Goal: Task Accomplishment & Management: Manage account settings

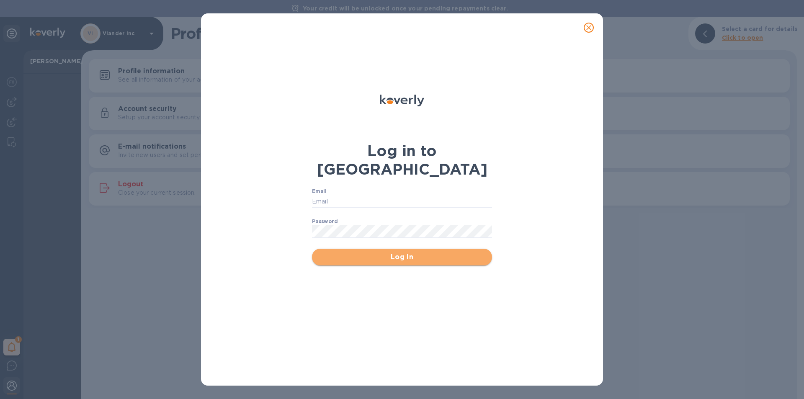
click at [403, 252] on span "Log In" at bounding box center [402, 257] width 167 height 10
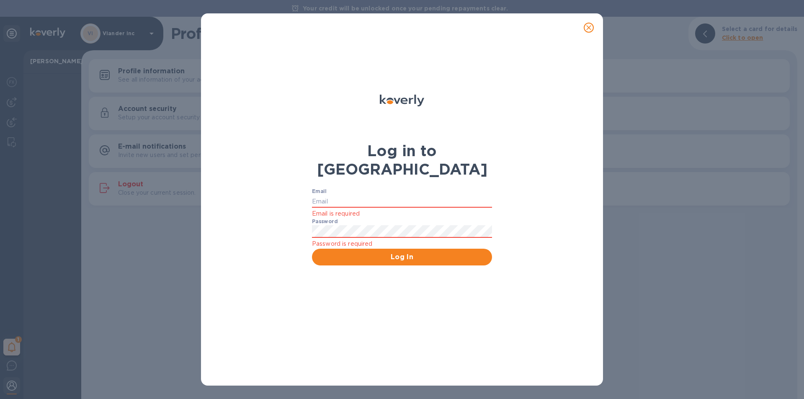
click at [160, 144] on div "Log in to Koverly Email Email is required Password Password is required Log In" at bounding box center [402, 199] width 804 height 399
click at [330, 195] on input "Email" at bounding box center [402, 201] width 180 height 13
type input "marinas@vianderfoods.com"
click at [350, 252] on span "Log In" at bounding box center [402, 257] width 167 height 10
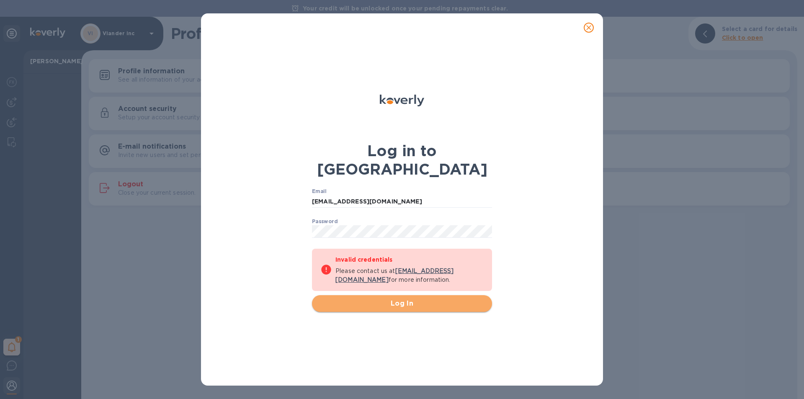
click at [400, 299] on span "Log In" at bounding box center [402, 304] width 167 height 10
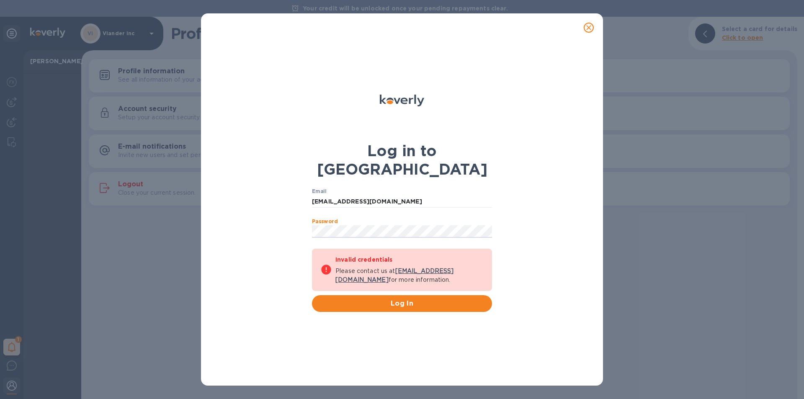
click at [431, 239] on div "Email marinas@vianderfoods.com ​ Password ​ Invalid credentials Please contact …" at bounding box center [402, 251] width 180 height 124
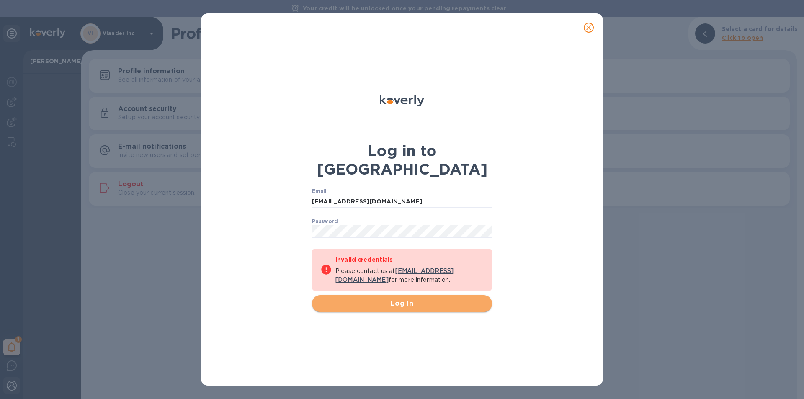
click at [395, 299] on span "Log In" at bounding box center [402, 304] width 167 height 10
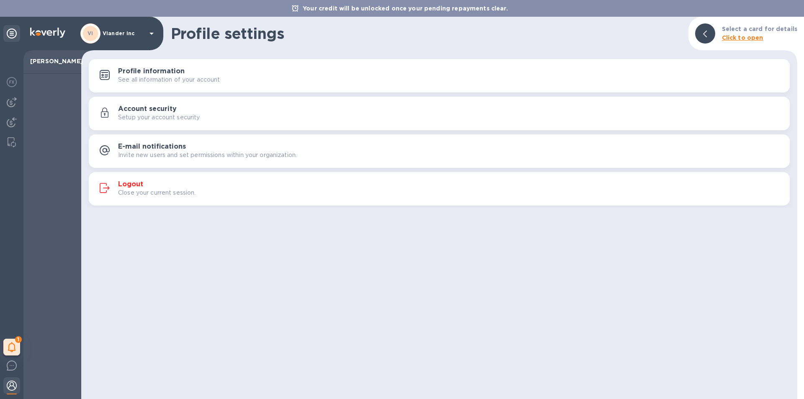
click at [150, 33] on icon at bounding box center [152, 34] width 4 height 2
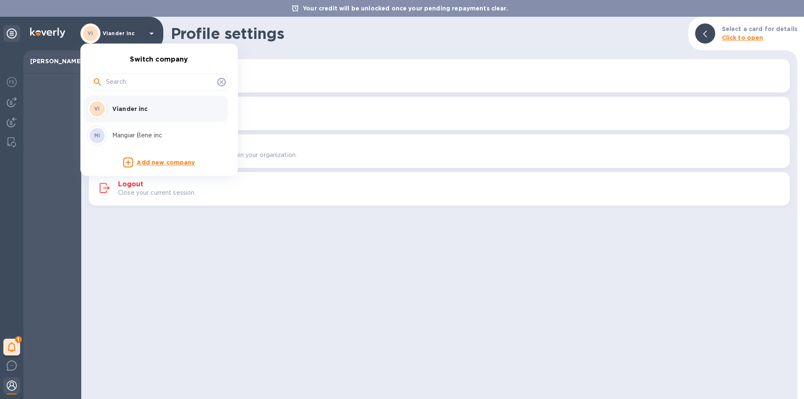
click at [142, 134] on p "Mangiar Bene inc" at bounding box center [165, 135] width 106 height 9
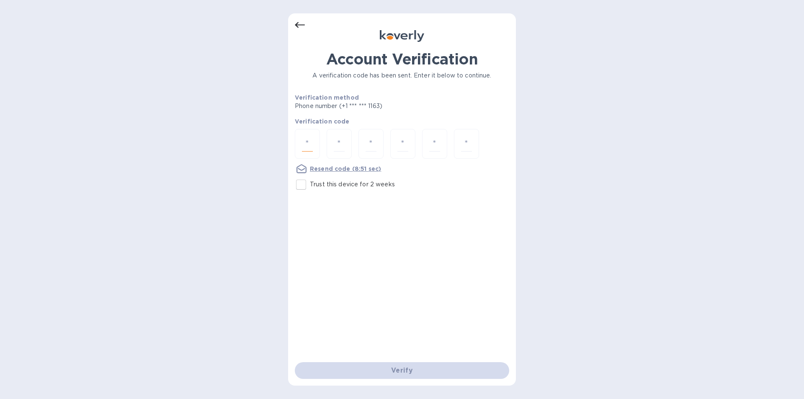
click at [303, 143] on input "number" at bounding box center [307, 144] width 11 height 16
type input "3"
type input "2"
type input "4"
type input "2"
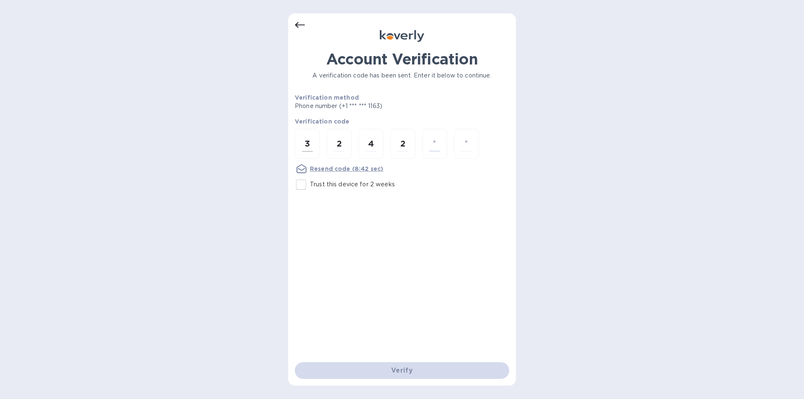
type input "3"
type input "0"
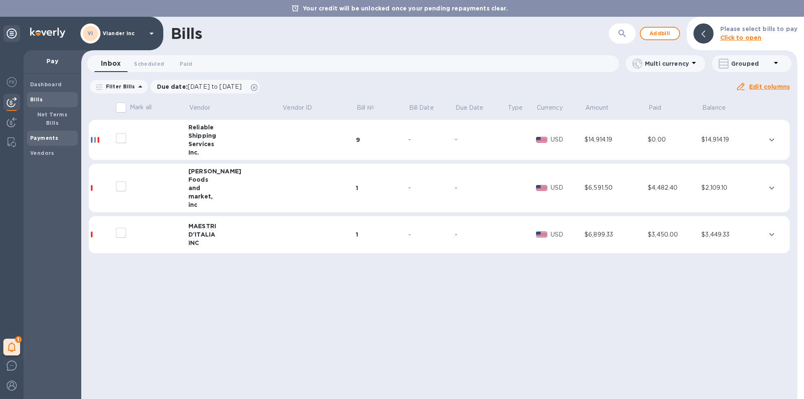
click at [48, 135] on b "Payments" at bounding box center [44, 138] width 28 height 6
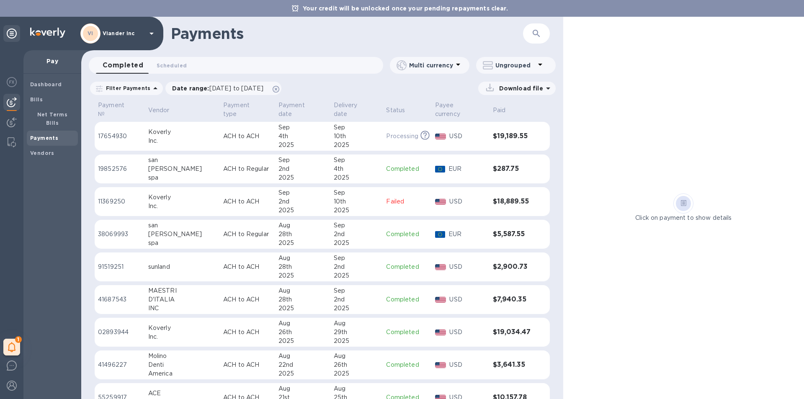
click at [224, 132] on p "ACH to ACH" at bounding box center [247, 136] width 49 height 9
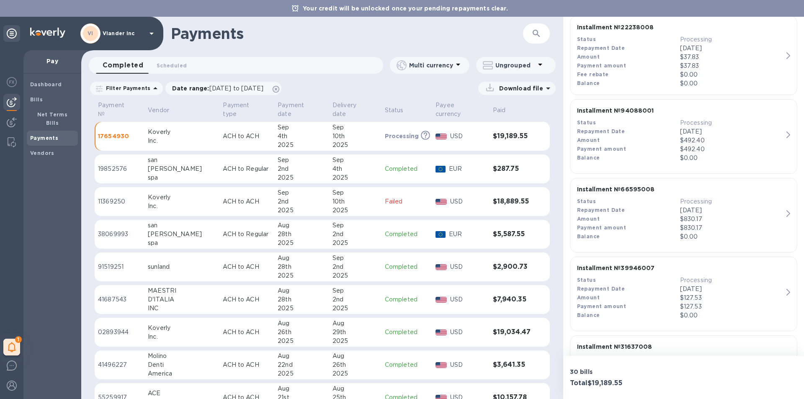
scroll to position [1760, 0]
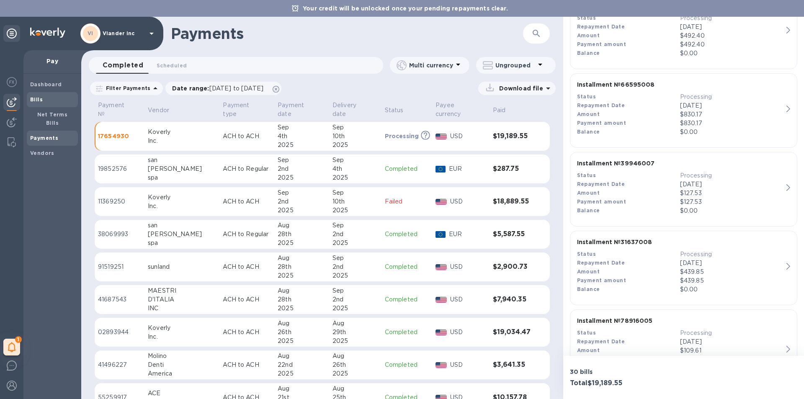
click at [41, 98] on b "Bills" at bounding box center [36, 99] width 13 height 6
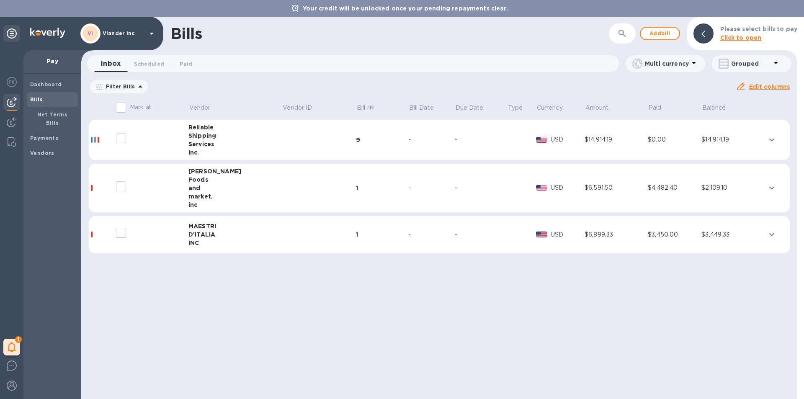
click at [138, 87] on icon at bounding box center [140, 86] width 4 height 2
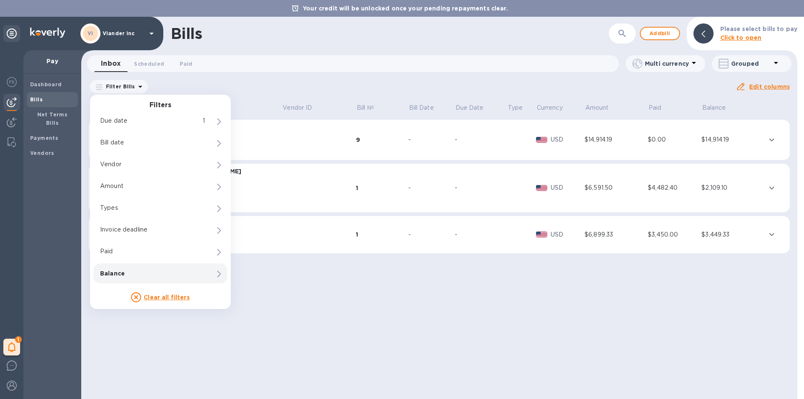
click at [148, 275] on p "Balance" at bounding box center [146, 273] width 92 height 8
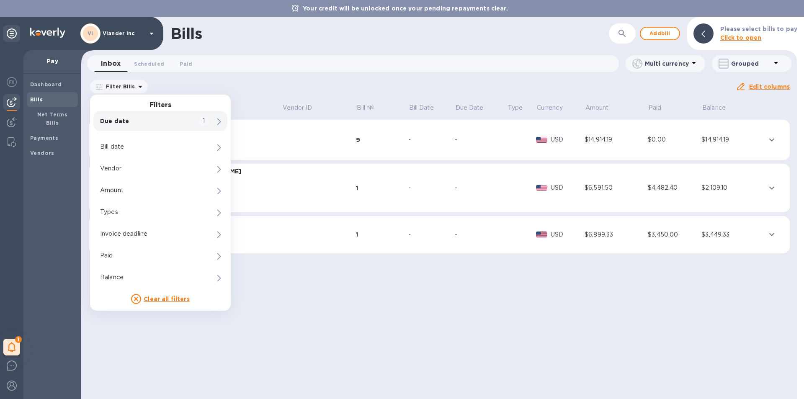
click at [0, 0] on p "Due date : 07/07/2025 to 11/04/2025" at bounding box center [0, 0] width 0 height 0
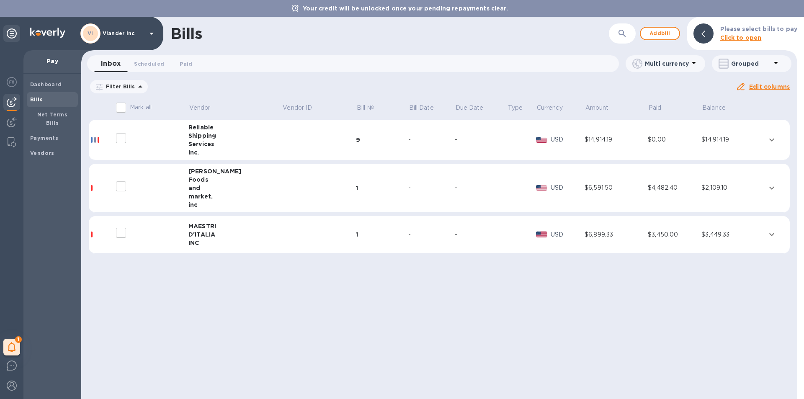
drag, startPoint x: 152, startPoint y: 126, endPoint x: 209, endPoint y: 131, distance: 57.6
click at [0, 0] on input "07/07/2025" at bounding box center [0, 0] width 0 height 0
drag, startPoint x: 150, startPoint y: 129, endPoint x: 231, endPoint y: 138, distance: 81.3
click at [0, 0] on div "Start date 07/07/2025 ​" at bounding box center [0, 0] width 0 height 0
type input "01/01/2024"
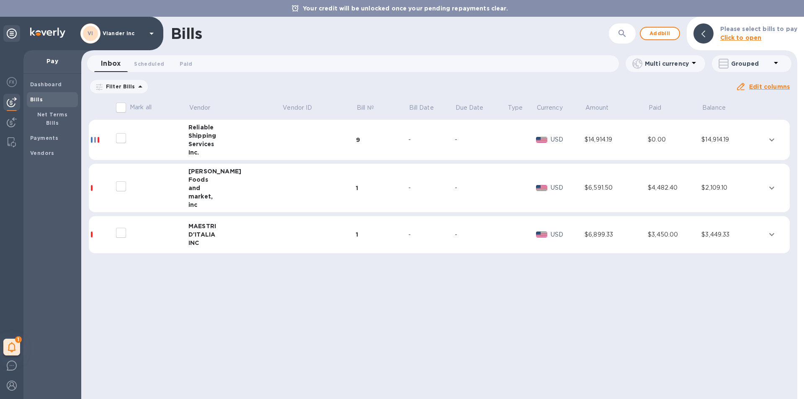
click at [0, 0] on u "Apply" at bounding box center [0, 0] width 0 height 0
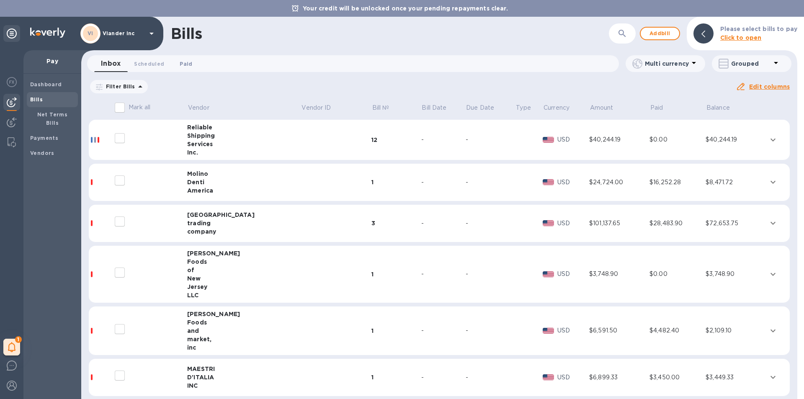
click at [187, 64] on span "Paid 0" at bounding box center [186, 63] width 13 height 9
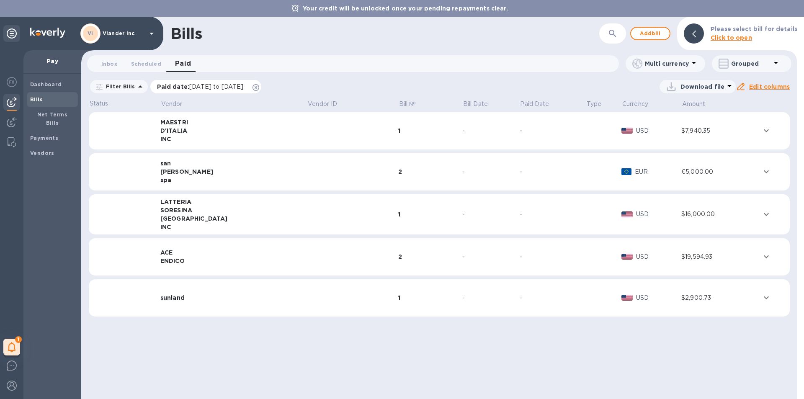
click at [189, 87] on span "08/05/2025 to 09/05/2025" at bounding box center [216, 86] width 54 height 7
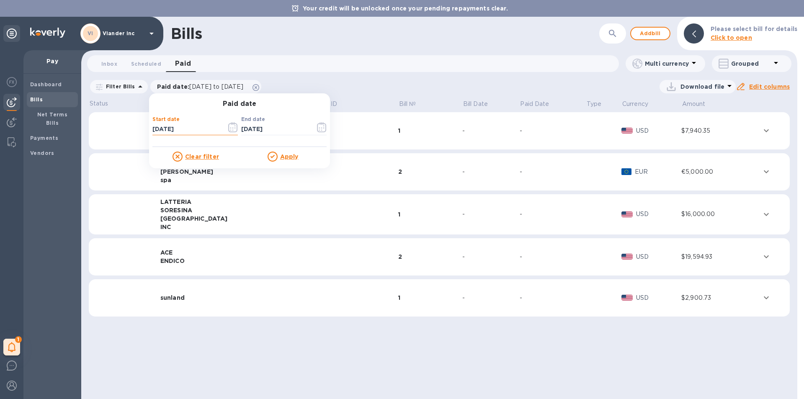
click at [153, 127] on input "08/05/2025" at bounding box center [186, 129] width 67 height 13
click at [163, 129] on input "01/05/2025" at bounding box center [186, 129] width 67 height 13
click at [181, 129] on input "01/01/2025" at bounding box center [186, 129] width 67 height 13
type input "01/01/2024"
click at [289, 155] on u "Apply" at bounding box center [289, 156] width 18 height 7
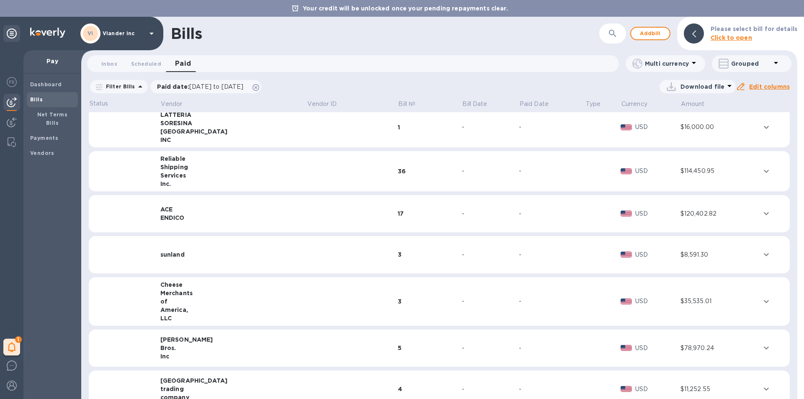
scroll to position [48, 0]
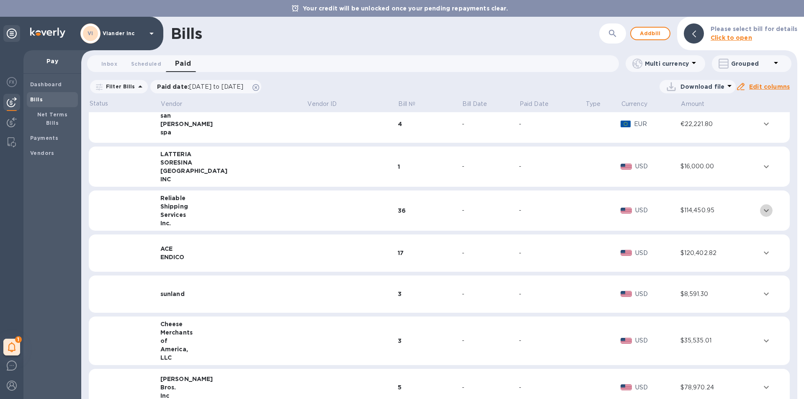
click at [762, 209] on icon "expand row" at bounding box center [767, 211] width 10 height 10
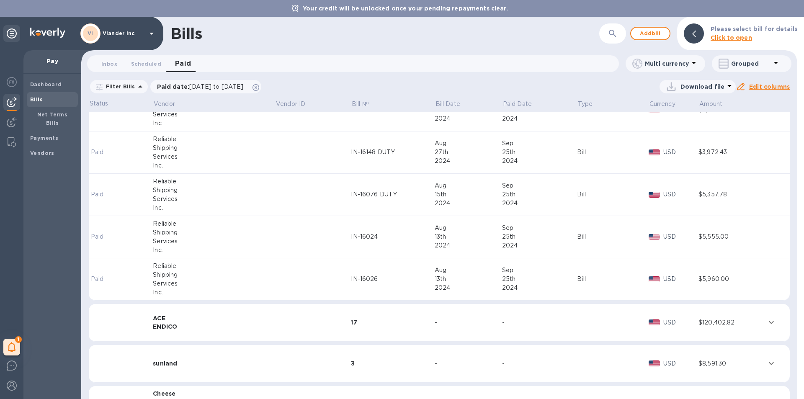
scroll to position [1556, 0]
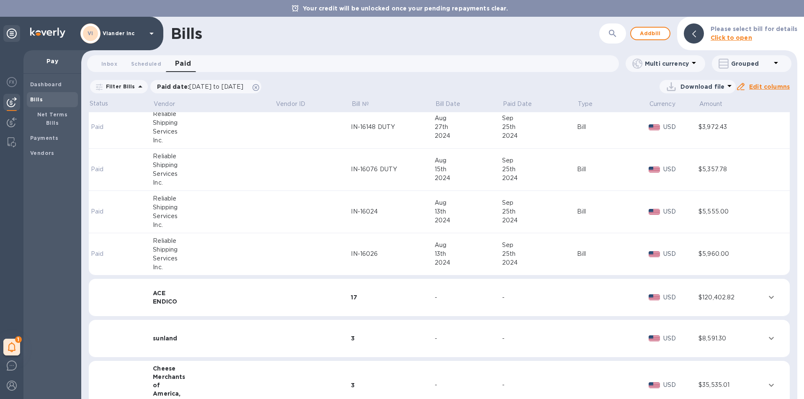
click at [728, 85] on icon at bounding box center [730, 86] width 4 height 2
click at [697, 103] on li "XLSX file" at bounding box center [699, 106] width 57 height 23
click at [728, 84] on icon at bounding box center [730, 86] width 10 height 10
click at [685, 104] on li "XLSX file" at bounding box center [699, 106] width 57 height 23
click at [10, 384] on img at bounding box center [12, 386] width 10 height 10
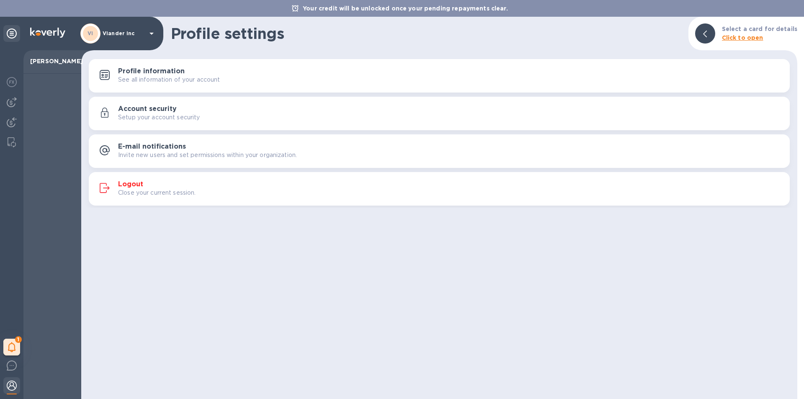
click at [10, 384] on img at bounding box center [12, 386] width 10 height 10
click at [151, 33] on icon at bounding box center [152, 34] width 4 height 2
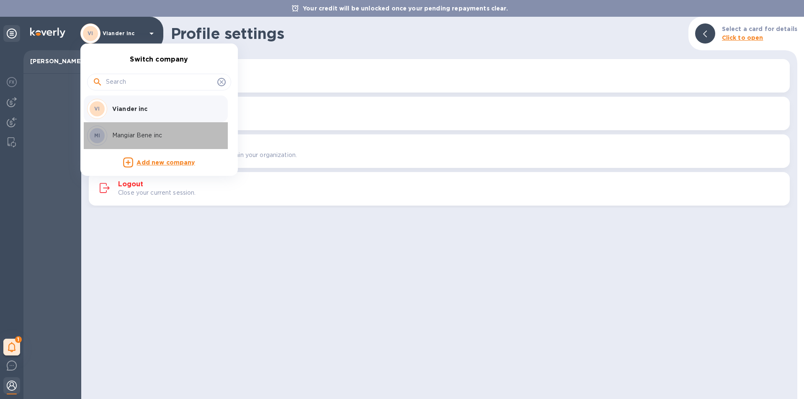
click at [136, 136] on p "Mangiar Bene inc" at bounding box center [165, 135] width 106 height 9
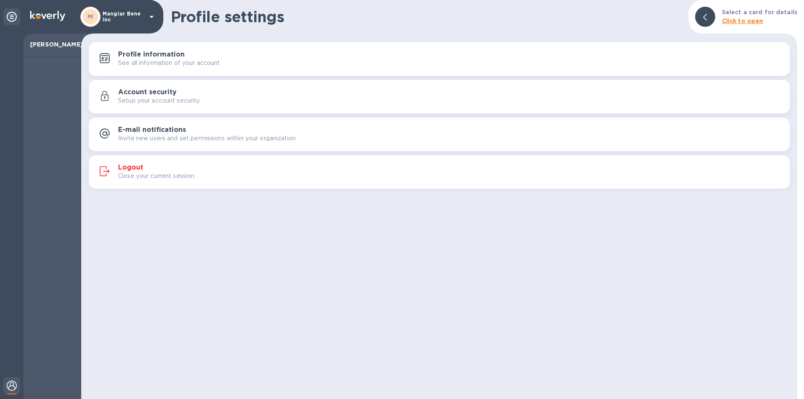
click at [151, 16] on icon at bounding box center [152, 17] width 4 height 2
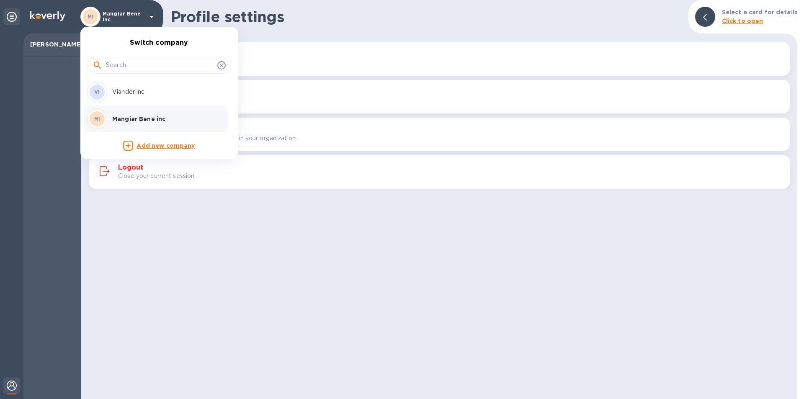
click at [319, 257] on div at bounding box center [402, 199] width 804 height 399
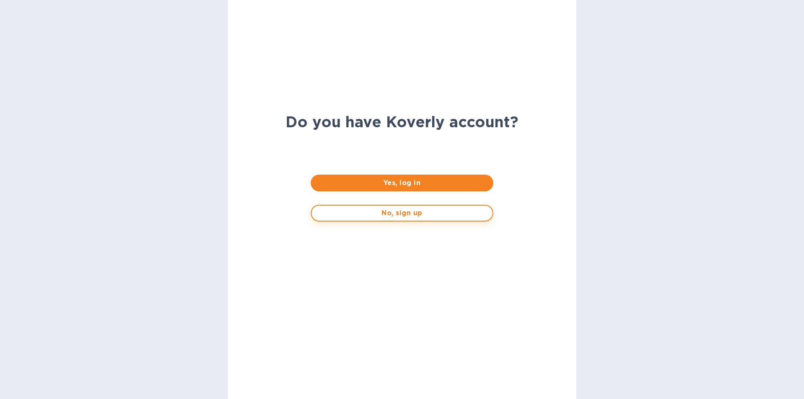
click at [407, 214] on span "No, sign up" at bounding box center [401, 213] width 167 height 10
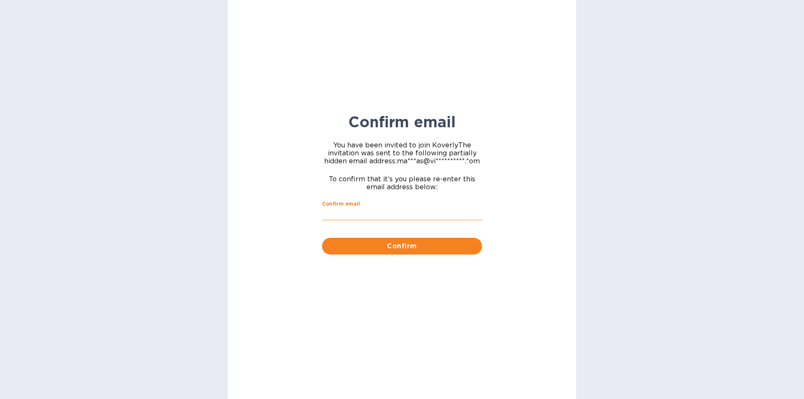
click at [347, 210] on input "Confirm email" at bounding box center [402, 214] width 160 height 13
type input "marinas@vianderfoods.com"
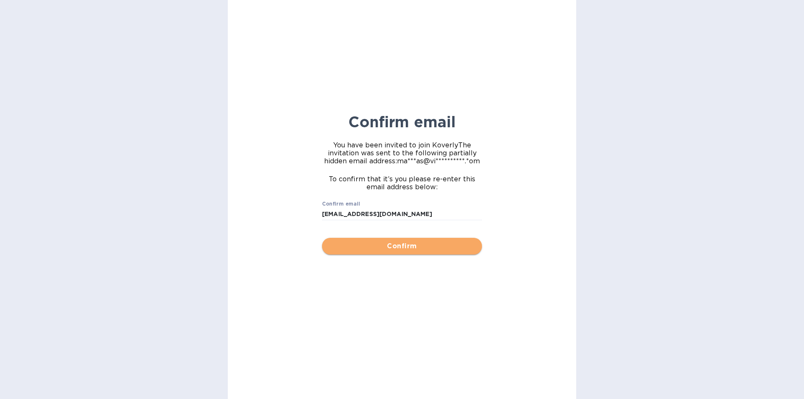
click at [401, 248] on span "Confirm" at bounding box center [402, 246] width 147 height 10
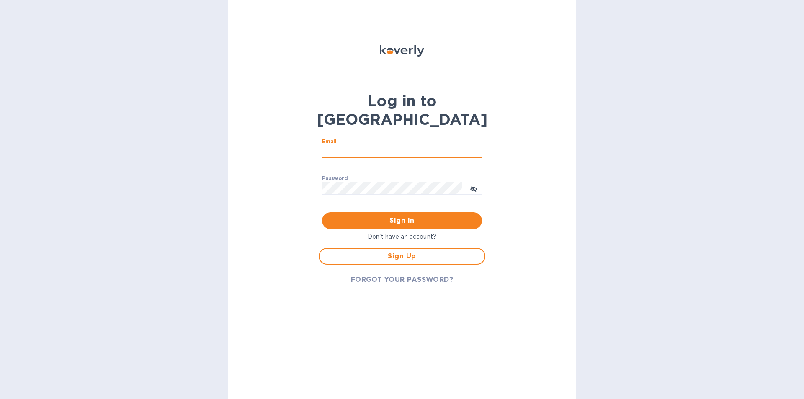
click at [339, 145] on input "Email" at bounding box center [402, 151] width 160 height 13
type input "marinas@vianderfoods.com"
click at [305, 171] on div "Log in to Koverly Email marinas@vianderfoods.com ​ Password ​ Sign in Don't hav…" at bounding box center [402, 199] width 349 height 399
click at [402, 233] on p "Don't have an account?" at bounding box center [402, 237] width 167 height 9
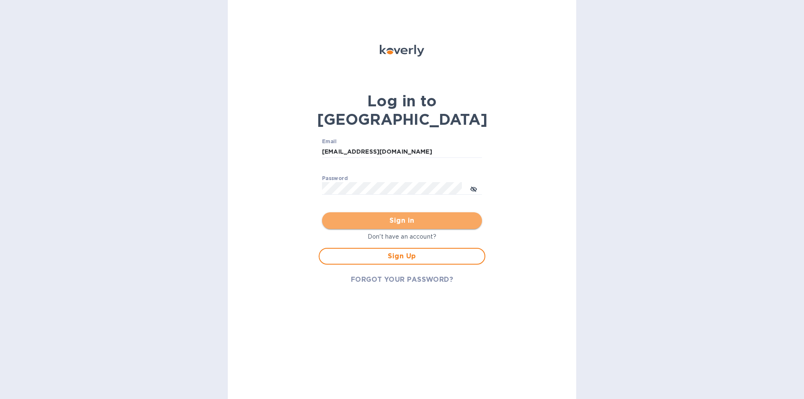
click at [357, 216] on span "Sign in" at bounding box center [402, 221] width 147 height 10
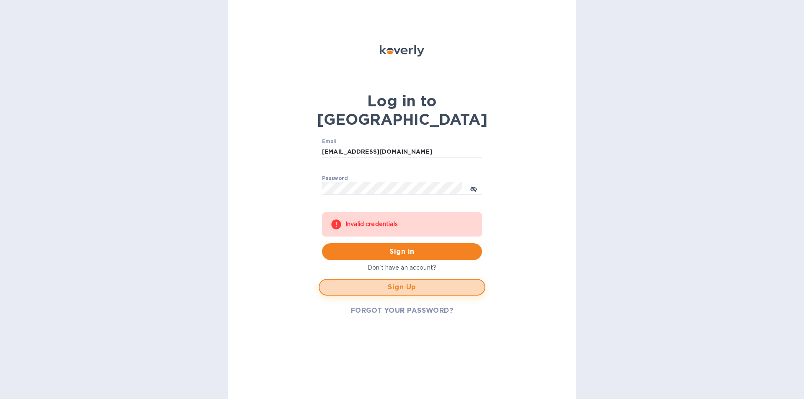
click at [402, 282] on span "Sign Up" at bounding box center [402, 287] width 152 height 10
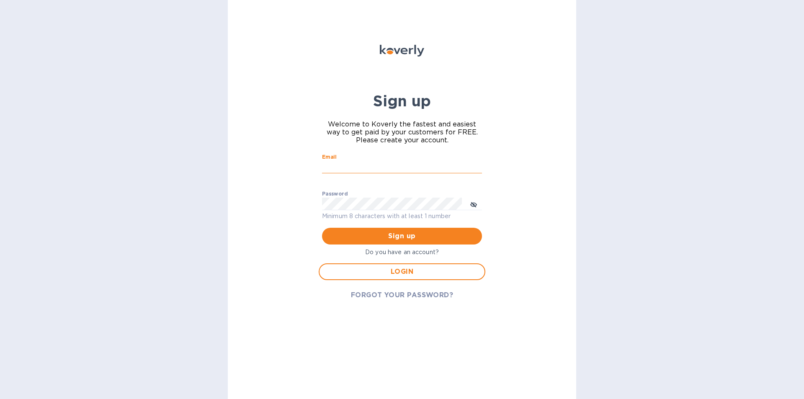
click at [342, 161] on input "Email" at bounding box center [402, 167] width 160 height 13
type input "marinas@vianderfoods.com"
click at [349, 235] on span "Sign up" at bounding box center [402, 236] width 147 height 10
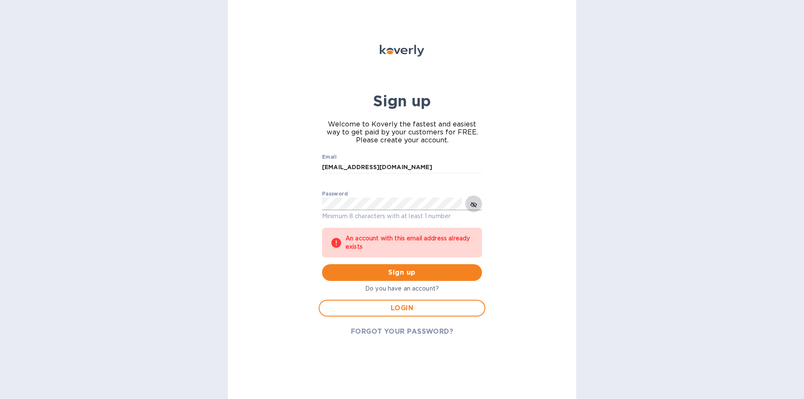
click at [474, 205] on icon "toggle password visibility" at bounding box center [473, 204] width 5 height 5
click at [515, 269] on div "Sign up Welcome to Koverly the fastest and easiest way to get paid by your cust…" at bounding box center [402, 199] width 349 height 399
click at [468, 244] on div "Email marinas@vianderfoods.com ​ Password Minimum 8 characters with at least 1 …" at bounding box center [402, 245] width 167 height 189
click at [474, 204] on icon "toggle password visibility" at bounding box center [474, 205] width 2 height 2
click at [409, 270] on span "Sign up" at bounding box center [402, 273] width 147 height 10
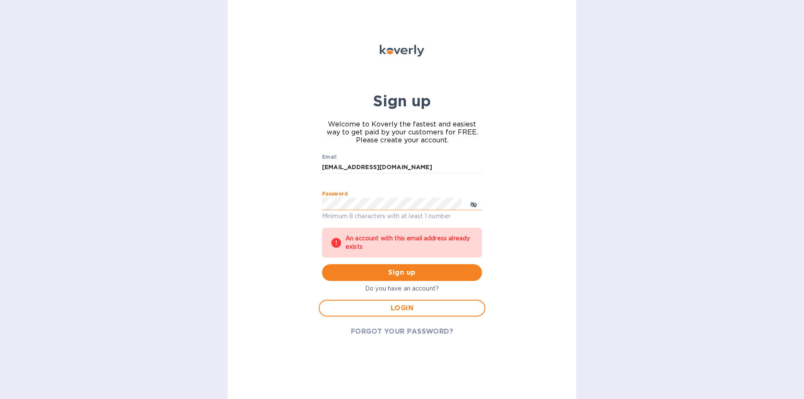
click at [381, 217] on div "Password Minimum 8 characters with at least 1 number" at bounding box center [402, 206] width 160 height 30
click at [400, 271] on span "Sign up" at bounding box center [402, 273] width 147 height 10
click at [383, 215] on div "Password Minimum 8 characters with at least 1 number" at bounding box center [402, 206] width 160 height 30
click at [475, 204] on icon "toggle password visibility" at bounding box center [474, 205] width 7 height 7
click at [409, 220] on div "Password Minimum 8 characters with at least 1 number" at bounding box center [402, 206] width 160 height 30
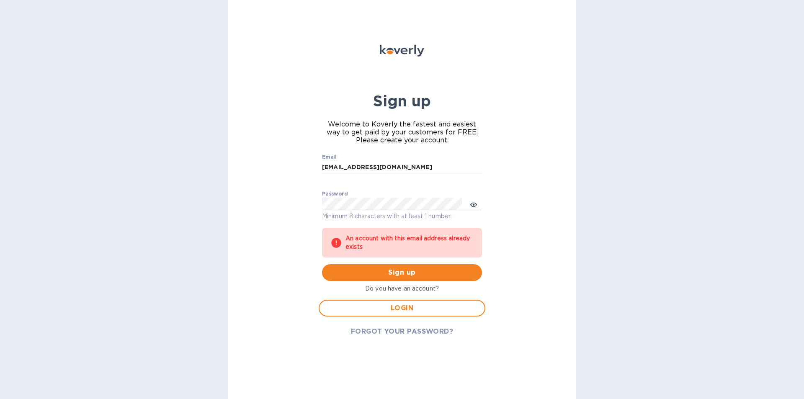
click at [516, 265] on div "Sign up Welcome to Koverly the fastest and easiest way to get paid by your cust…" at bounding box center [402, 199] width 349 height 399
click at [474, 204] on icon "toggle password visibility" at bounding box center [474, 205] width 2 height 2
click at [400, 269] on span "Sign up" at bounding box center [402, 273] width 147 height 10
click at [401, 272] on span "Sign up" at bounding box center [402, 273] width 147 height 10
click at [399, 310] on span "LOGIN" at bounding box center [402, 308] width 152 height 10
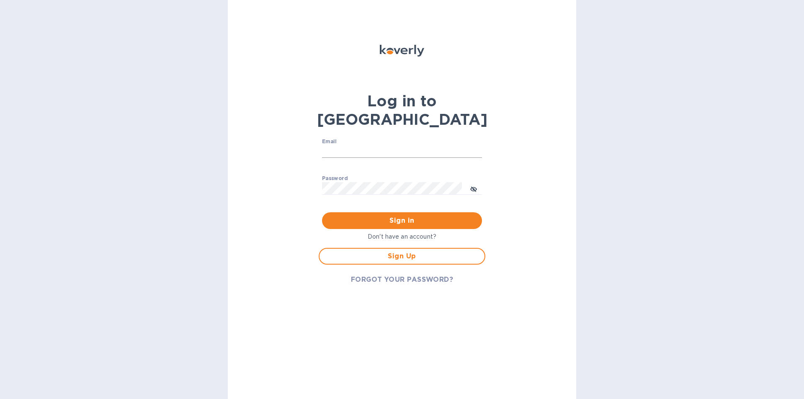
click at [341, 145] on input "Email" at bounding box center [402, 151] width 160 height 13
type input "marinas@vianderfoods.com"
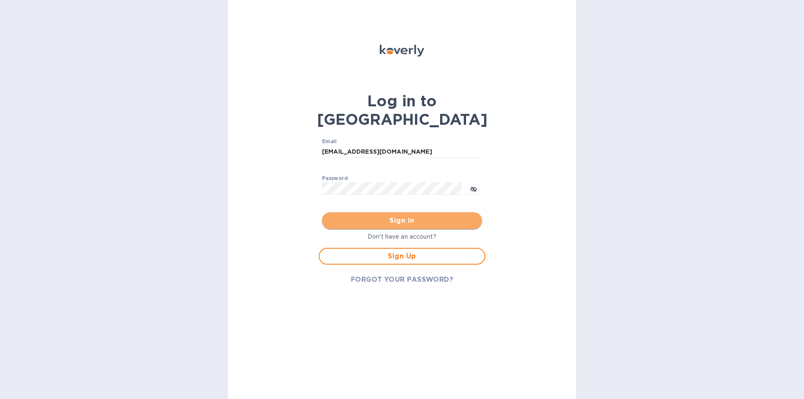
click at [347, 216] on span "Sign in" at bounding box center [402, 221] width 147 height 10
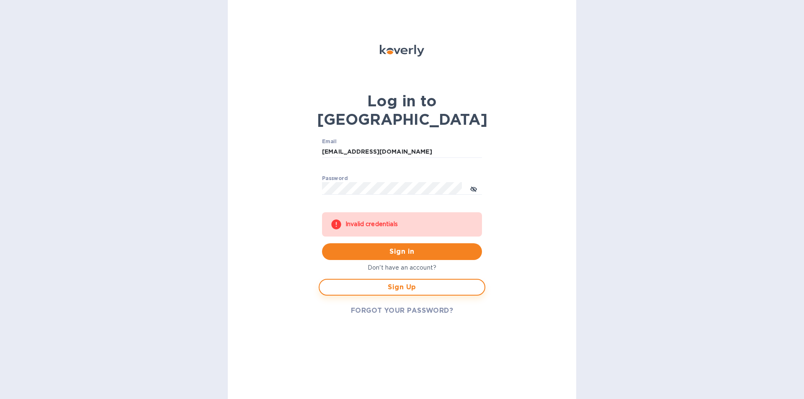
click at [401, 282] on span "Sign Up" at bounding box center [402, 287] width 152 height 10
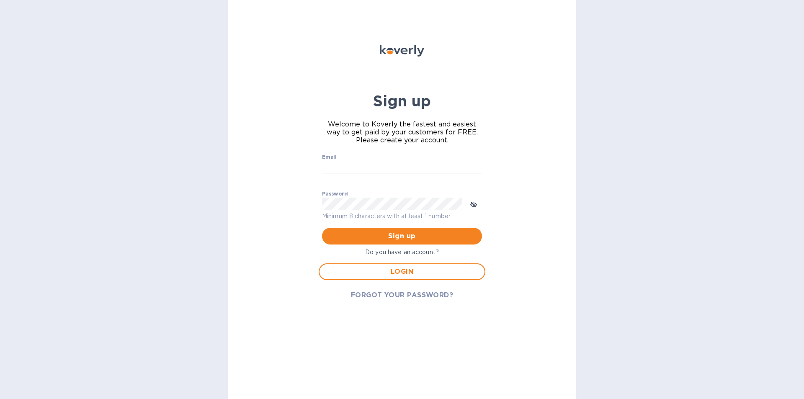
click at [333, 163] on input "Email" at bounding box center [402, 167] width 160 height 13
type input "marinas@vianderfoods.com"
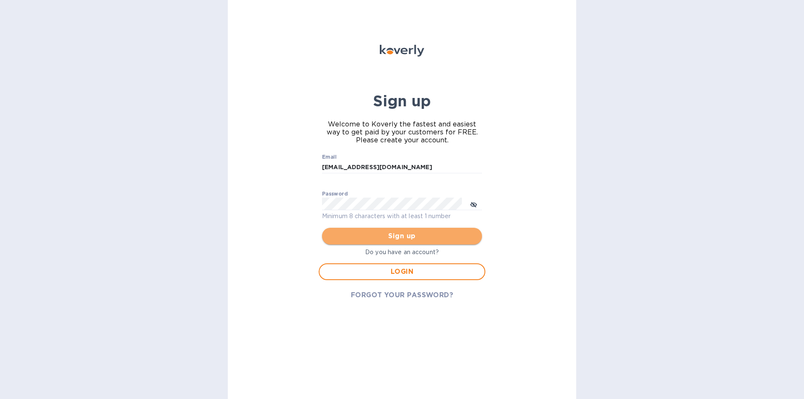
click at [354, 234] on span "Sign up" at bounding box center [402, 236] width 147 height 10
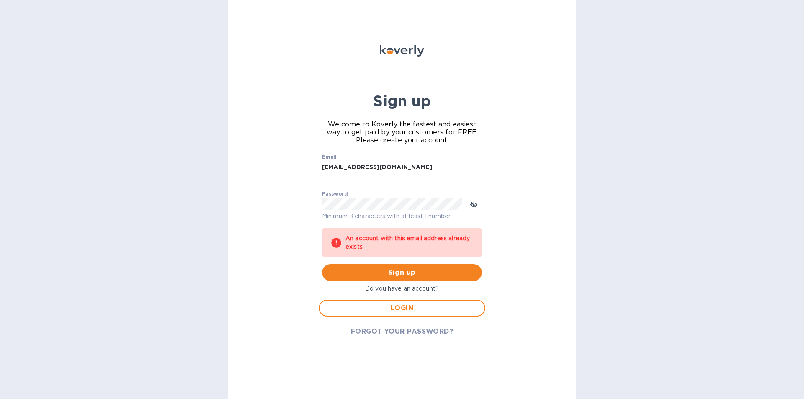
click at [514, 206] on div "Sign up Welcome to Koverly the fastest and easiest way to get paid by your cust…" at bounding box center [402, 199] width 349 height 399
click at [364, 211] on div "Password Minimum 8 characters with at least 1 number" at bounding box center [402, 206] width 160 height 30
click at [521, 271] on div "Sign up Welcome to Koverly the fastest and easiest way to get paid by your cust…" at bounding box center [402, 199] width 349 height 399
click at [393, 308] on span "LOGIN" at bounding box center [402, 308] width 152 height 10
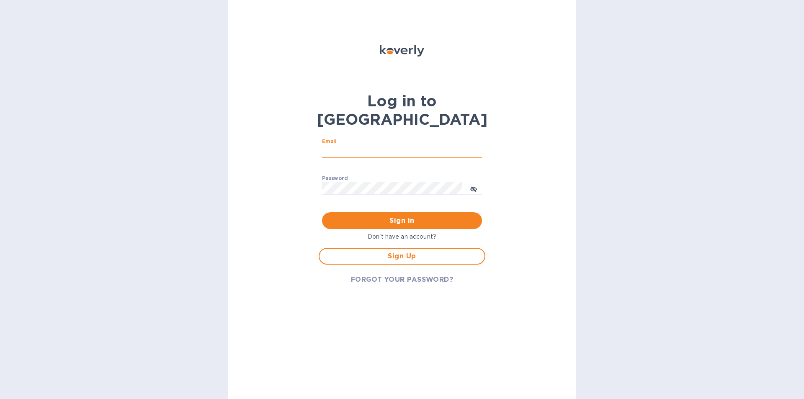
click at [359, 145] on input "Email" at bounding box center [402, 151] width 160 height 13
type input "marinas@vianderfoods.com"
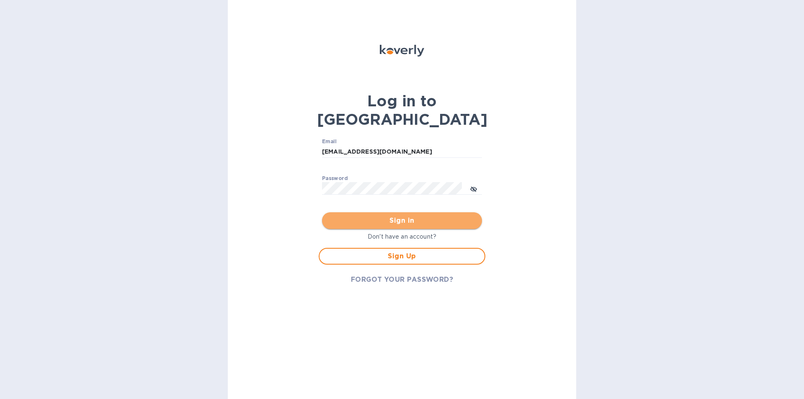
click at [353, 216] on span "Sign in" at bounding box center [402, 221] width 147 height 10
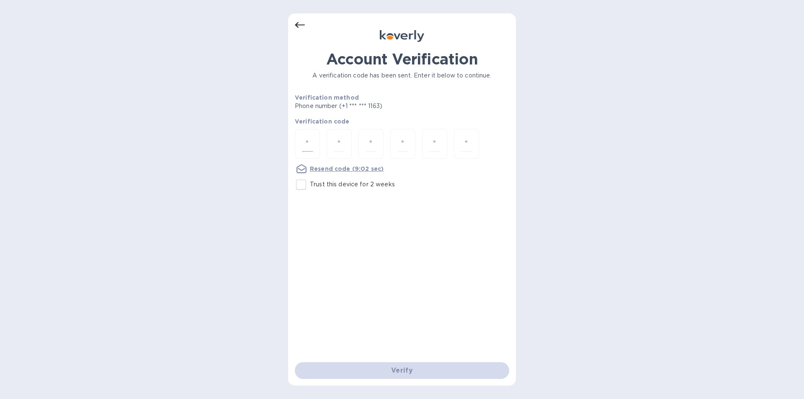
click at [305, 138] on input "number" at bounding box center [307, 144] width 11 height 16
type input "5"
type input "4"
type input "9"
type input "7"
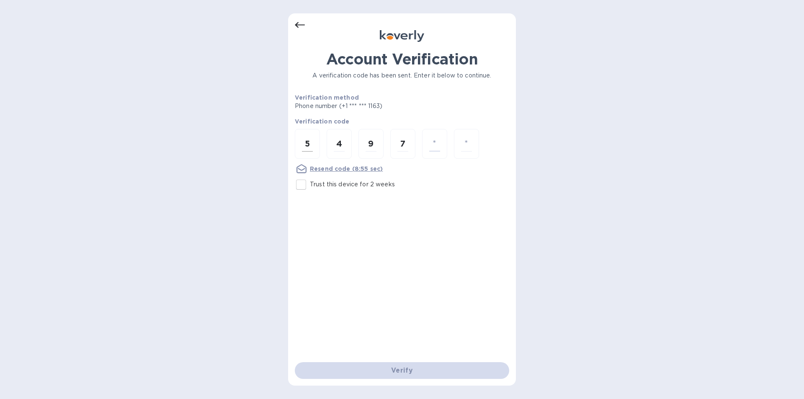
type input "0"
type input "7"
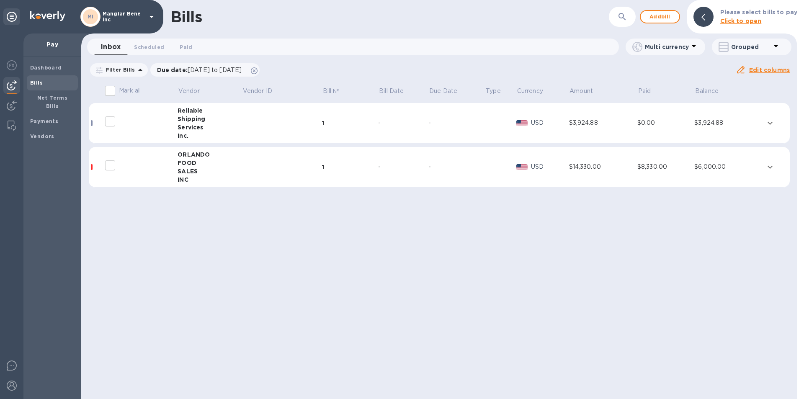
click at [152, 15] on icon at bounding box center [152, 17] width 10 height 10
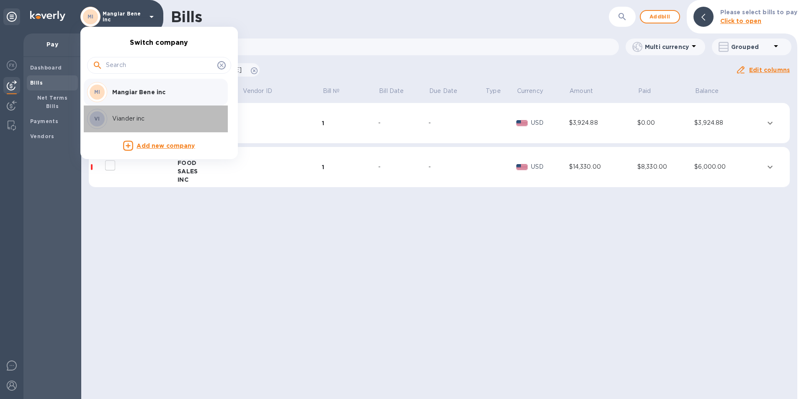
click at [128, 117] on p "Viander inc" at bounding box center [165, 118] width 106 height 9
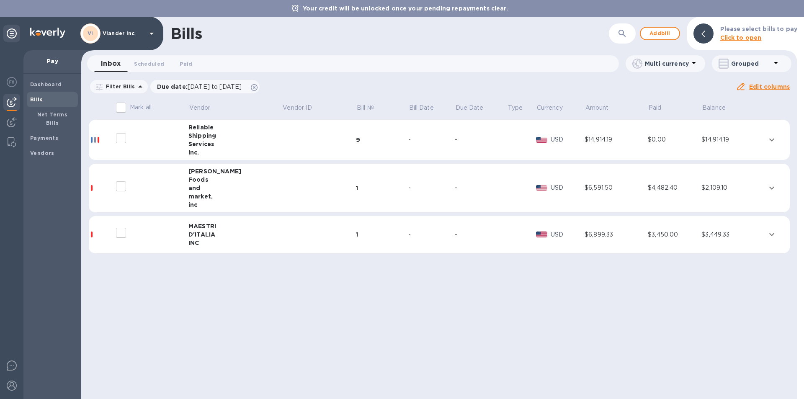
click at [153, 34] on icon at bounding box center [152, 33] width 10 height 10
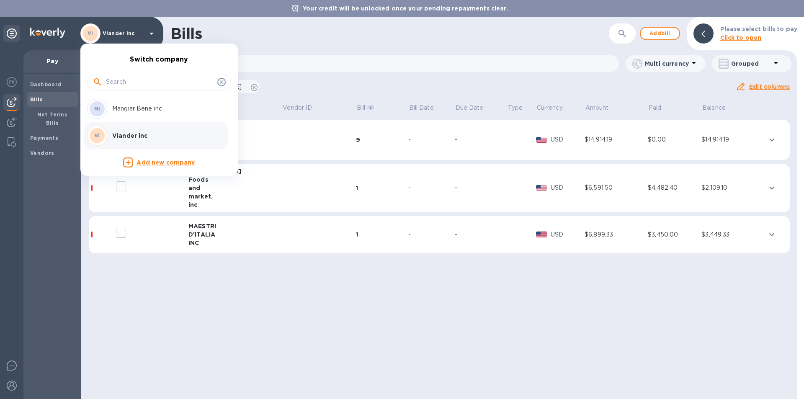
click at [133, 106] on p "Mangiar Bene inc" at bounding box center [165, 108] width 106 height 9
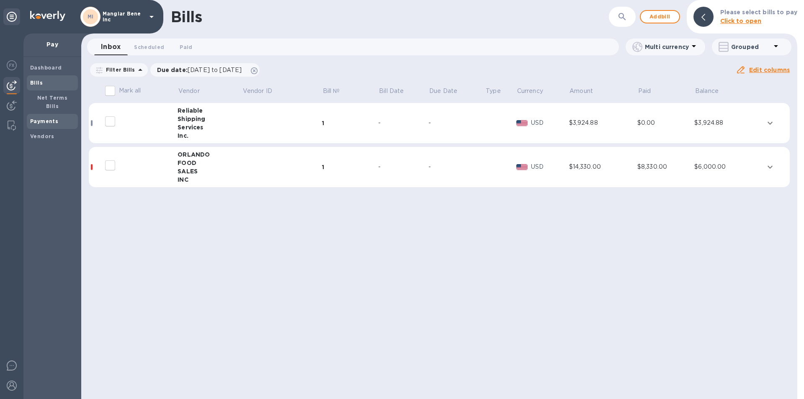
click at [47, 118] on b "Payments" at bounding box center [44, 121] width 28 height 6
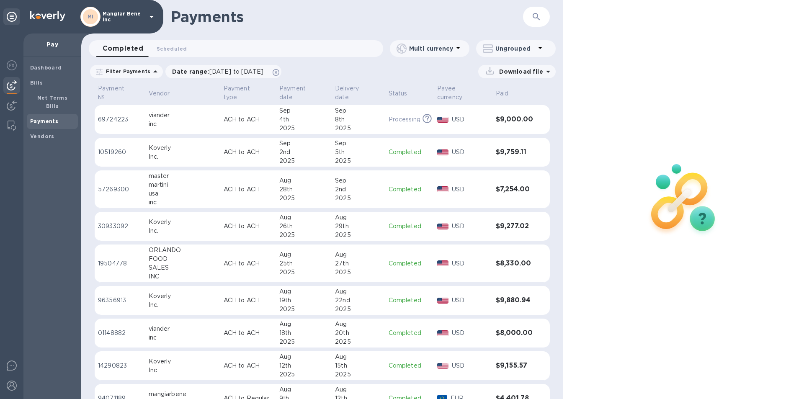
scroll to position [47, 0]
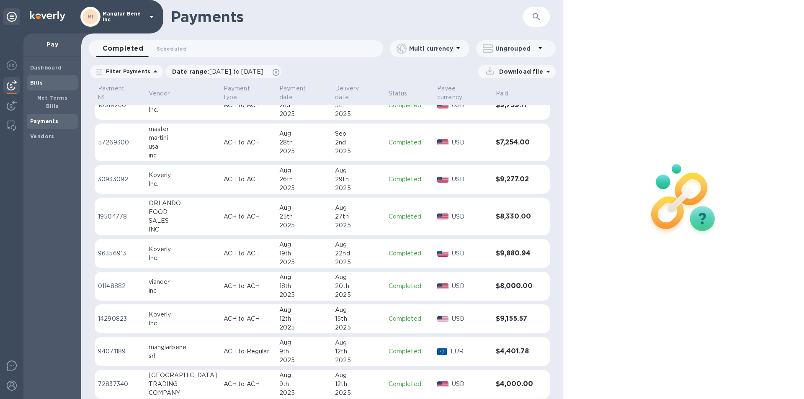
click at [44, 81] on span "Bills" at bounding box center [52, 83] width 44 height 8
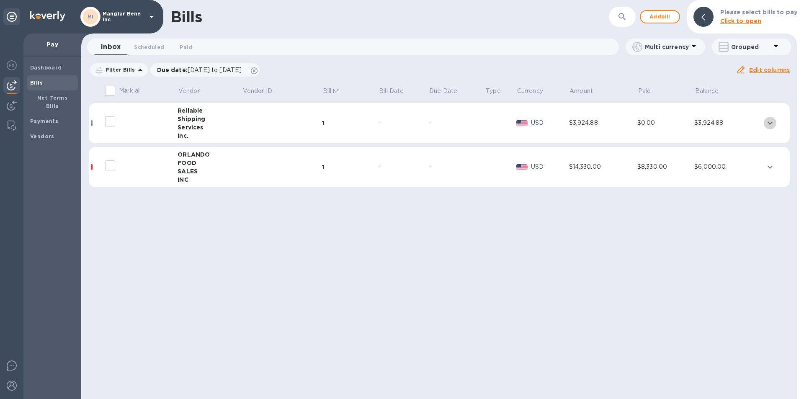
click at [771, 122] on icon "expand row" at bounding box center [770, 123] width 10 height 10
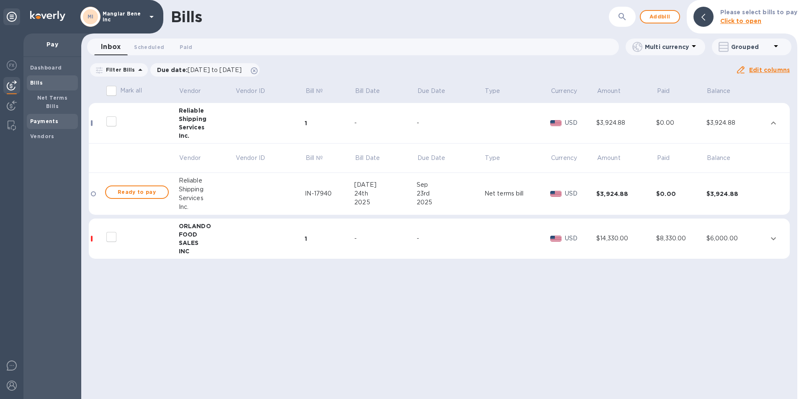
click at [47, 118] on b "Payments" at bounding box center [44, 121] width 28 height 6
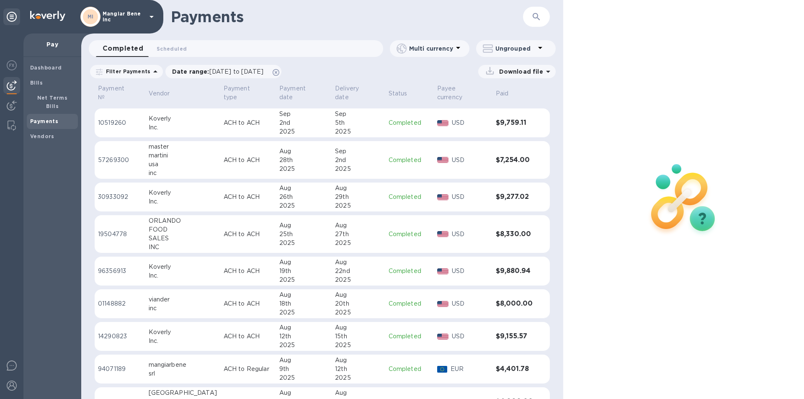
scroll to position [47, 0]
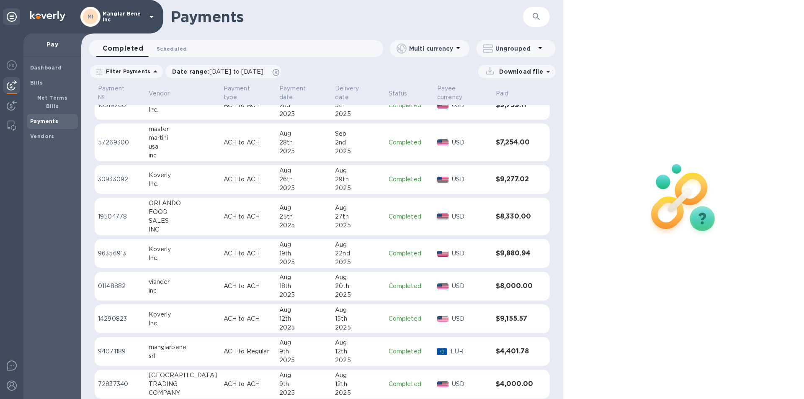
click at [173, 49] on span "Scheduled 0" at bounding box center [172, 48] width 30 height 9
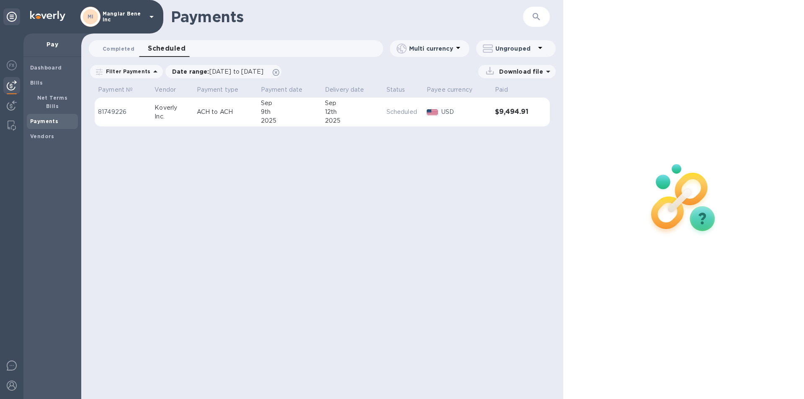
click at [121, 48] on span "Completed 0" at bounding box center [119, 48] width 32 height 9
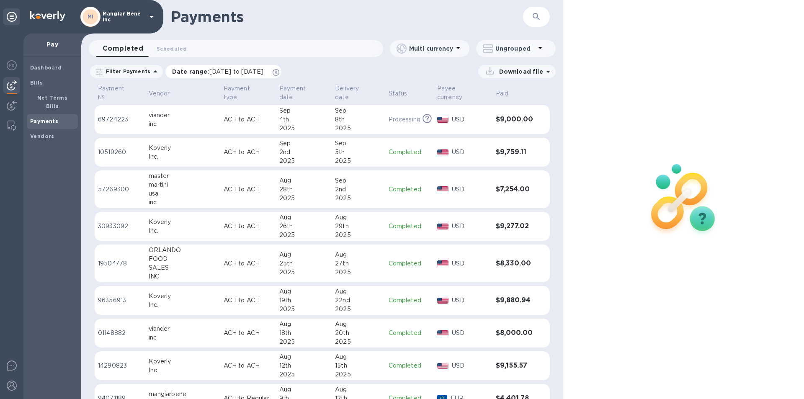
click at [279, 72] on icon at bounding box center [276, 72] width 7 height 7
click at [150, 71] on icon at bounding box center [155, 72] width 10 height 10
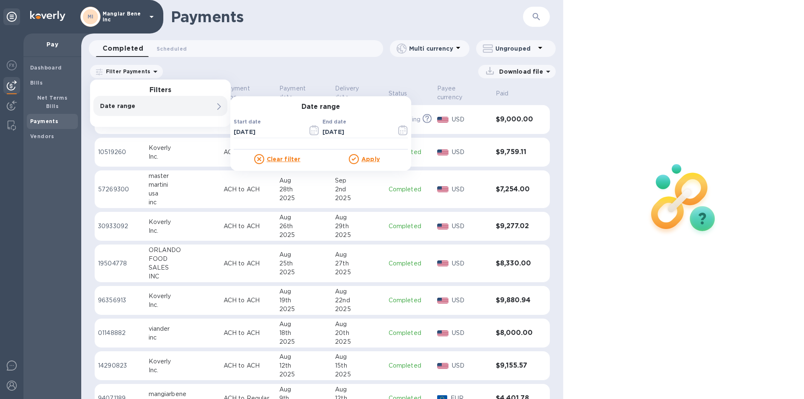
click at [129, 106] on p "Date range" at bounding box center [146, 106] width 92 height 8
drag, startPoint x: 235, startPoint y: 131, endPoint x: 296, endPoint y: 122, distance: 61.4
click at [295, 122] on div "Start date 09/05/2025 ​" at bounding box center [276, 134] width 85 height 30
type input "01/01/2024"
click at [370, 158] on u "Apply" at bounding box center [371, 159] width 18 height 7
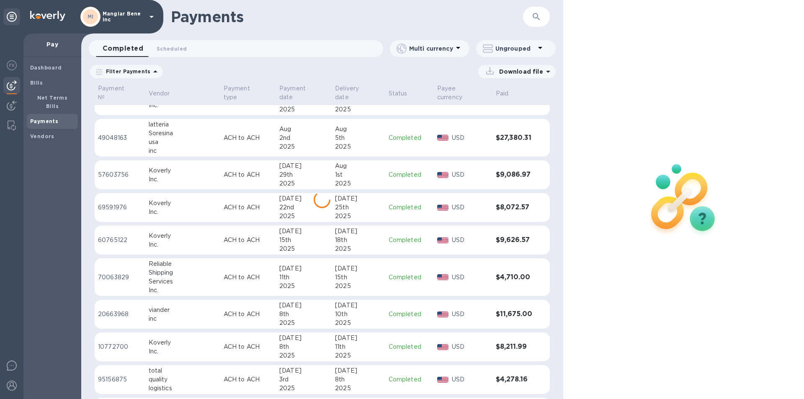
scroll to position [391, 0]
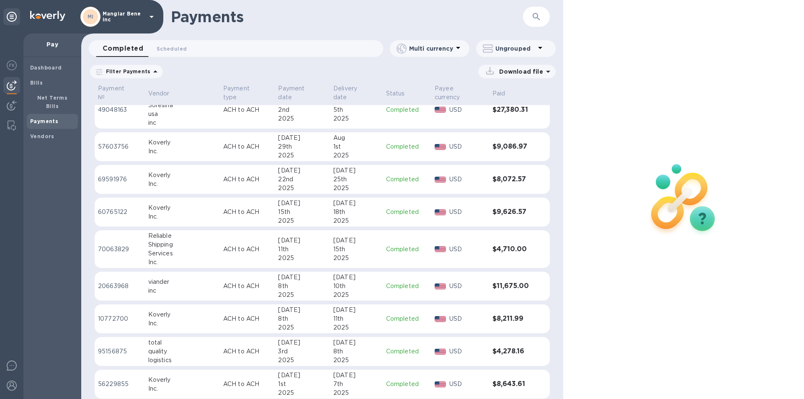
click at [550, 71] on icon at bounding box center [548, 72] width 4 height 2
click at [514, 106] on p "Payments detailed" at bounding box center [510, 106] width 73 height 8
click at [429, 107] on p "XLSX file" at bounding box center [430, 108] width 28 height 8
click at [432, 106] on p "XLSX file" at bounding box center [430, 108] width 28 height 8
click at [623, 83] on div at bounding box center [684, 199] width 241 height 399
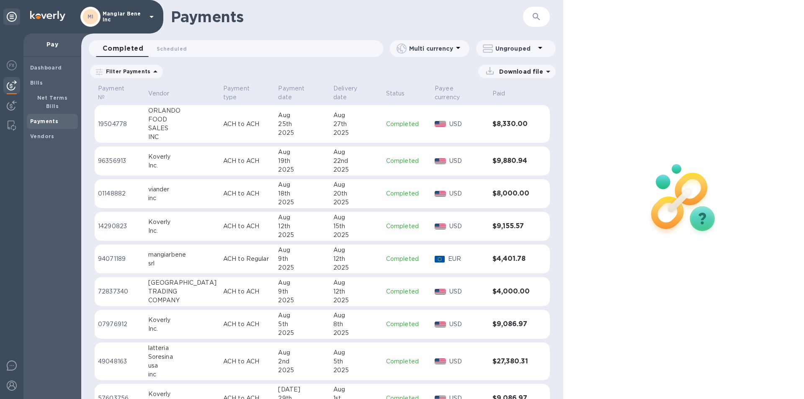
scroll to position [0, 0]
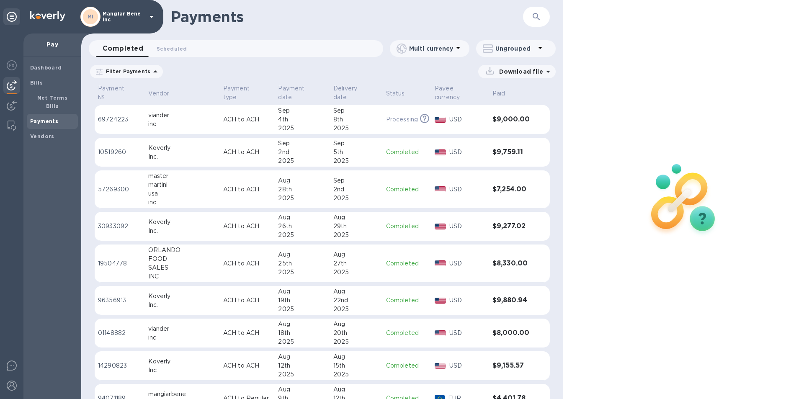
click at [540, 48] on icon at bounding box center [540, 48] width 4 height 2
click at [519, 70] on li "Group payments by vendors" at bounding box center [530, 70] width 109 height 27
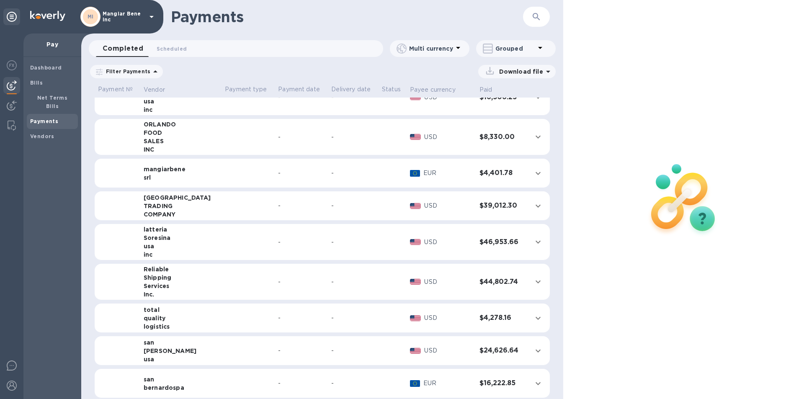
scroll to position [126, 0]
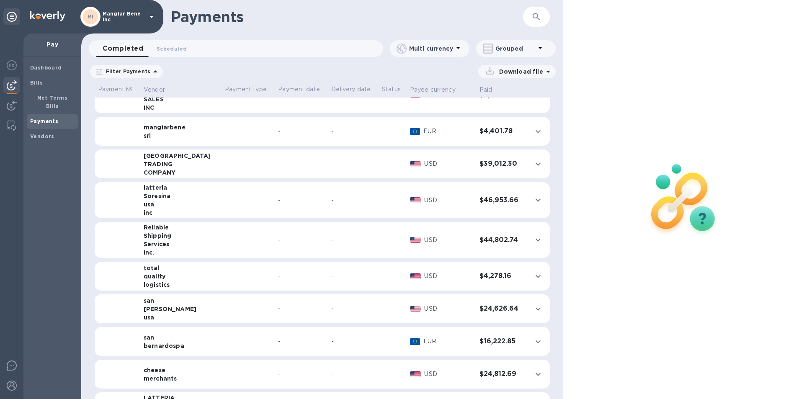
click at [533, 239] on icon "expand row" at bounding box center [538, 240] width 10 height 10
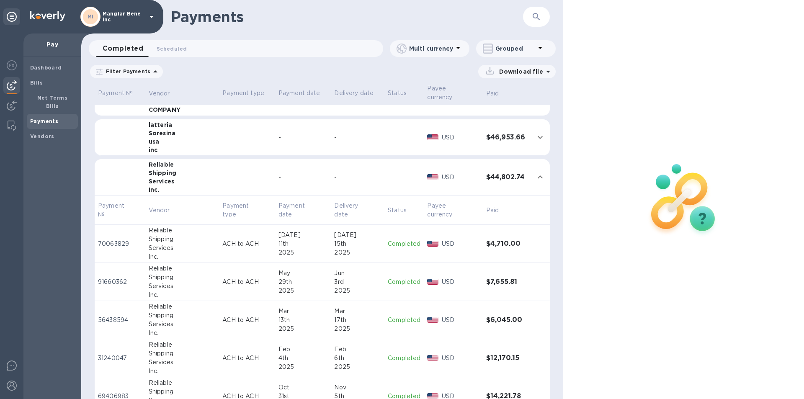
scroll to position [209, 0]
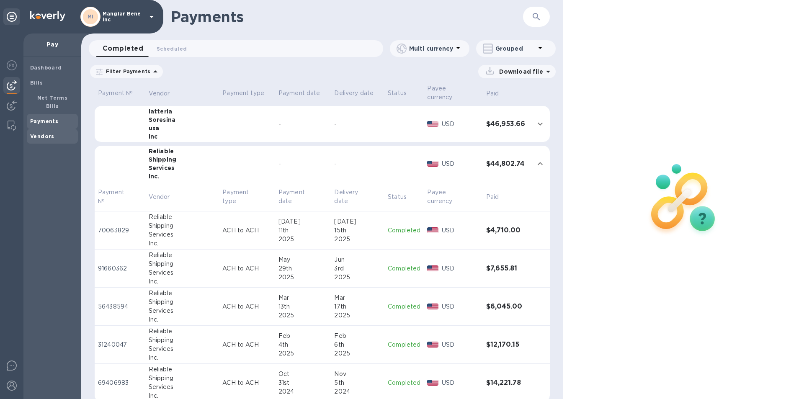
click at [41, 133] on b "Vendors" at bounding box center [42, 136] width 24 height 6
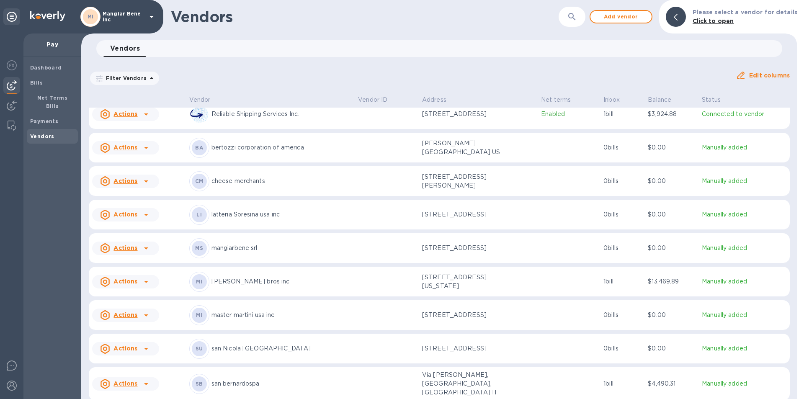
scroll to position [168, 0]
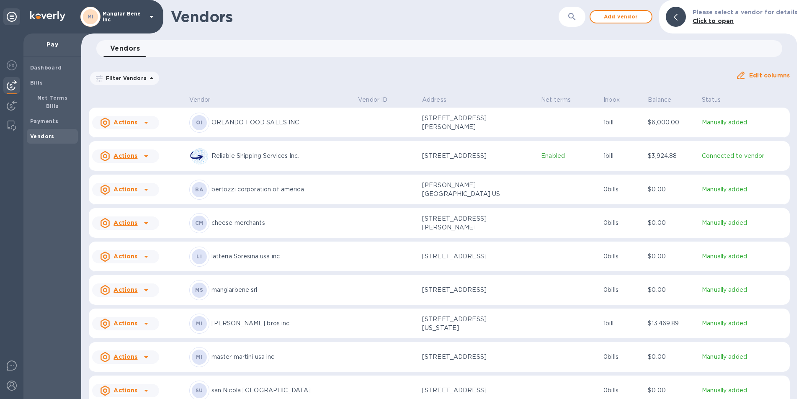
click at [144, 161] on icon at bounding box center [146, 156] width 10 height 10
click at [176, 80] on div at bounding box center [402, 199] width 804 height 399
click at [49, 118] on b "Payments" at bounding box center [44, 121] width 28 height 6
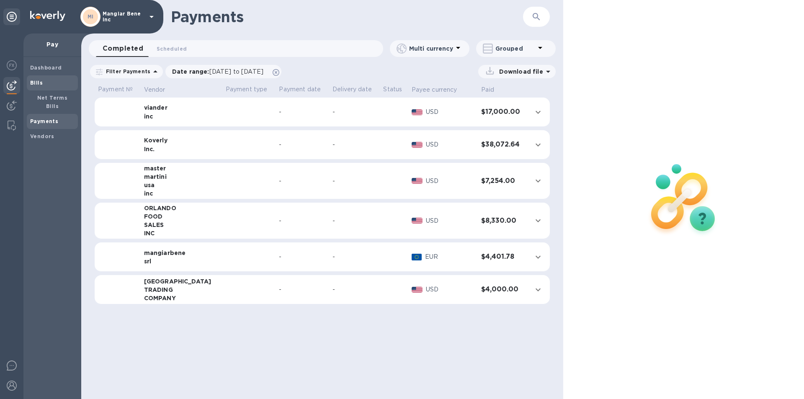
click at [39, 81] on b "Bills" at bounding box center [36, 83] width 13 height 6
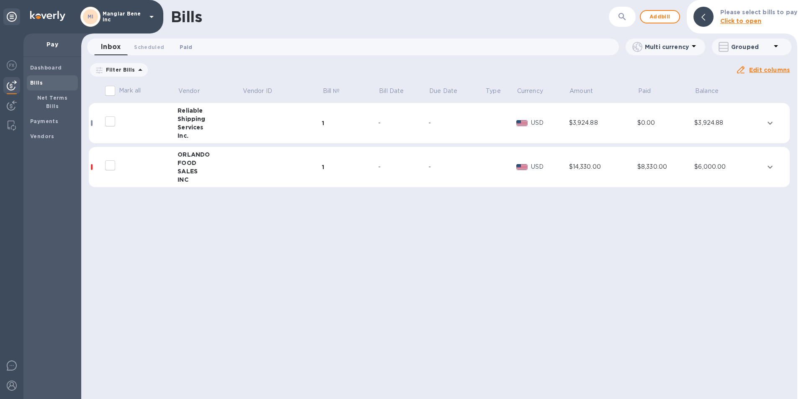
click at [186, 47] on span "Paid 0" at bounding box center [186, 47] width 13 height 9
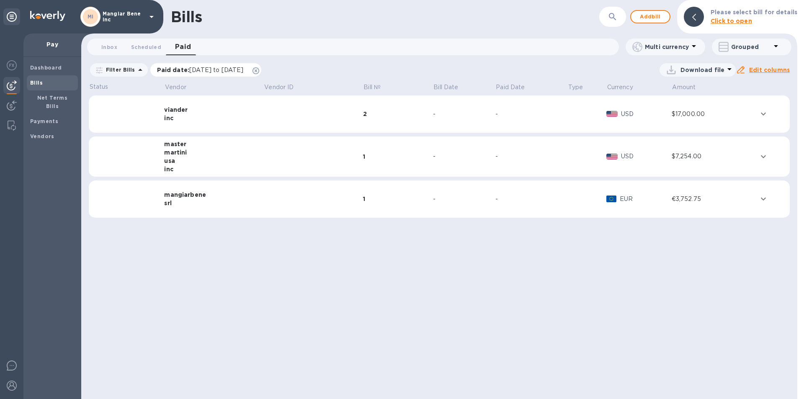
click at [259, 70] on icon at bounding box center [256, 70] width 7 height 7
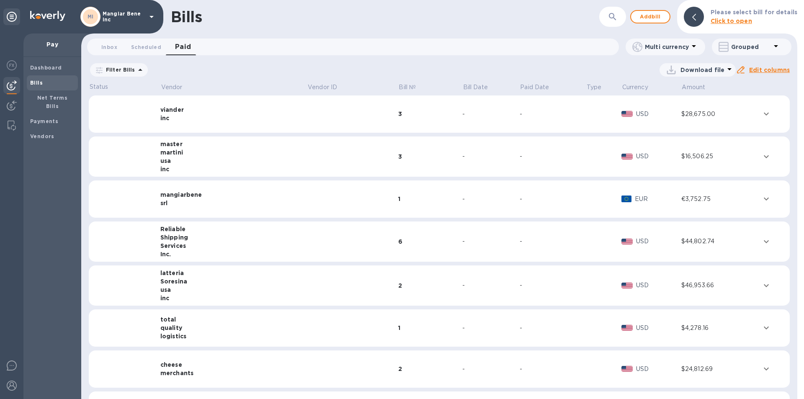
scroll to position [42, 0]
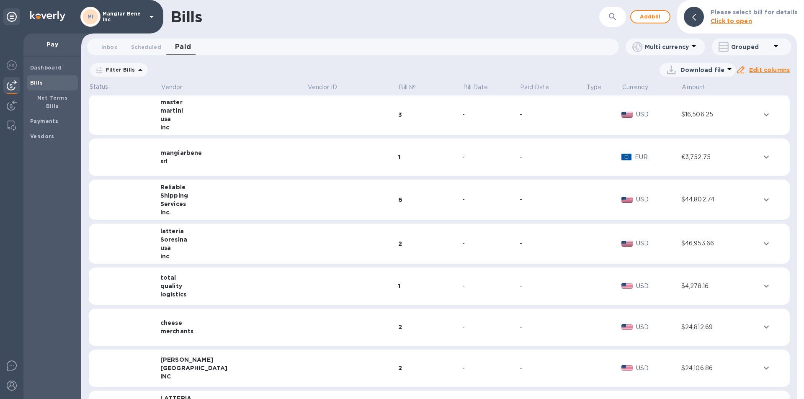
click at [762, 198] on icon "expand row" at bounding box center [767, 200] width 10 height 10
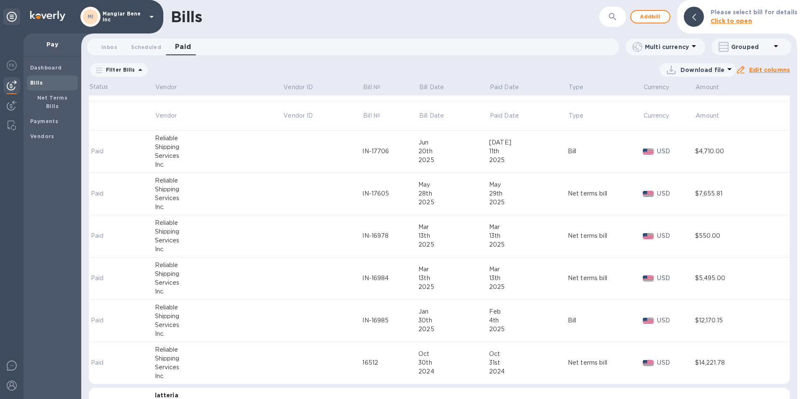
scroll to position [168, 0]
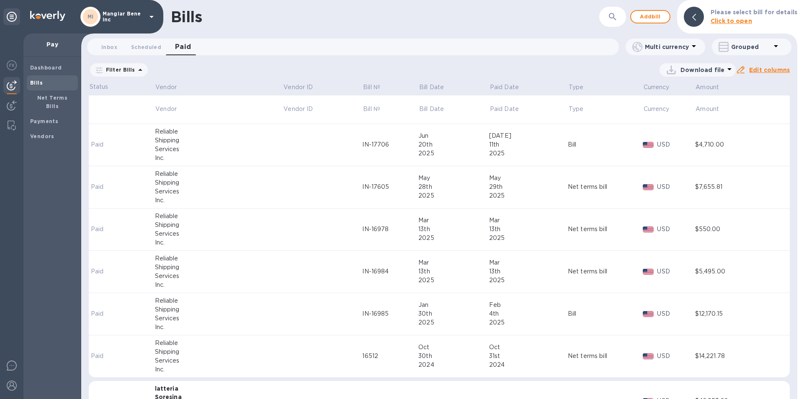
click at [729, 70] on icon at bounding box center [730, 69] width 4 height 2
click at [691, 91] on li "XLSX file" at bounding box center [699, 89] width 57 height 23
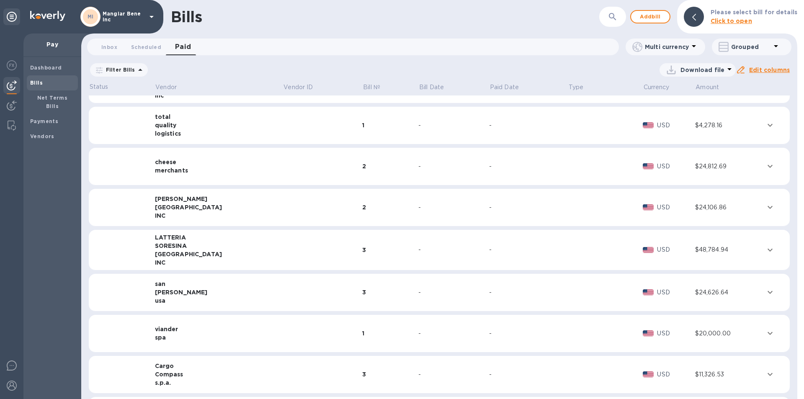
scroll to position [587, 0]
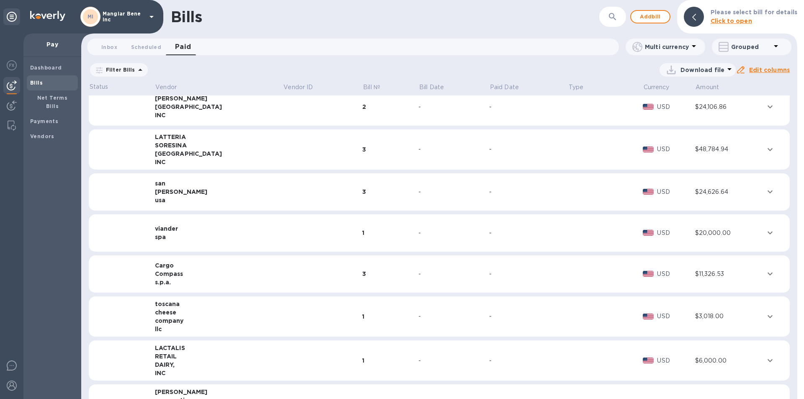
click at [150, 15] on icon at bounding box center [152, 17] width 10 height 10
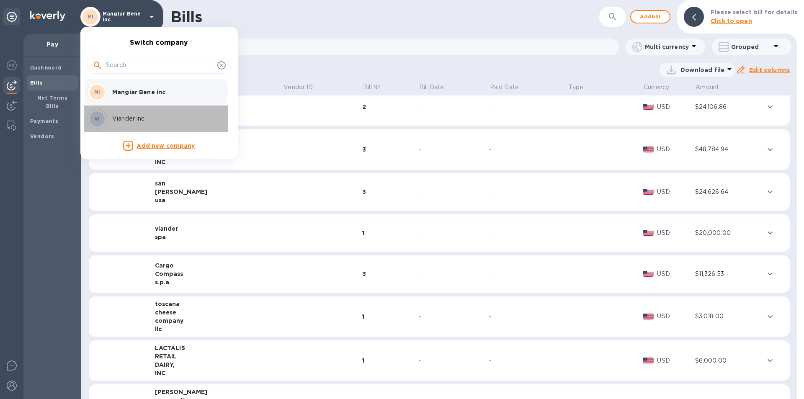
click at [123, 122] on p "Viander inc" at bounding box center [165, 118] width 106 height 9
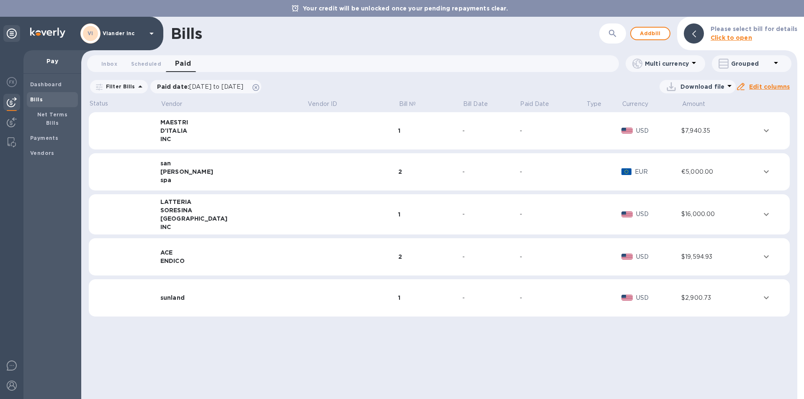
click at [138, 86] on icon at bounding box center [140, 86] width 4 height 2
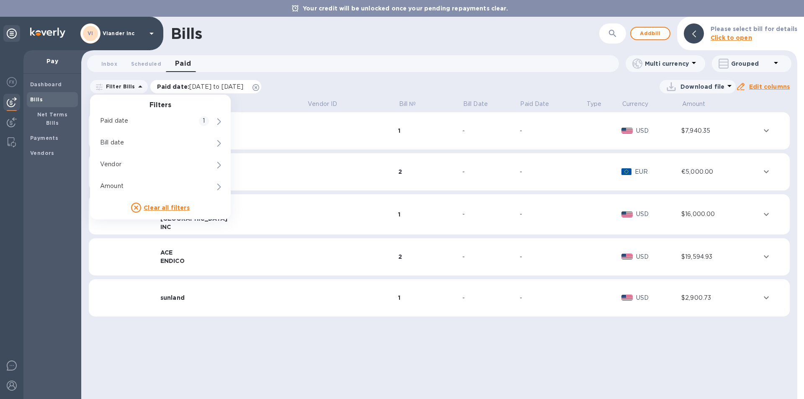
click at [227, 85] on span "[DATE] to [DATE]" at bounding box center [216, 86] width 54 height 7
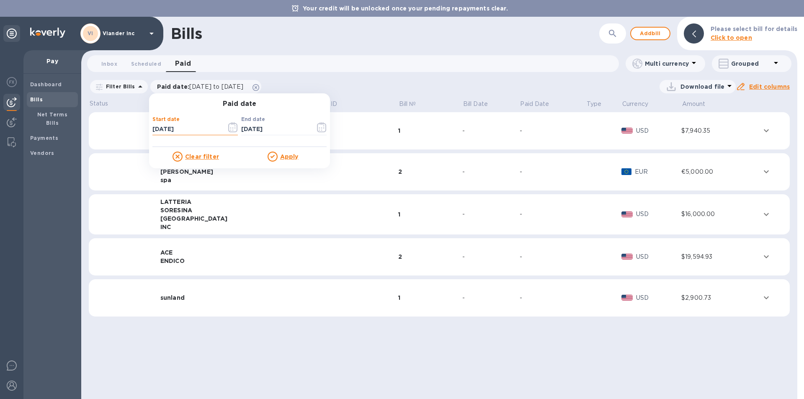
click at [183, 128] on input "[DATE]" at bounding box center [186, 129] width 67 height 13
type input "[DATE]"
click at [287, 155] on u "Apply" at bounding box center [289, 156] width 18 height 7
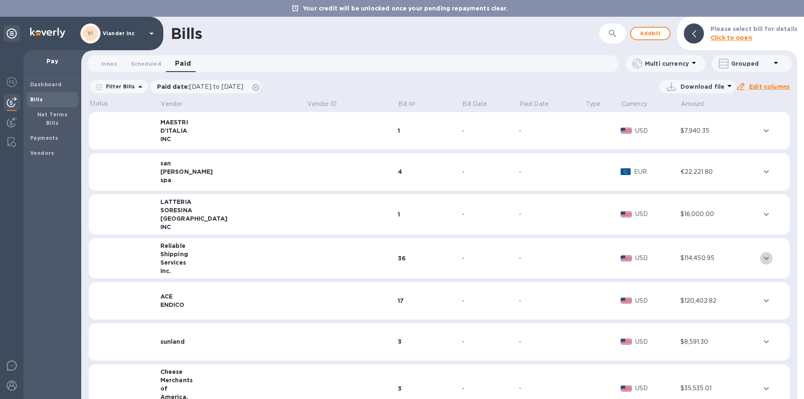
click at [763, 259] on icon "expand row" at bounding box center [767, 258] width 10 height 10
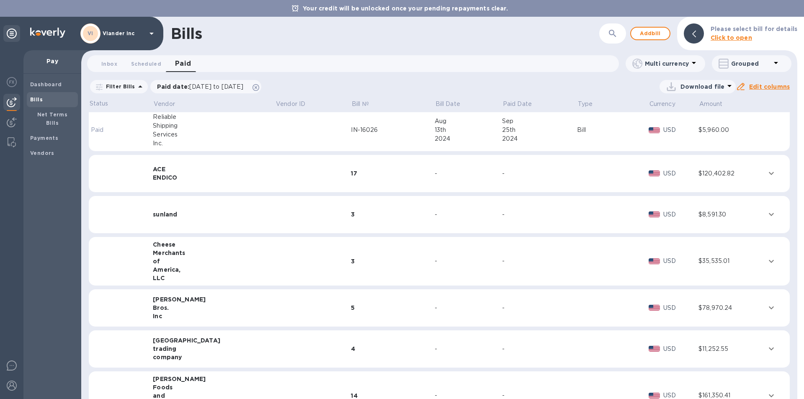
scroll to position [1684, 0]
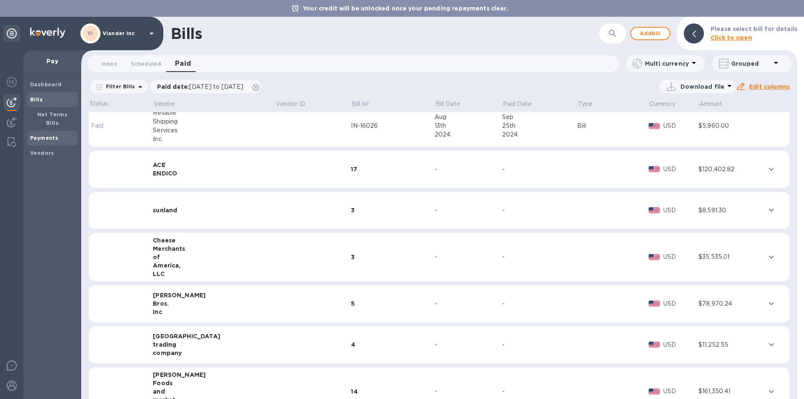
click at [52, 135] on b "Payments" at bounding box center [44, 138] width 28 height 6
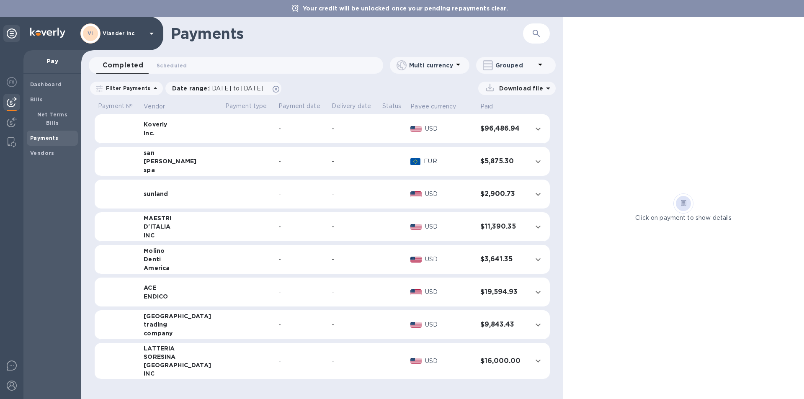
click at [151, 87] on icon at bounding box center [155, 88] width 10 height 10
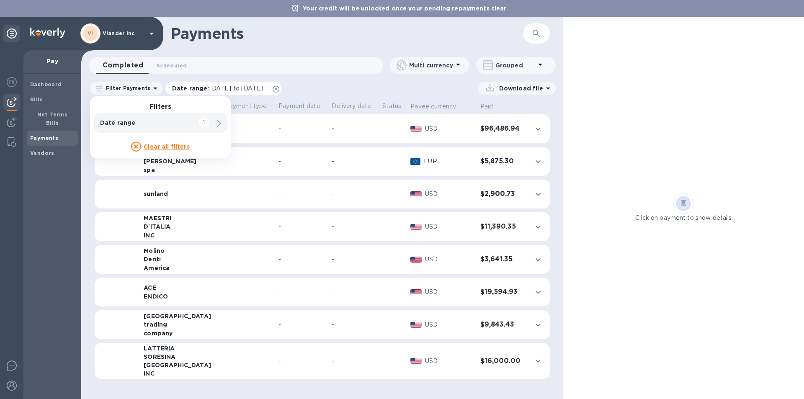
click at [207, 82] on div "Date range : [DATE] to [DATE]" at bounding box center [223, 88] width 116 height 13
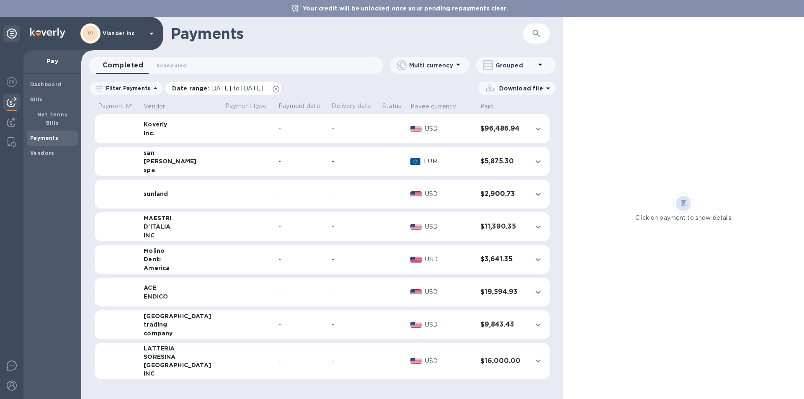
click at [217, 88] on span "[DATE] to [DATE]" at bounding box center [236, 88] width 54 height 7
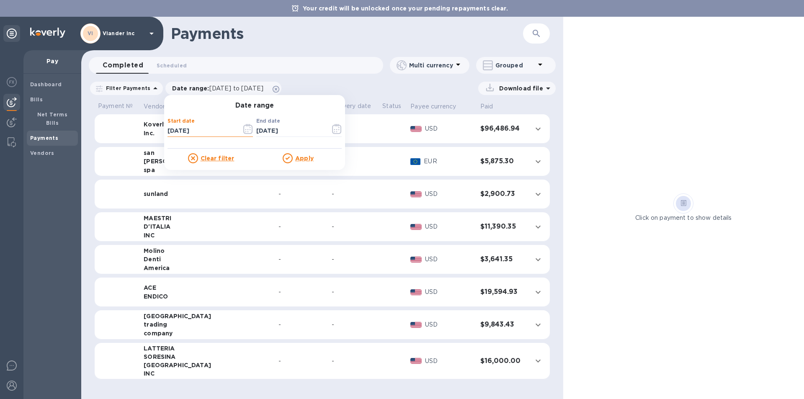
click at [198, 129] on input "[DATE]" at bounding box center [201, 131] width 67 height 13
type input "[DATE]"
click at [305, 161] on u "Apply" at bounding box center [304, 158] width 18 height 7
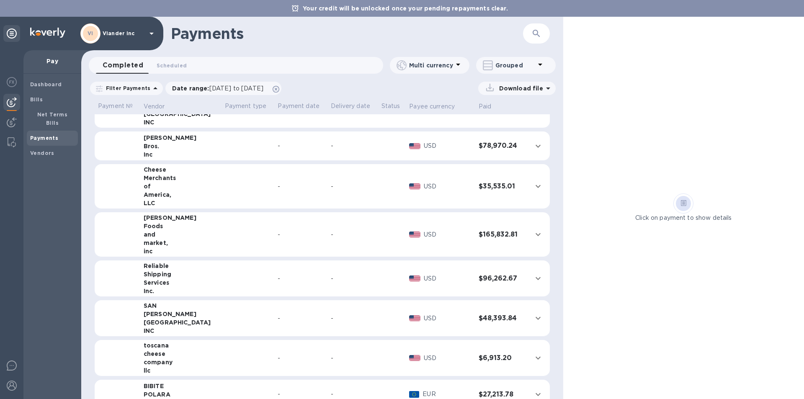
scroll to position [293, 0]
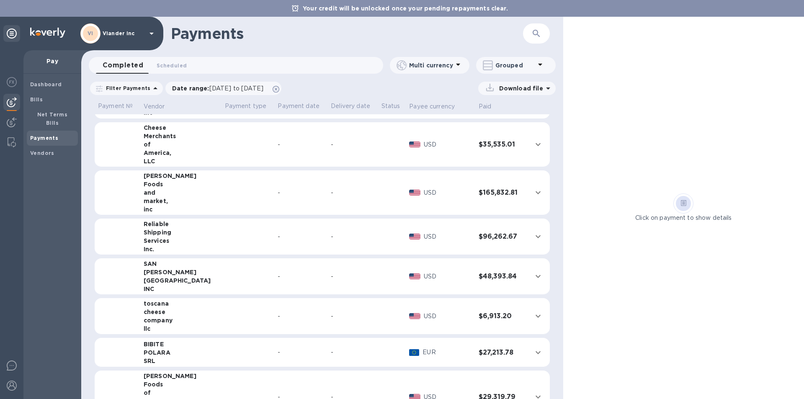
click at [533, 236] on icon "expand row" at bounding box center [538, 237] width 10 height 10
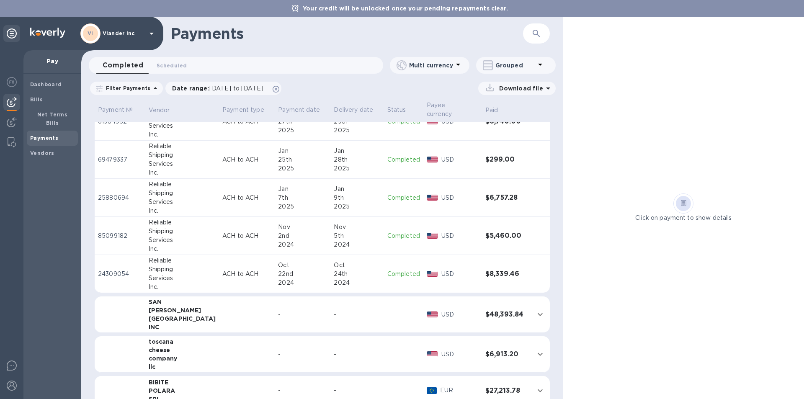
scroll to position [1341, 0]
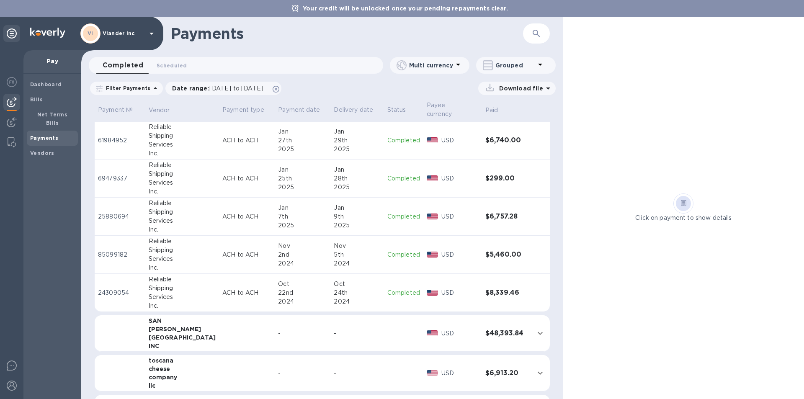
click at [499, 289] on h3 "$8,339.46" at bounding box center [507, 293] width 42 height 8
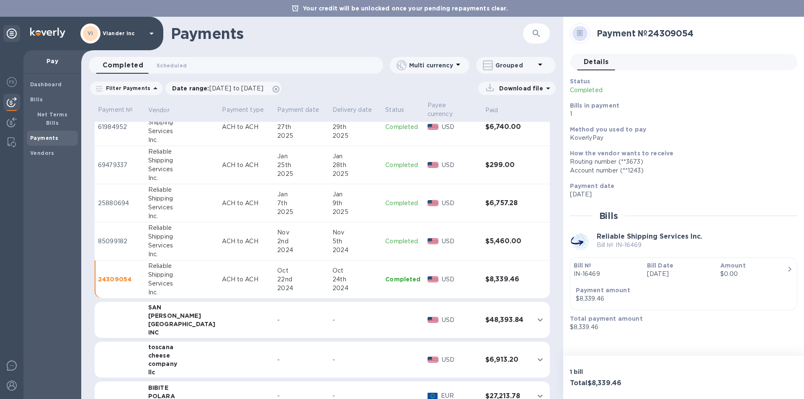
scroll to position [1383, 0]
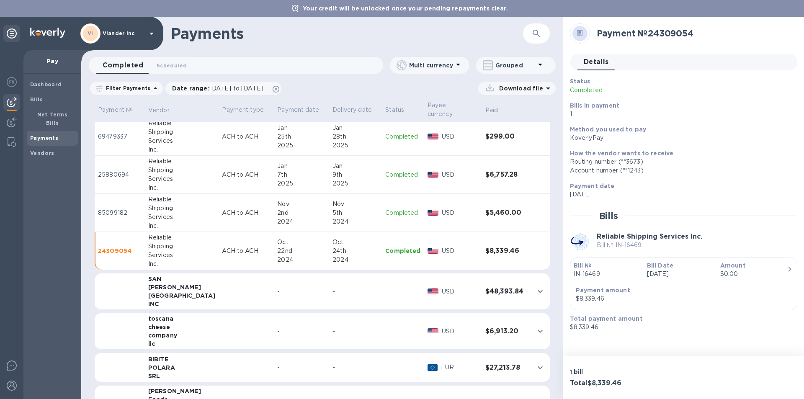
click at [111, 209] on p "85099182" at bounding box center [120, 213] width 44 height 9
click at [112, 171] on p "25880694" at bounding box center [120, 175] width 44 height 9
click at [116, 132] on p "69479337" at bounding box center [120, 136] width 44 height 9
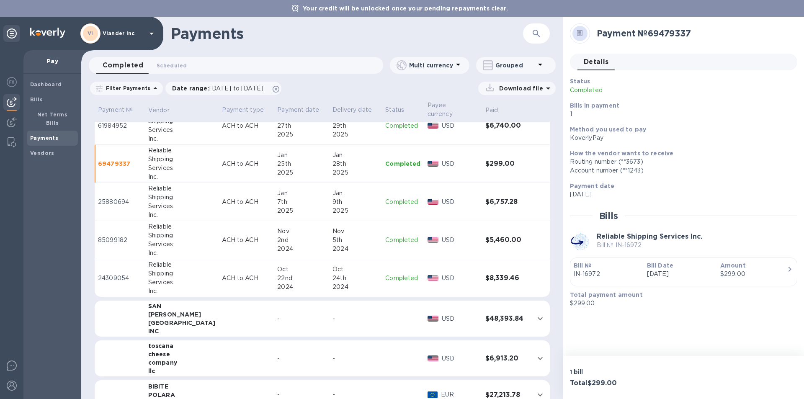
scroll to position [1341, 0]
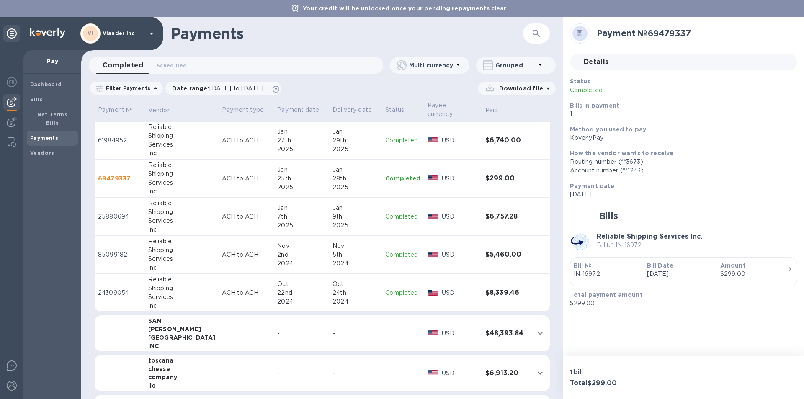
click at [115, 136] on p "61984952" at bounding box center [120, 140] width 44 height 9
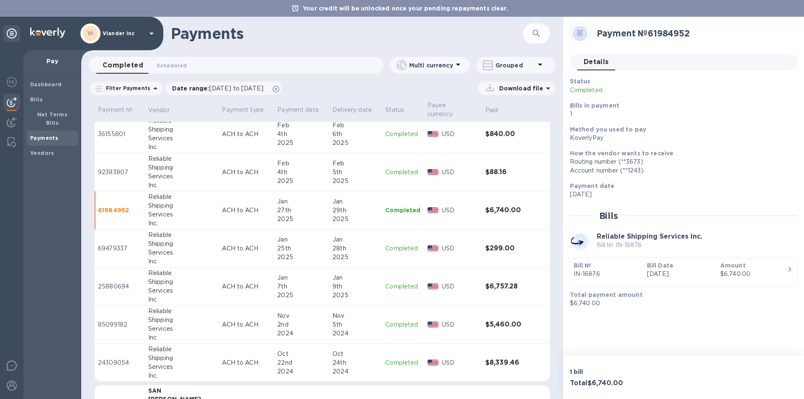
scroll to position [1257, 0]
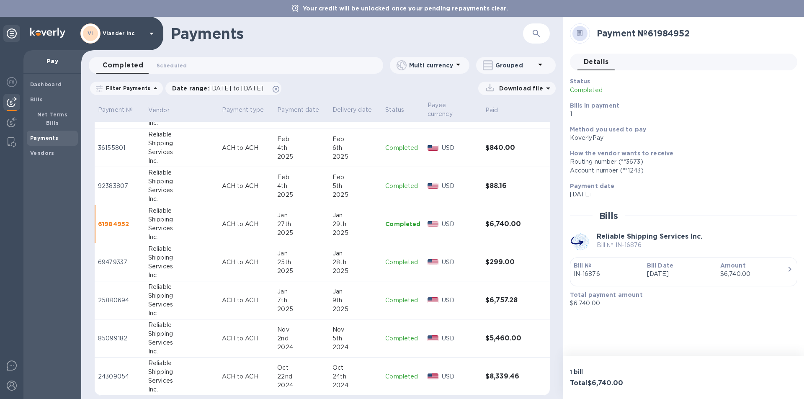
click at [112, 182] on p "92383807" at bounding box center [120, 186] width 44 height 9
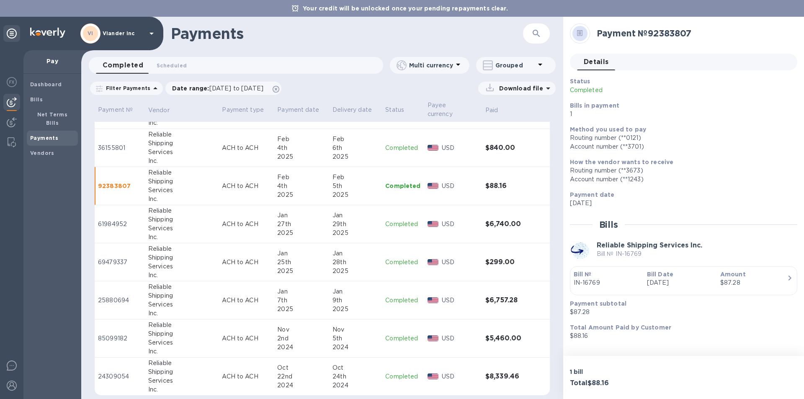
click at [109, 144] on p "36155801" at bounding box center [120, 148] width 44 height 9
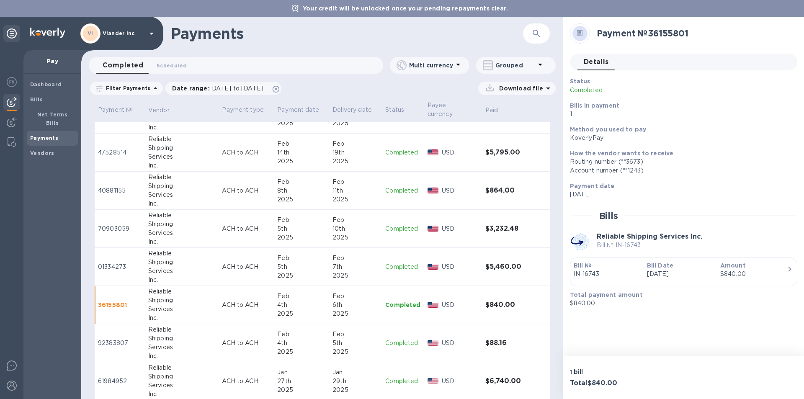
scroll to position [1089, 0]
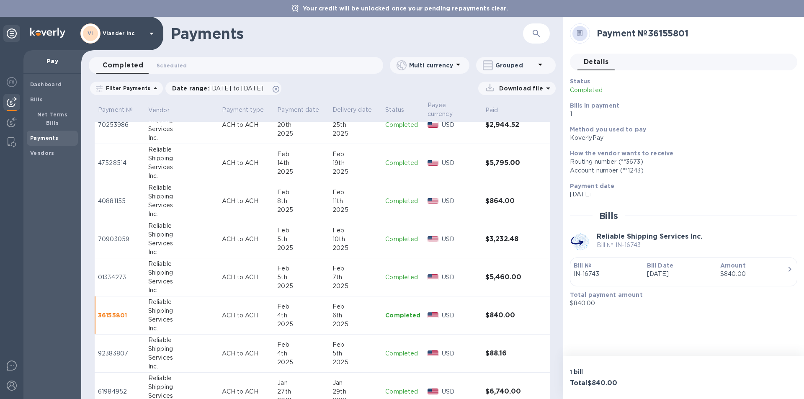
click at [117, 273] on p "01334273" at bounding box center [120, 277] width 44 height 9
click at [116, 235] on p "70903059" at bounding box center [120, 239] width 44 height 9
click at [113, 197] on p "40881155" at bounding box center [120, 201] width 44 height 9
click at [742, 160] on div "Routing number (**3673)" at bounding box center [680, 162] width 221 height 9
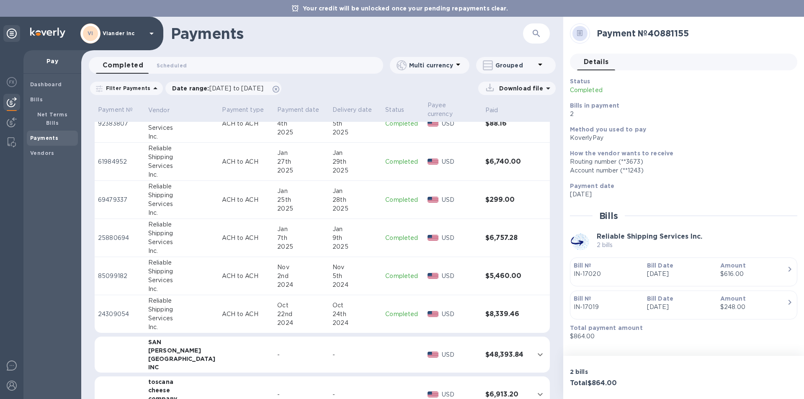
scroll to position [1383, 0]
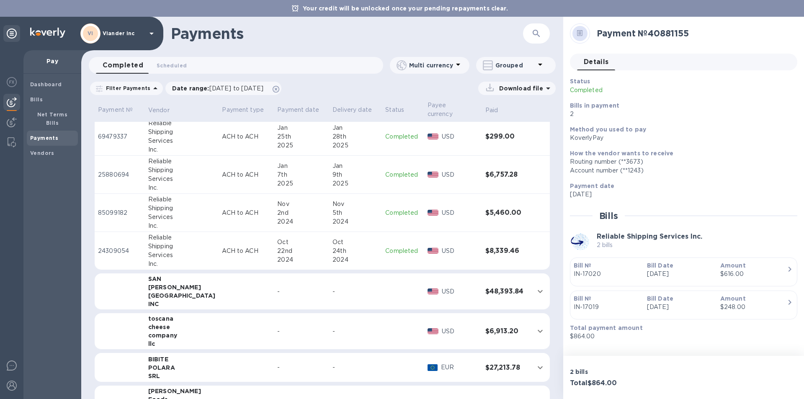
click at [109, 247] on p "24309054" at bounding box center [120, 251] width 44 height 9
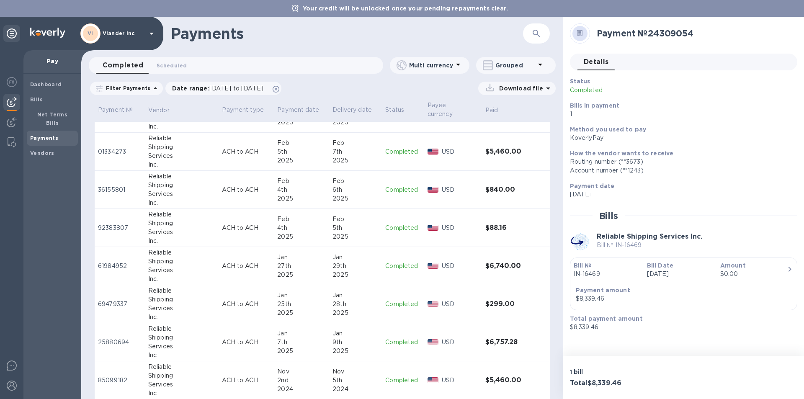
scroll to position [1173, 0]
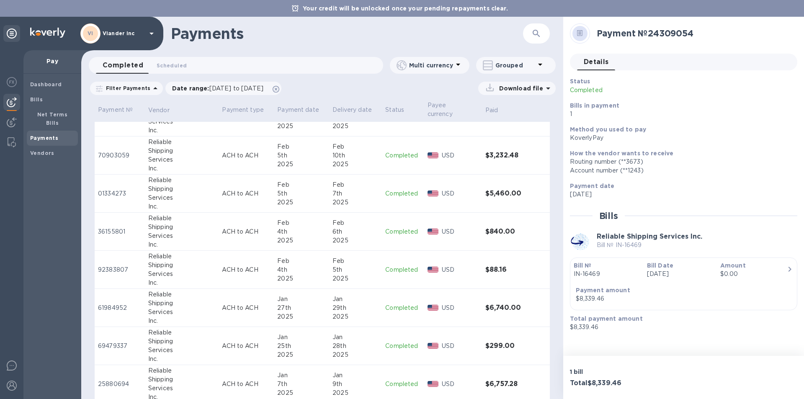
click at [114, 189] on p "01334273" at bounding box center [120, 193] width 44 height 9
click at [121, 151] on p "70903059" at bounding box center [120, 155] width 44 height 9
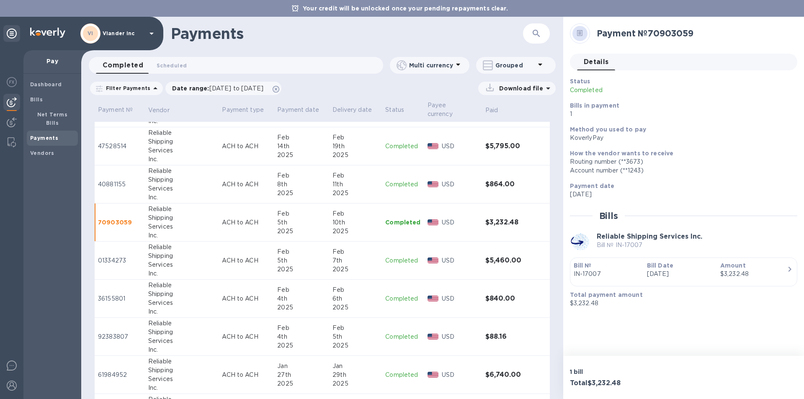
scroll to position [1089, 0]
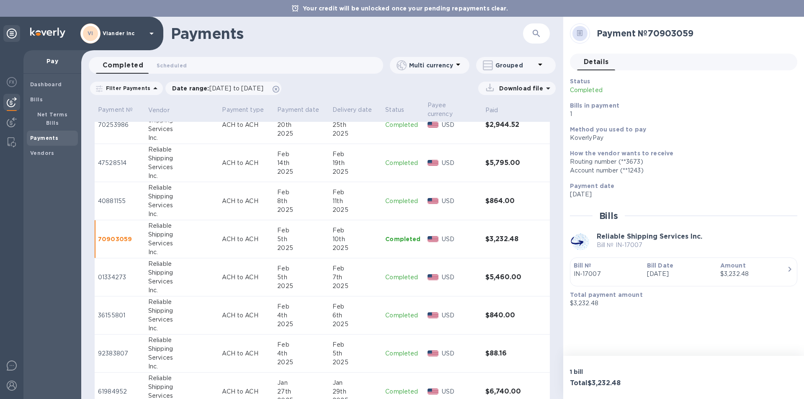
click at [113, 197] on p "40881155" at bounding box center [120, 201] width 44 height 9
click at [111, 159] on p "47528514" at bounding box center [120, 163] width 44 height 9
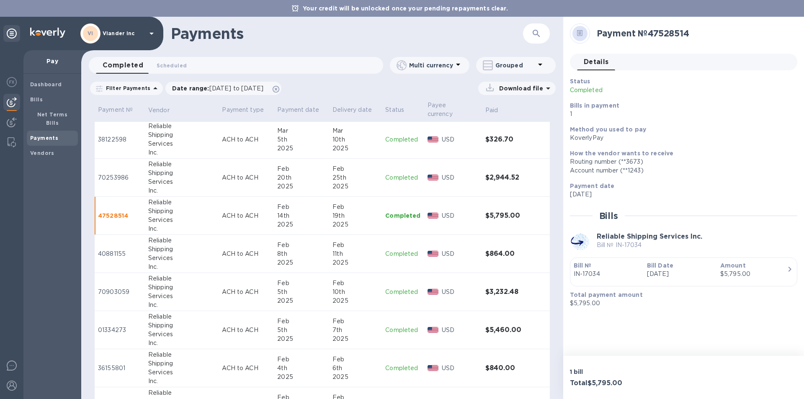
scroll to position [1006, 0]
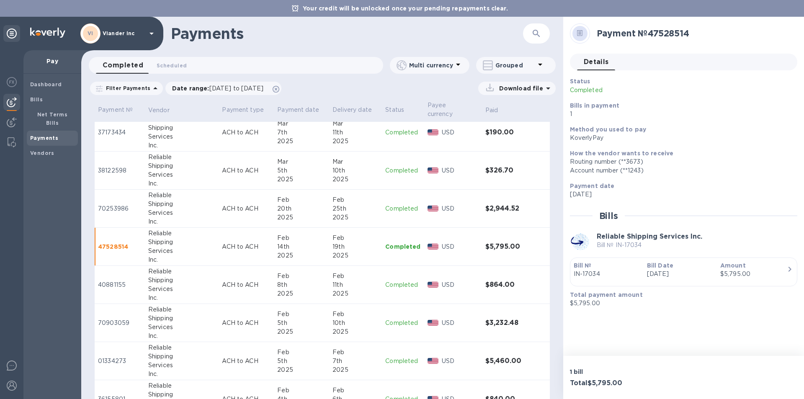
click at [115, 204] on p "70253986" at bounding box center [120, 208] width 44 height 9
click at [109, 166] on p "38122598" at bounding box center [120, 170] width 44 height 9
click at [114, 128] on p "37173434" at bounding box center [120, 132] width 44 height 9
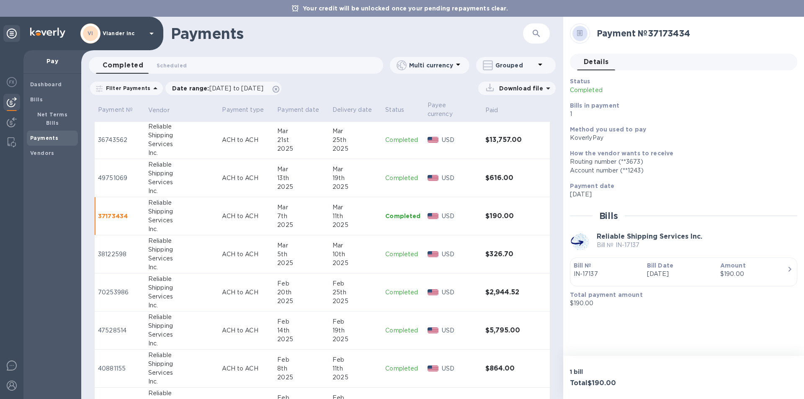
click at [114, 174] on p "49751069" at bounding box center [120, 178] width 44 height 9
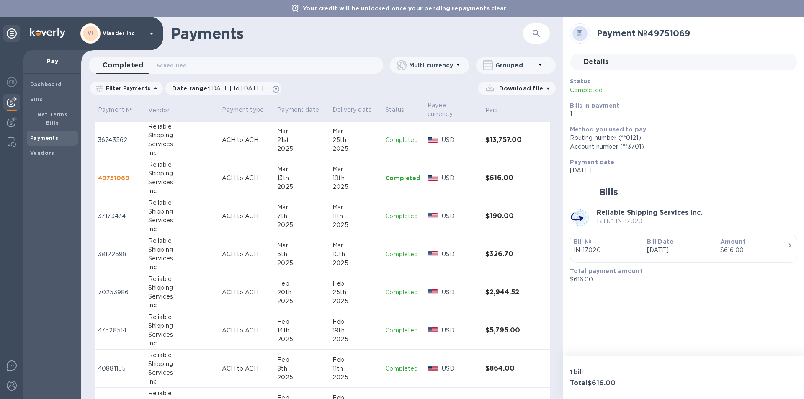
click at [498, 365] on h3 "$864.00" at bounding box center [507, 369] width 42 height 8
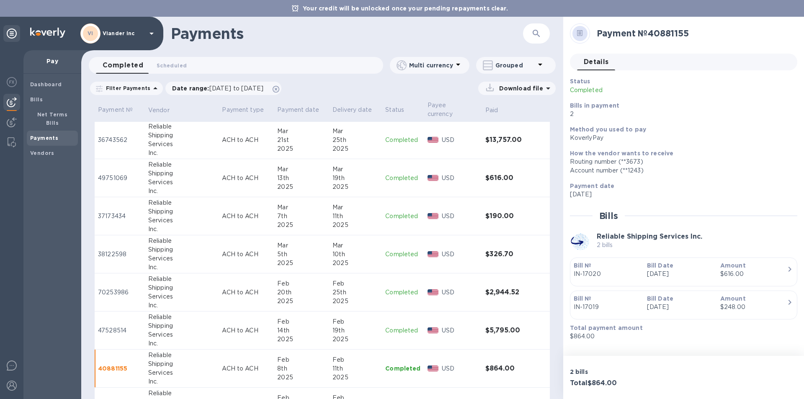
click at [494, 365] on h3 "$864.00" at bounding box center [507, 369] width 42 height 8
click at [111, 365] on p "40881155" at bounding box center [120, 369] width 44 height 8
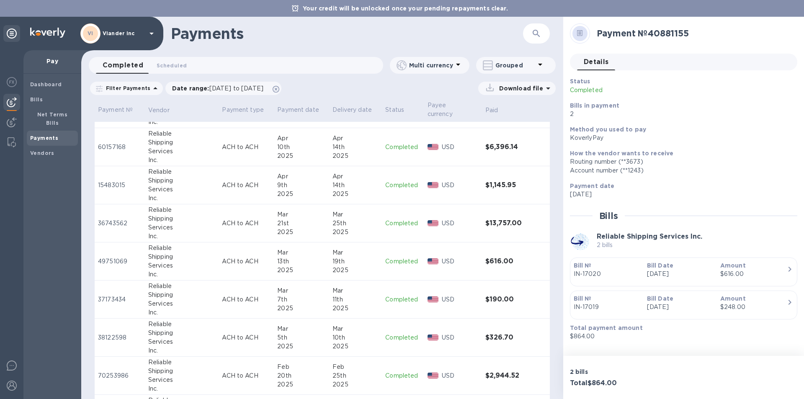
scroll to position [838, 0]
click at [111, 220] on p "36743562" at bounding box center [120, 224] width 44 height 9
click at [113, 181] on p "15483015" at bounding box center [120, 185] width 44 height 9
click at [110, 143] on p "60157168" at bounding box center [120, 147] width 44 height 9
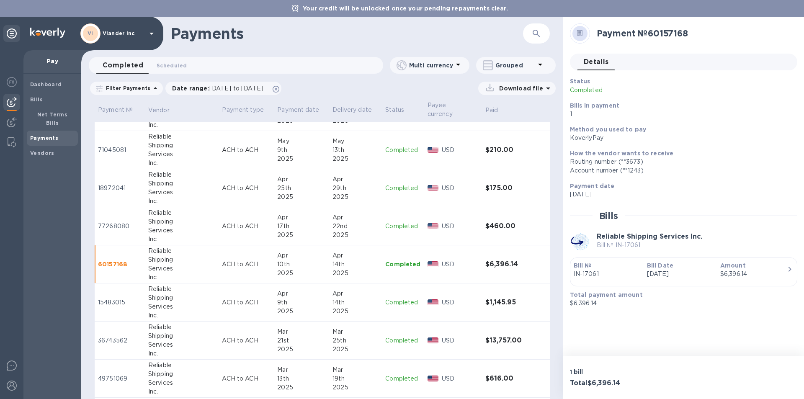
scroll to position [712, 0]
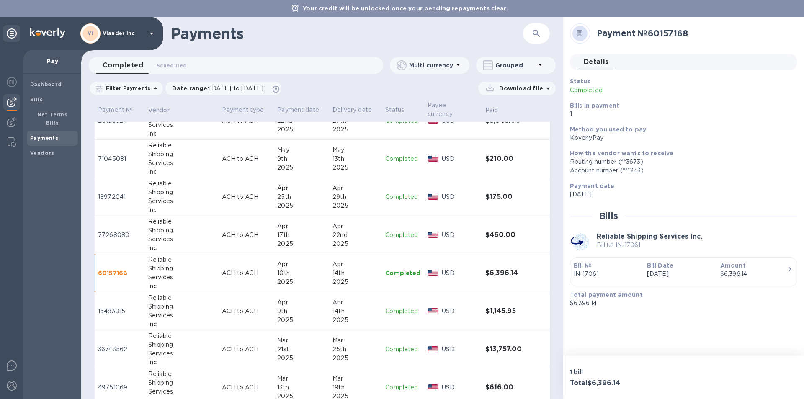
click at [120, 231] on p "77268080" at bounding box center [120, 235] width 44 height 9
click at [110, 193] on p "18972041" at bounding box center [120, 197] width 44 height 9
click at [117, 155] on p "71045081" at bounding box center [120, 159] width 44 height 9
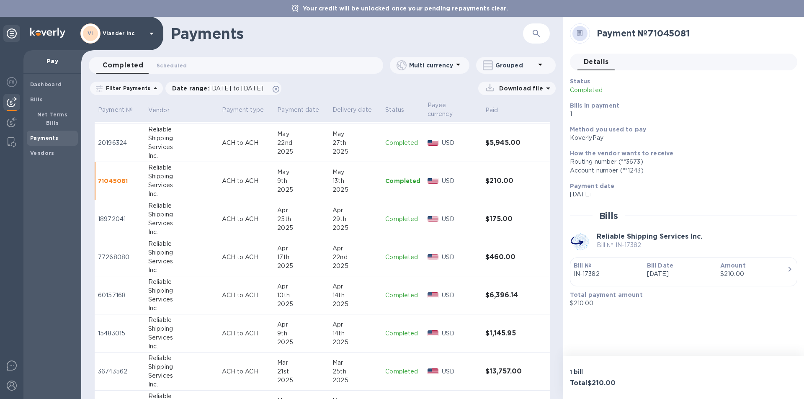
scroll to position [670, 0]
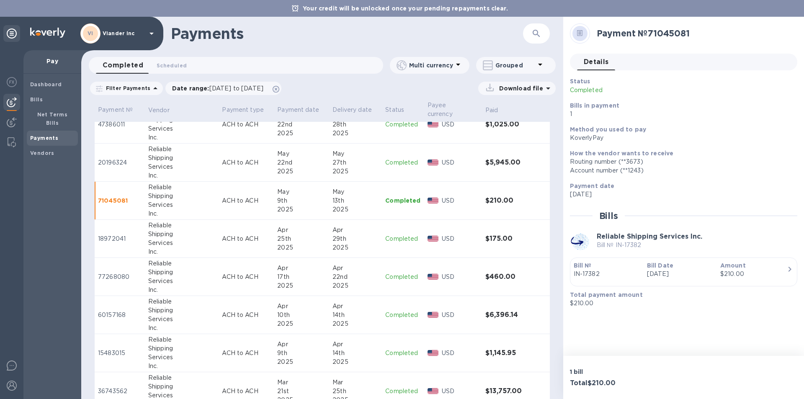
click at [121, 158] on p "20196324" at bounding box center [120, 162] width 44 height 9
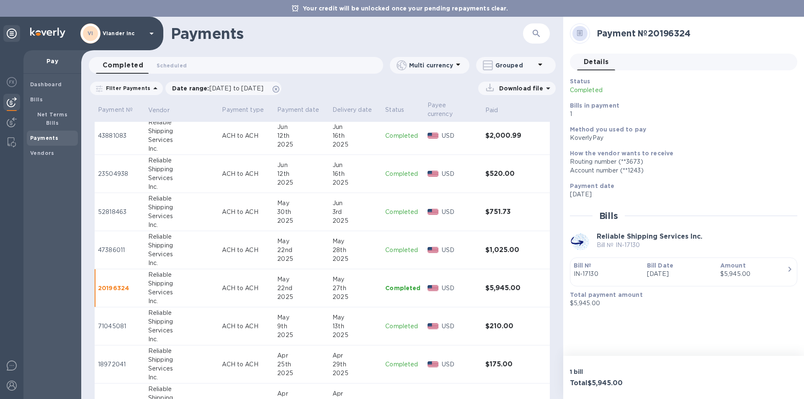
click at [114, 246] on p "47386011" at bounding box center [120, 250] width 44 height 9
click at [116, 208] on p "52818463" at bounding box center [120, 212] width 44 height 9
click at [115, 170] on p "23504938" at bounding box center [120, 174] width 44 height 9
click at [116, 132] on p "43881083" at bounding box center [120, 136] width 44 height 9
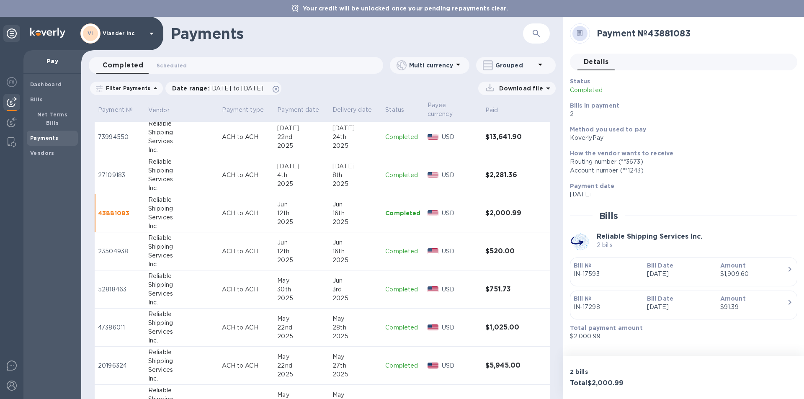
scroll to position [461, 0]
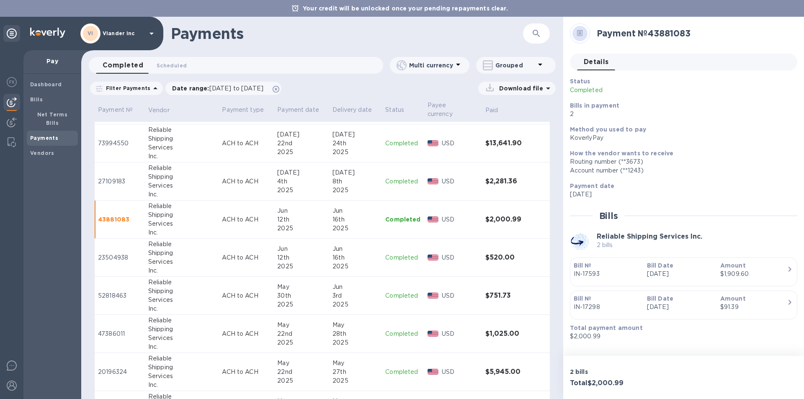
click at [114, 177] on p "27109183" at bounding box center [120, 181] width 44 height 9
click at [117, 139] on p "73994550" at bounding box center [120, 143] width 44 height 9
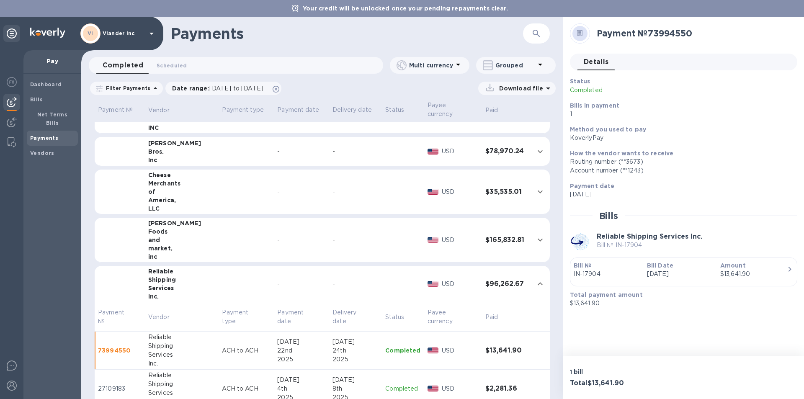
scroll to position [251, 0]
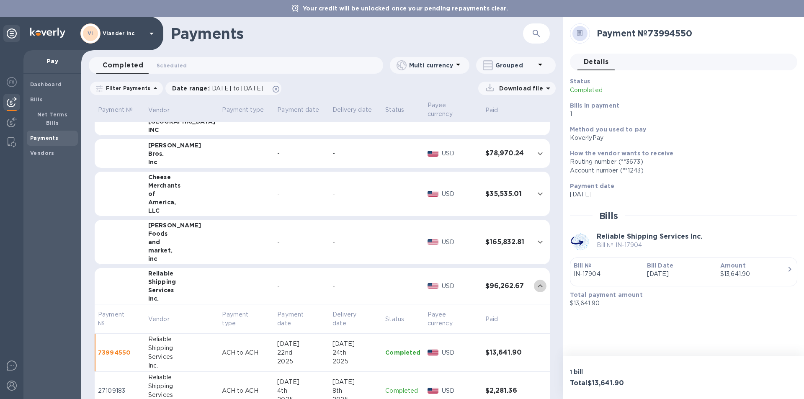
click at [538, 284] on icon "expand row" at bounding box center [540, 285] width 5 height 3
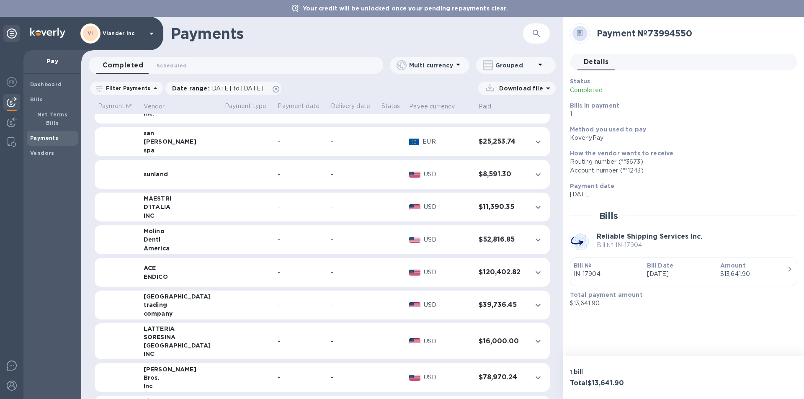
scroll to position [0, 0]
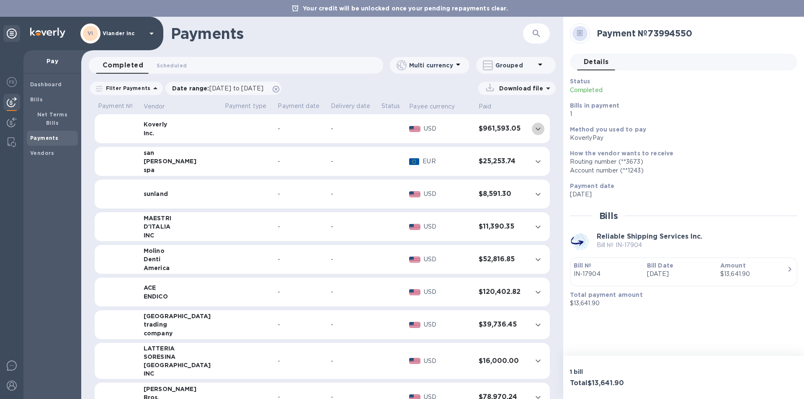
click at [534, 129] on icon "expand row" at bounding box center [538, 129] width 10 height 10
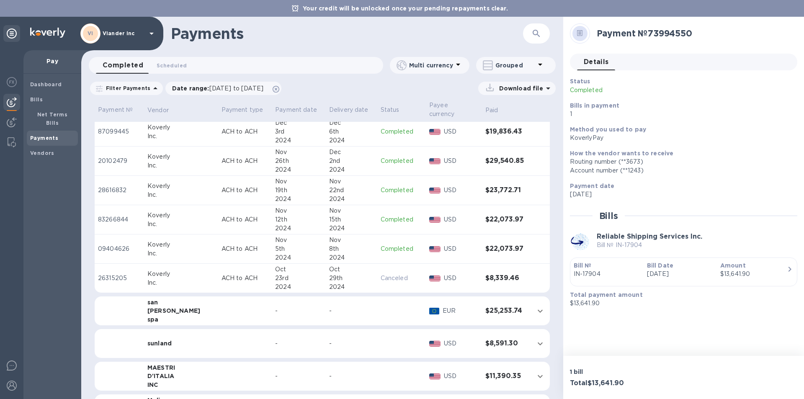
scroll to position [1383, 0]
click at [500, 279] on h3 "$8,339.46" at bounding box center [507, 279] width 42 height 8
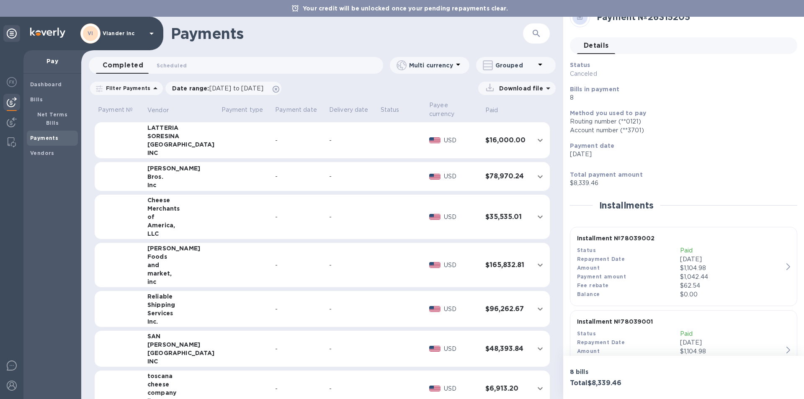
scroll to position [1760, 0]
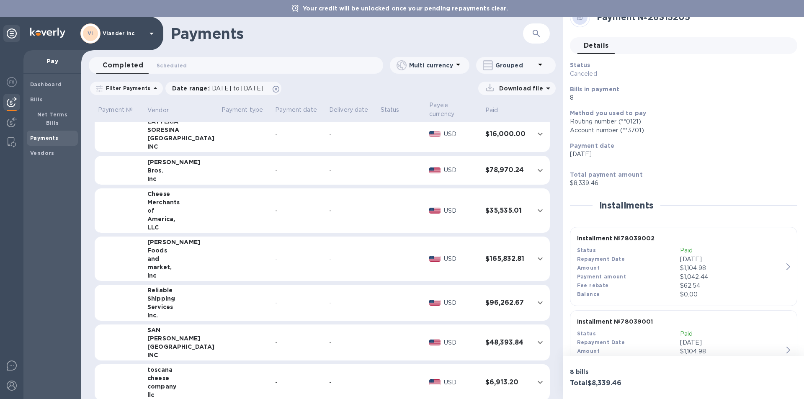
click at [535, 301] on icon "expand row" at bounding box center [540, 303] width 10 height 10
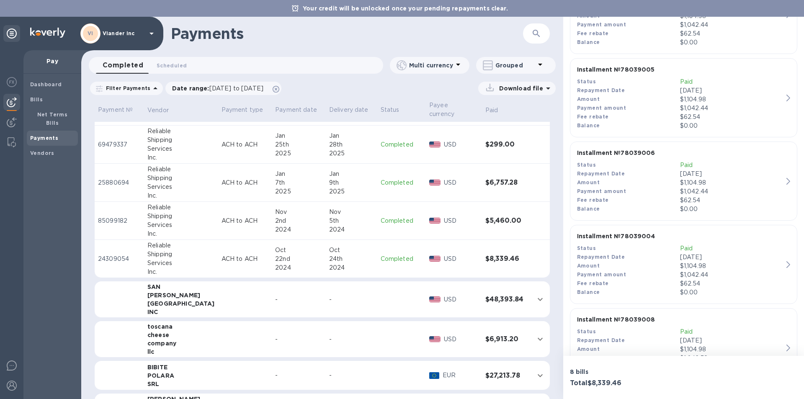
scroll to position [2873, 0]
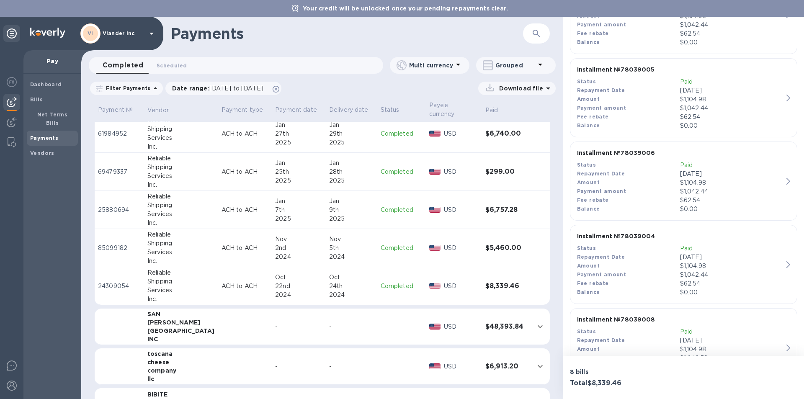
click at [109, 249] on p "85099182" at bounding box center [119, 248] width 43 height 9
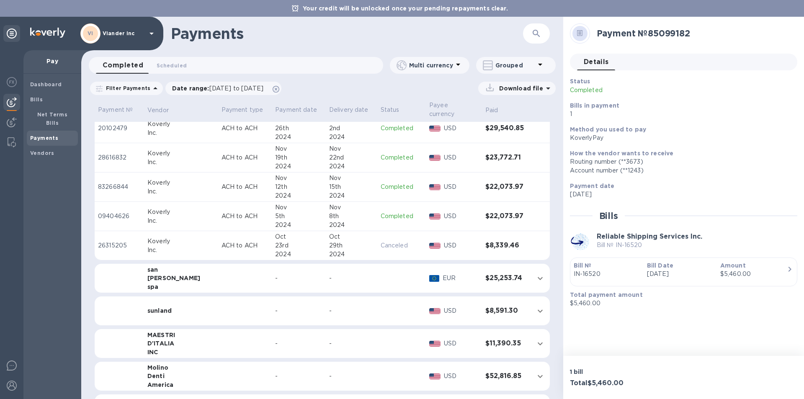
scroll to position [1425, 0]
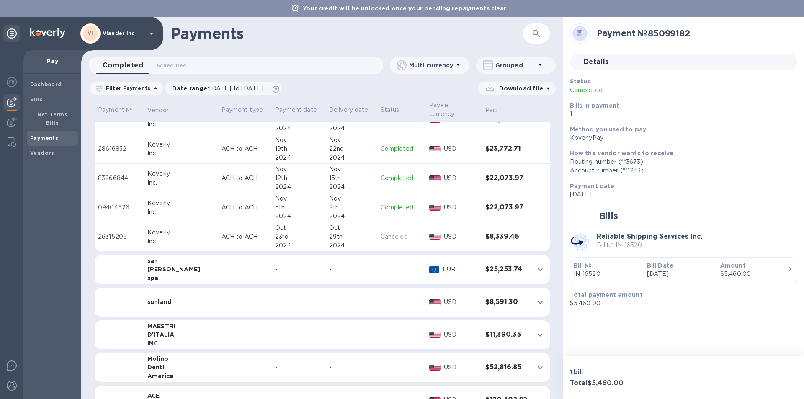
click at [122, 208] on p "09404626" at bounding box center [119, 207] width 43 height 9
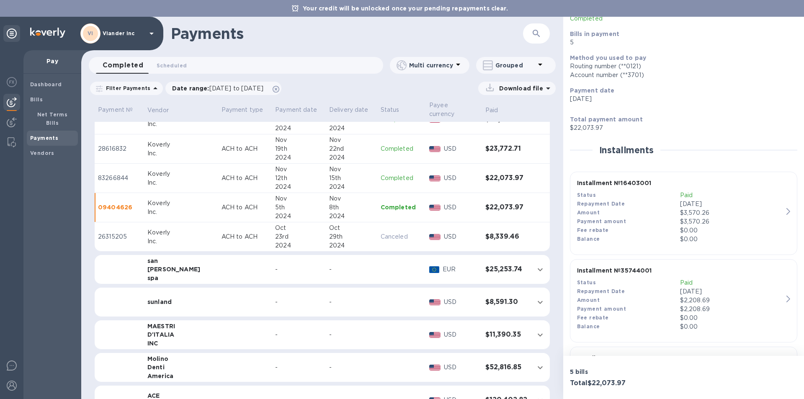
scroll to position [126, 0]
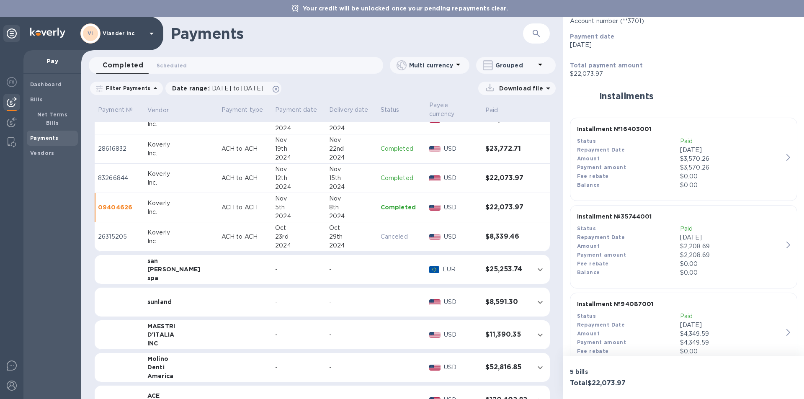
click at [111, 176] on p "83266844" at bounding box center [119, 178] width 43 height 9
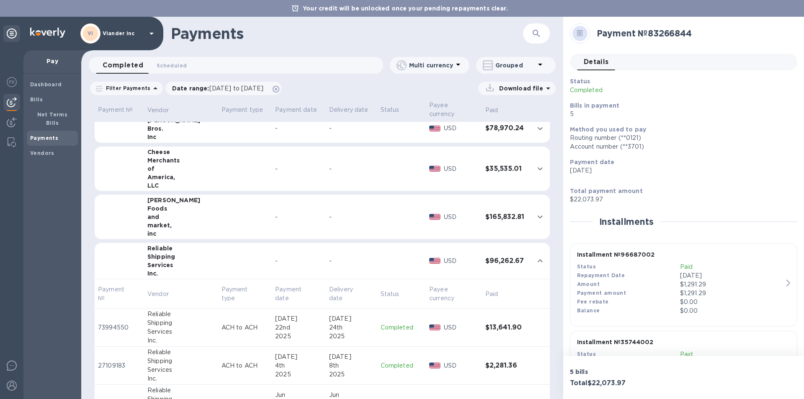
scroll to position [1844, 0]
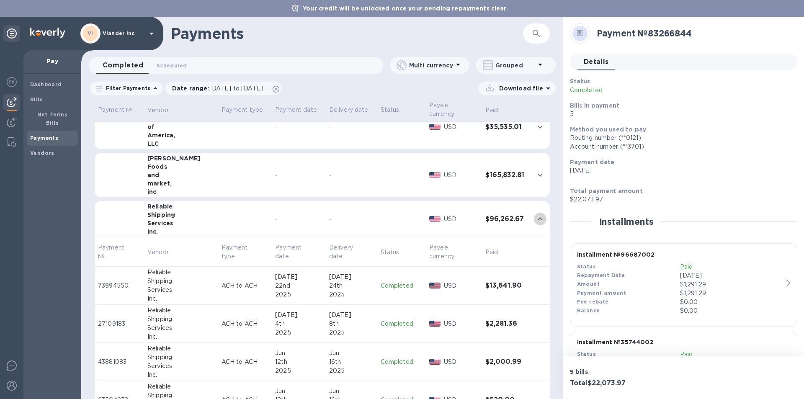
click at [535, 219] on icon "expand row" at bounding box center [540, 219] width 10 height 10
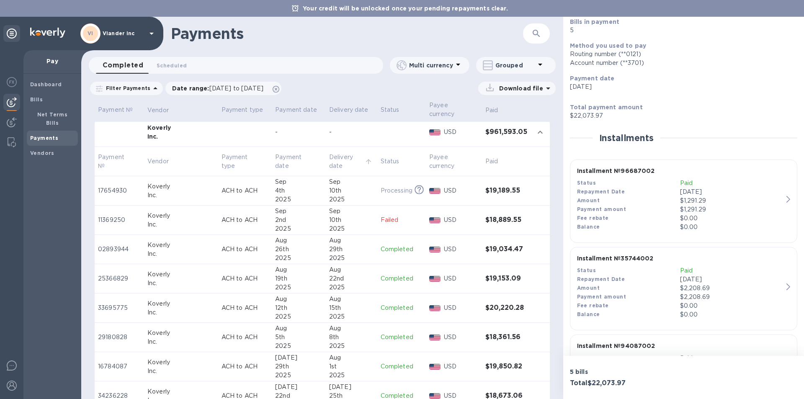
scroll to position [0, 0]
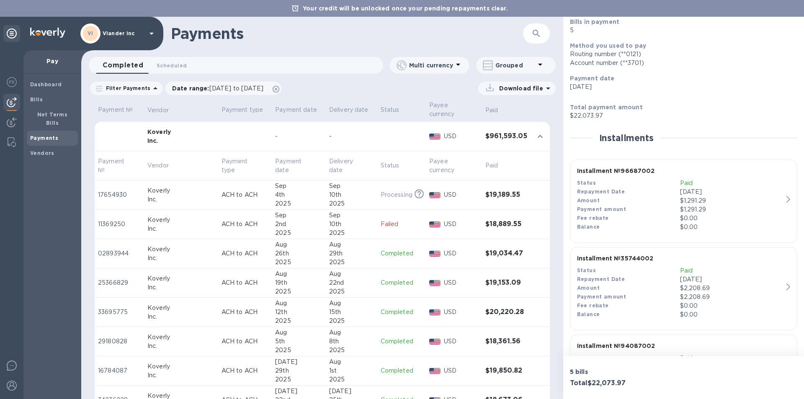
click at [536, 137] on icon "expand row" at bounding box center [540, 137] width 10 height 10
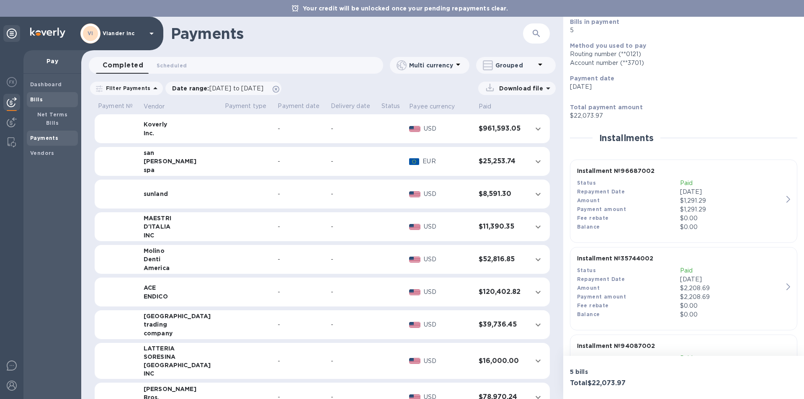
click at [34, 98] on b "Bills" at bounding box center [36, 99] width 13 height 6
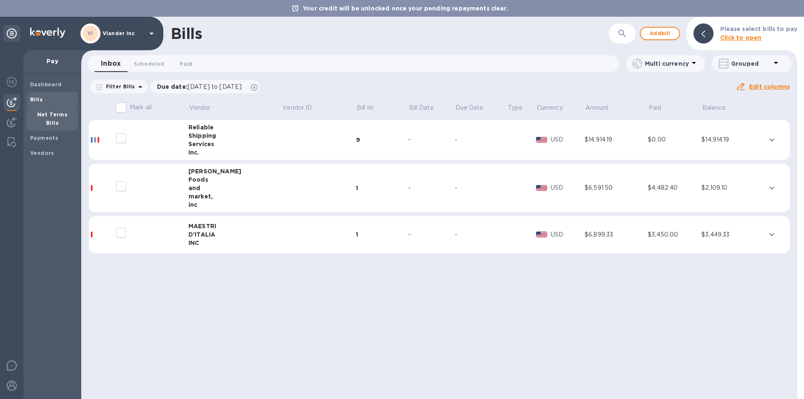
click at [55, 115] on b "Net Terms Bills" at bounding box center [52, 118] width 31 height 15
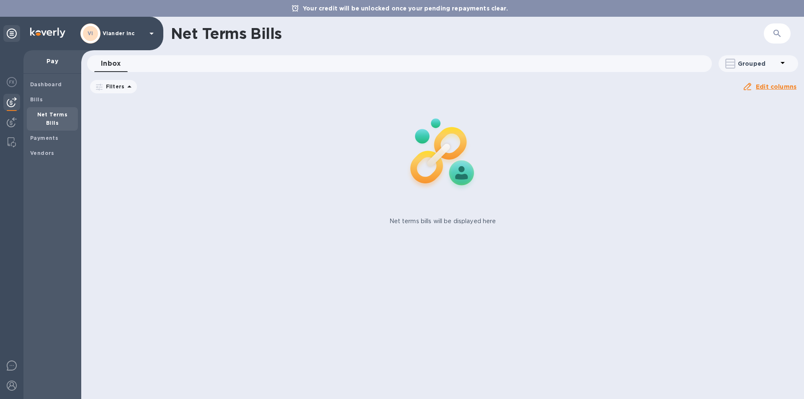
click at [107, 62] on span "Inbox 0" at bounding box center [111, 64] width 20 height 12
click at [45, 150] on b "Vendors" at bounding box center [42, 153] width 24 height 6
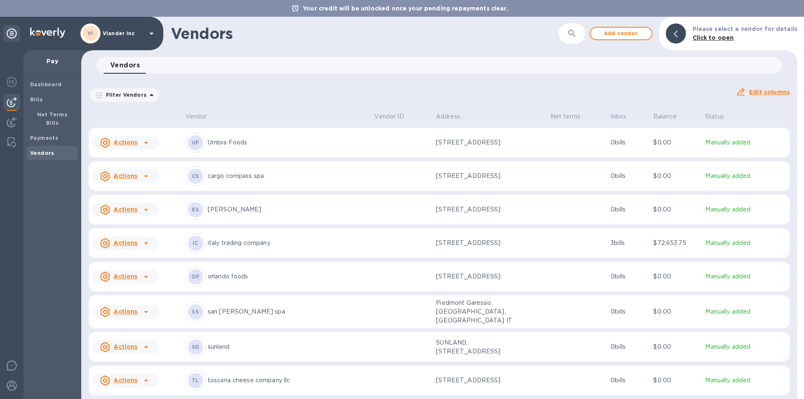
scroll to position [605, 0]
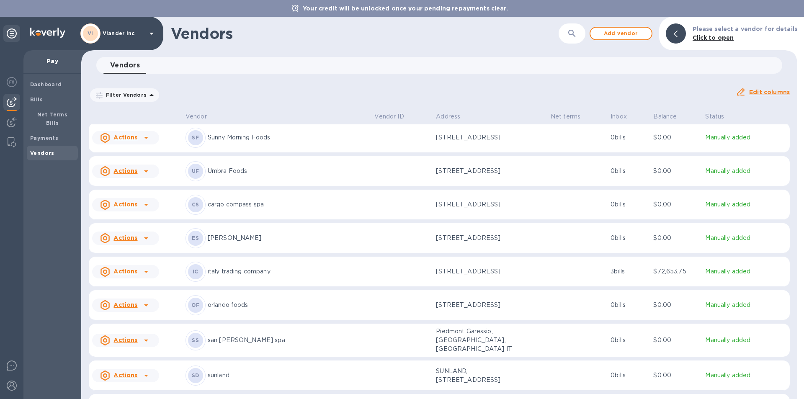
click at [145, 277] on icon at bounding box center [146, 272] width 10 height 10
click at [152, 277] on div at bounding box center [402, 199] width 804 height 399
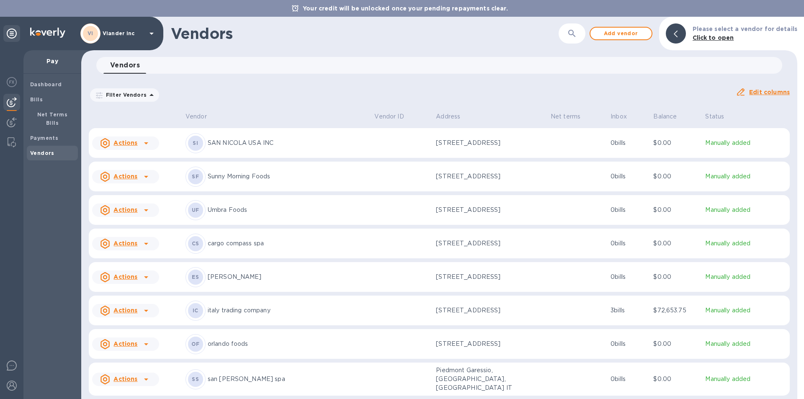
scroll to position [647, 0]
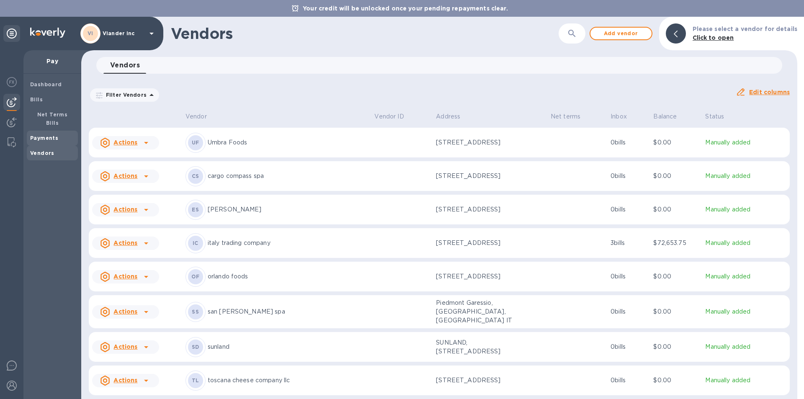
click at [39, 135] on b "Payments" at bounding box center [44, 138] width 28 height 6
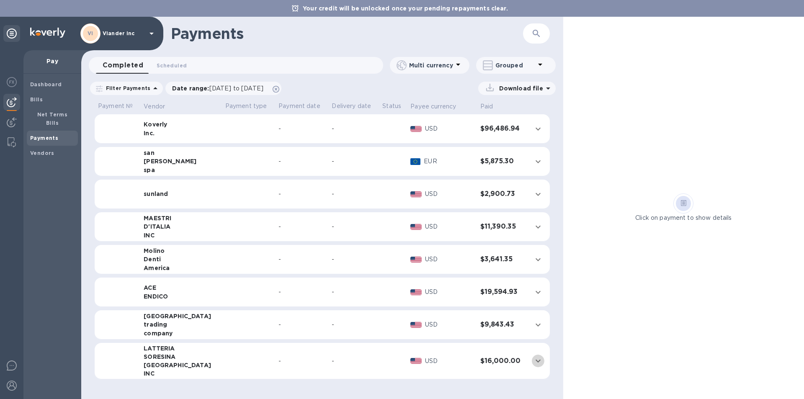
click at [535, 360] on icon "expand row" at bounding box center [538, 361] width 10 height 10
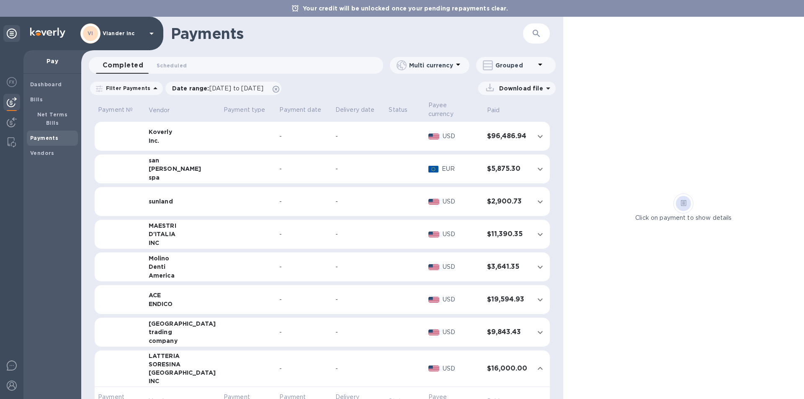
click at [46, 135] on b "Payments" at bounding box center [44, 138] width 28 height 6
click at [216, 88] on span "[DATE] to [DATE]" at bounding box center [236, 88] width 54 height 7
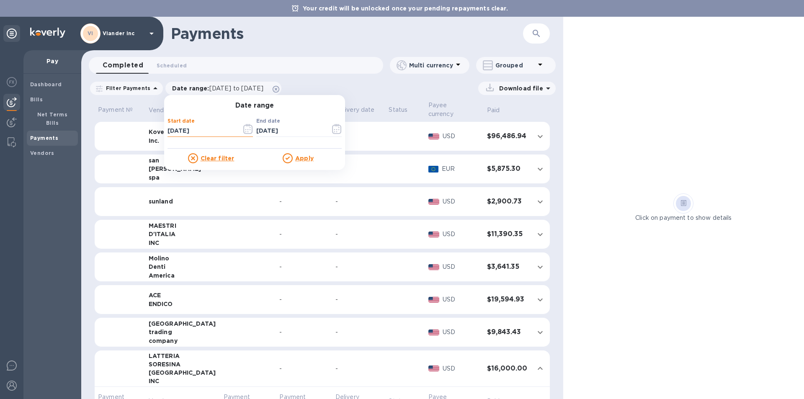
click at [197, 131] on input "[DATE]" at bounding box center [201, 131] width 67 height 13
type input "[DATE]"
click at [300, 158] on u "Apply" at bounding box center [304, 158] width 18 height 7
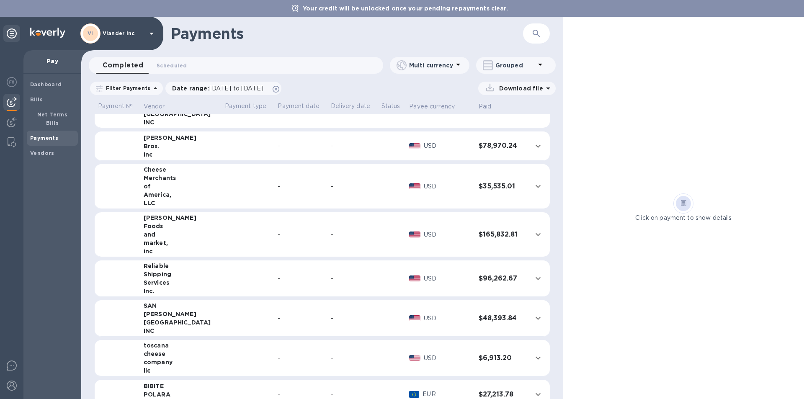
scroll to position [293, 0]
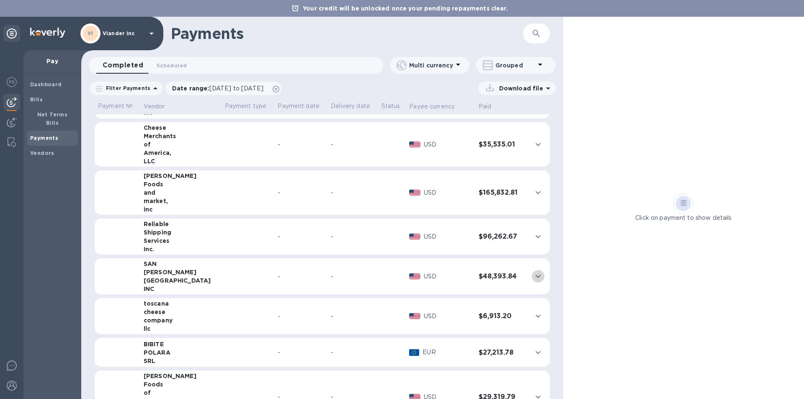
click at [533, 278] on icon "expand row" at bounding box center [538, 277] width 10 height 10
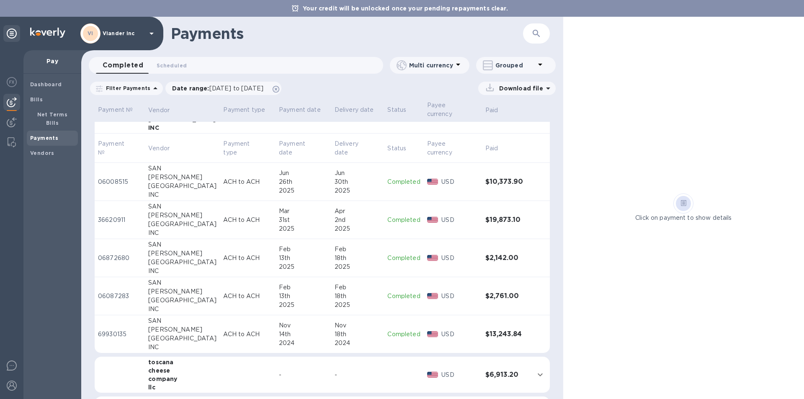
scroll to position [461, 0]
click at [119, 331] on p "69930135" at bounding box center [120, 335] width 44 height 9
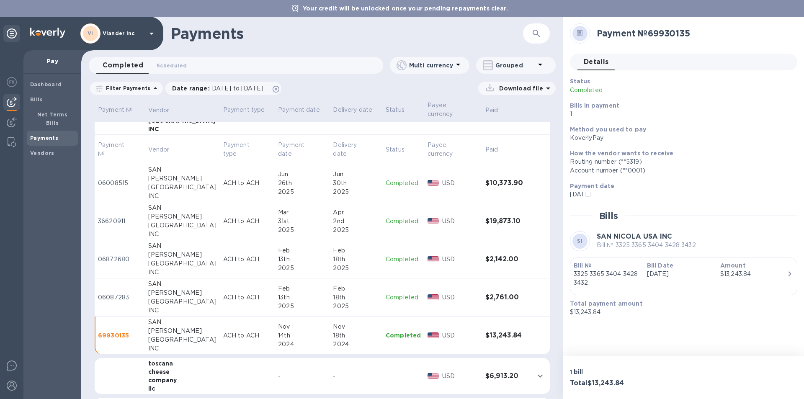
click at [406, 359] on td at bounding box center [404, 376] width 42 height 36
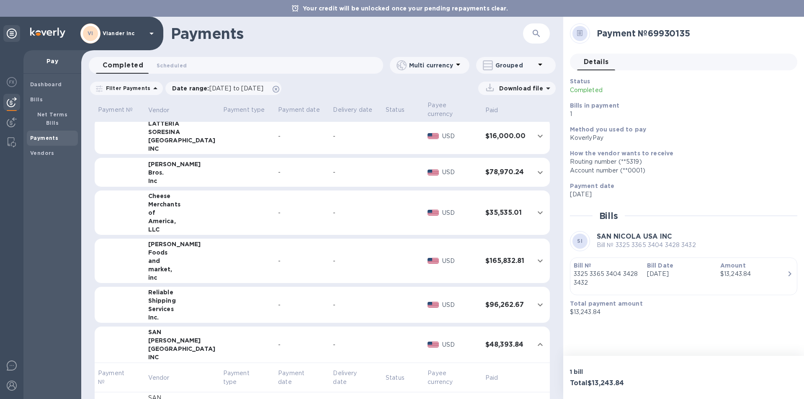
scroll to position [233, 0]
click at [538, 303] on icon "expand row" at bounding box center [540, 304] width 5 height 3
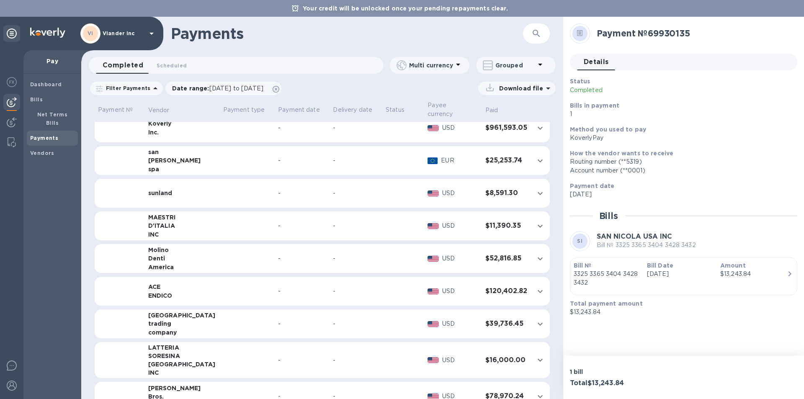
scroll to position [0, 0]
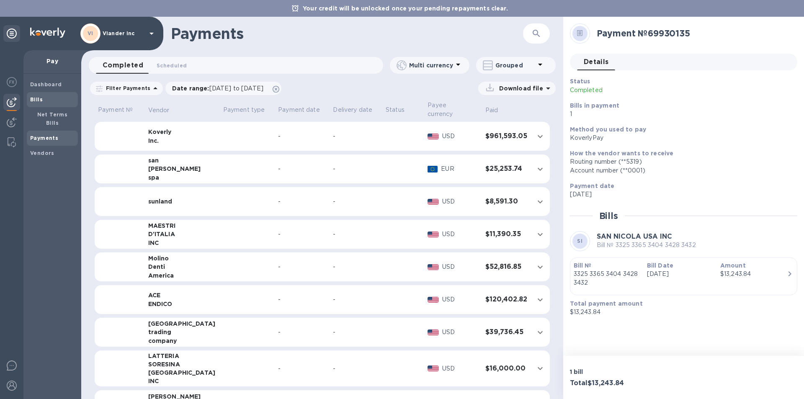
click at [56, 102] on span "Bills" at bounding box center [52, 100] width 44 height 8
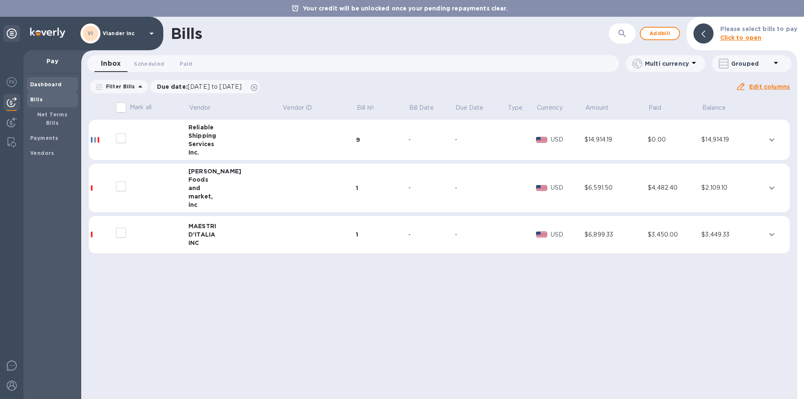
click at [40, 82] on b "Dashboard" at bounding box center [46, 84] width 32 height 6
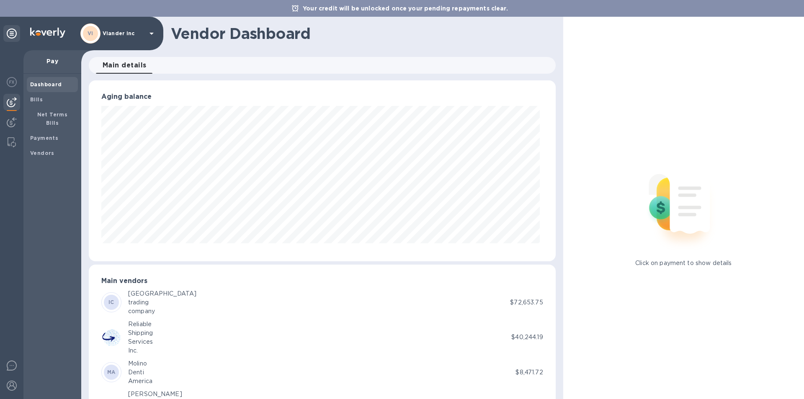
click at [152, 32] on icon at bounding box center [152, 33] width 10 height 10
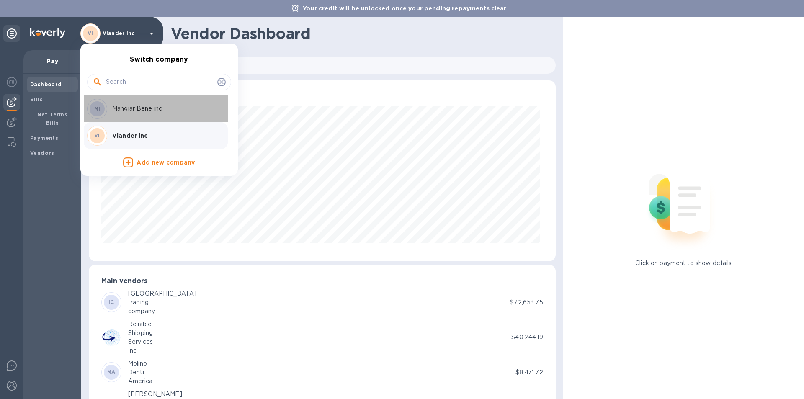
click at [124, 105] on p "Mangiar Bene inc" at bounding box center [165, 108] width 106 height 9
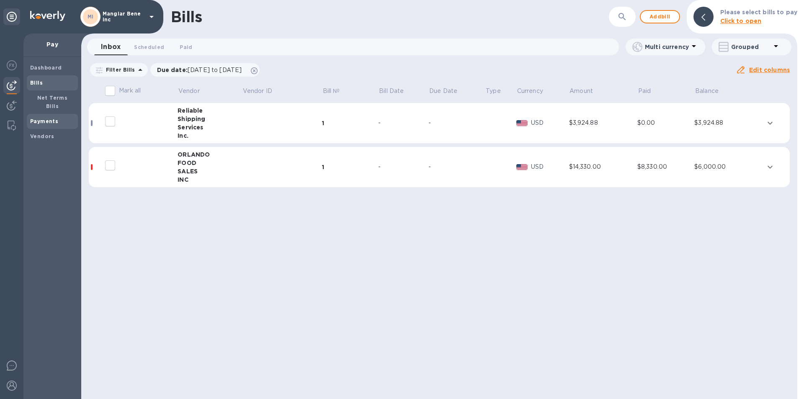
click at [45, 118] on b "Payments" at bounding box center [44, 121] width 28 height 6
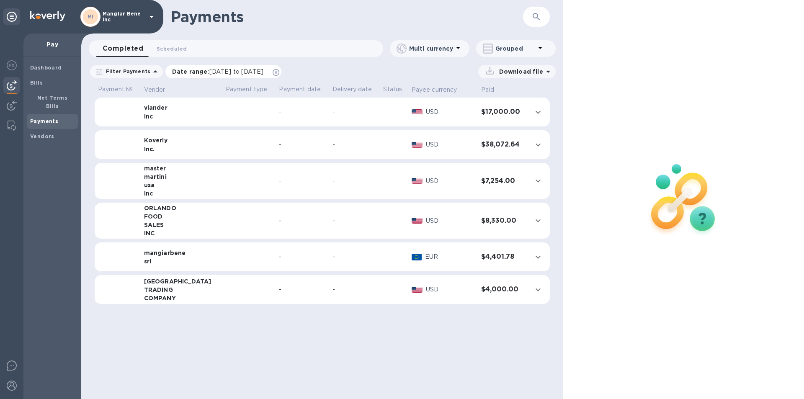
click at [215, 72] on span "[DATE] to [DATE]" at bounding box center [236, 71] width 54 height 7
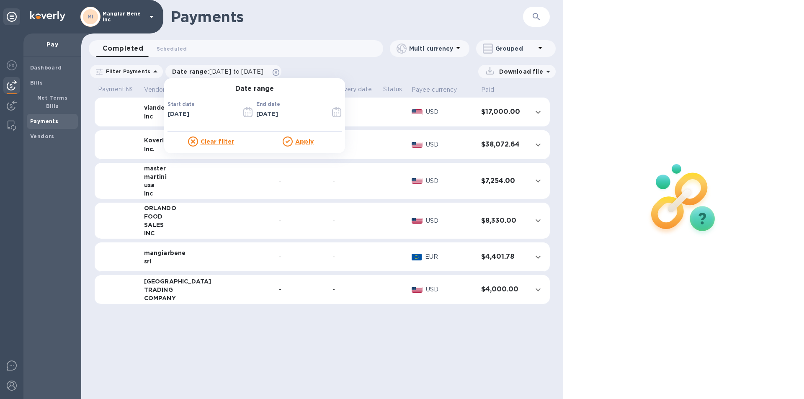
click at [197, 112] on input "[DATE]" at bounding box center [201, 114] width 67 height 13
type input "[DATE]"
click at [297, 141] on u "Apply" at bounding box center [304, 141] width 18 height 7
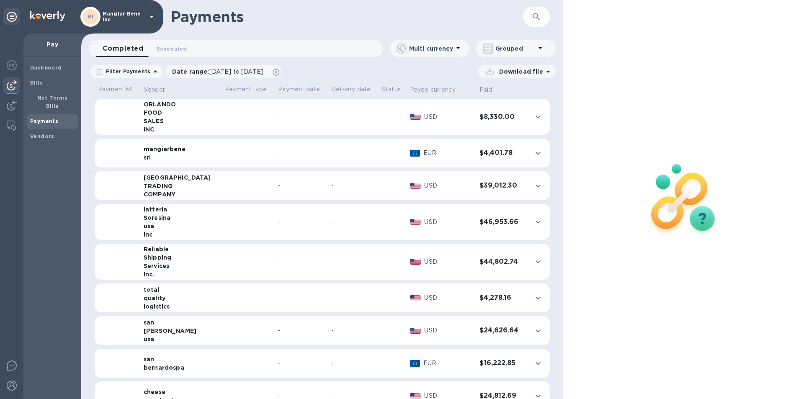
scroll to position [126, 0]
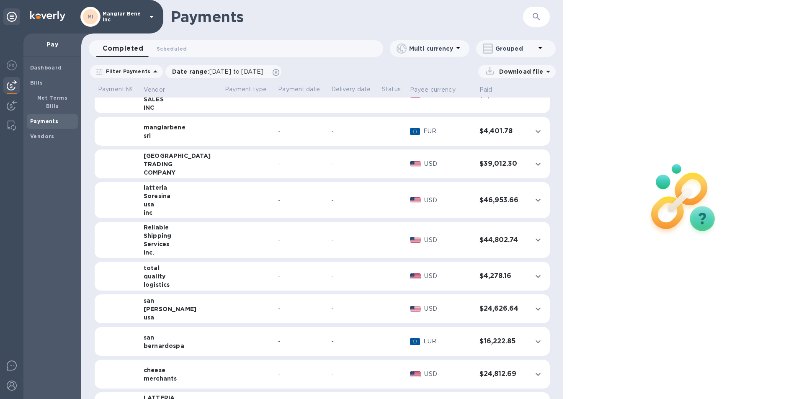
click at [533, 240] on icon "expand row" at bounding box center [538, 240] width 10 height 10
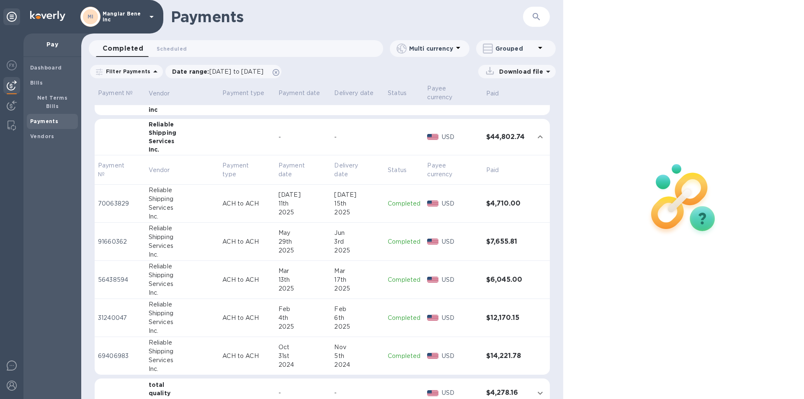
scroll to position [251, 0]
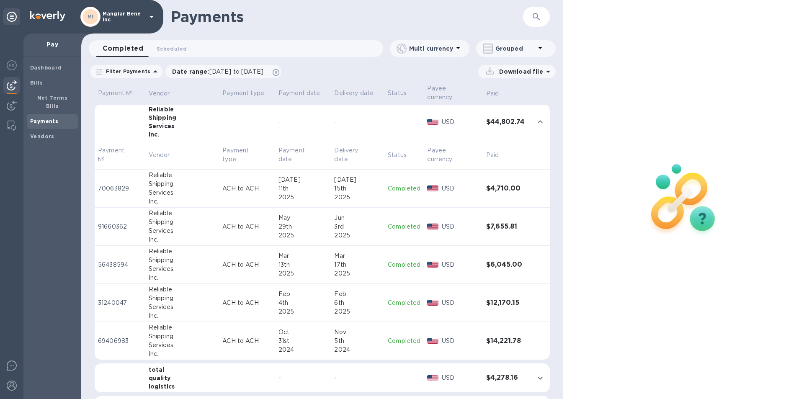
click at [115, 337] on p "69406983" at bounding box center [120, 341] width 44 height 9
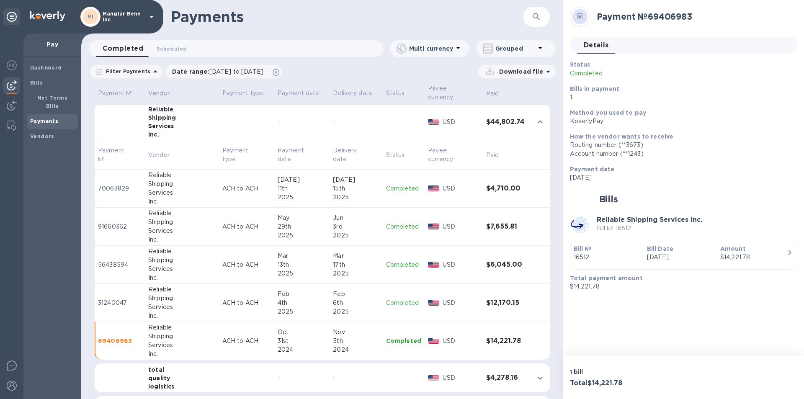
click at [114, 299] on p "31240047" at bounding box center [120, 303] width 44 height 9
click at [113, 261] on p "56438594" at bounding box center [120, 265] width 44 height 9
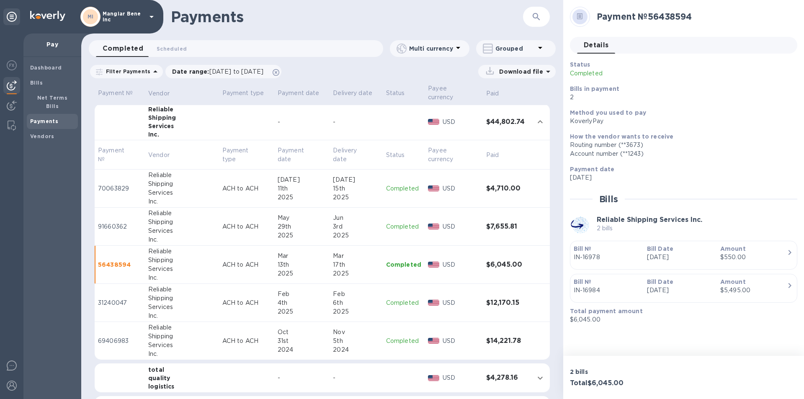
click at [116, 222] on p "91660362" at bounding box center [120, 226] width 44 height 9
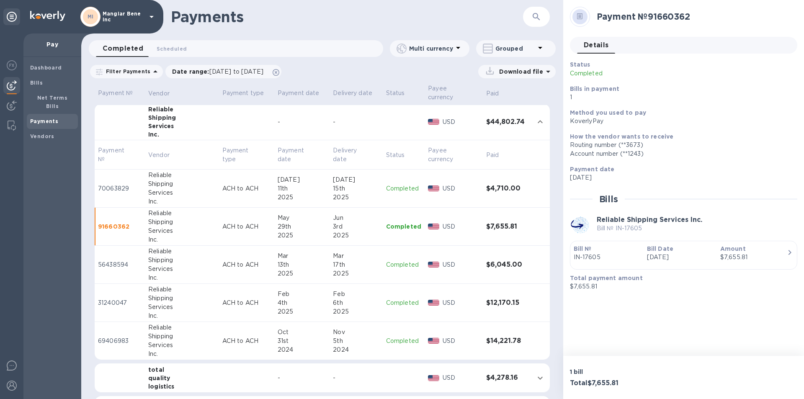
click at [114, 184] on p "70063829" at bounding box center [120, 188] width 44 height 9
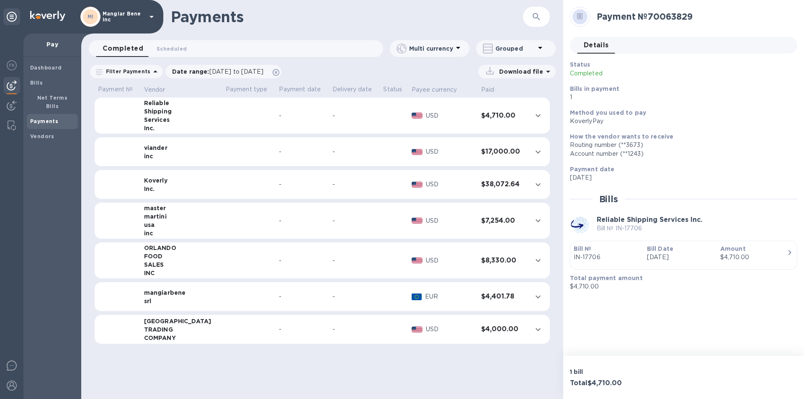
click at [492, 69] on icon at bounding box center [490, 69] width 4 height 5
click at [499, 105] on p "Payments detailed" at bounding box center [510, 106] width 73 height 8
click at [442, 109] on p "XLSX file" at bounding box center [430, 108] width 28 height 8
click at [487, 129] on p "Payments summary" at bounding box center [510, 128] width 73 height 8
click at [508, 106] on p "Payments detailed" at bounding box center [510, 106] width 73 height 8
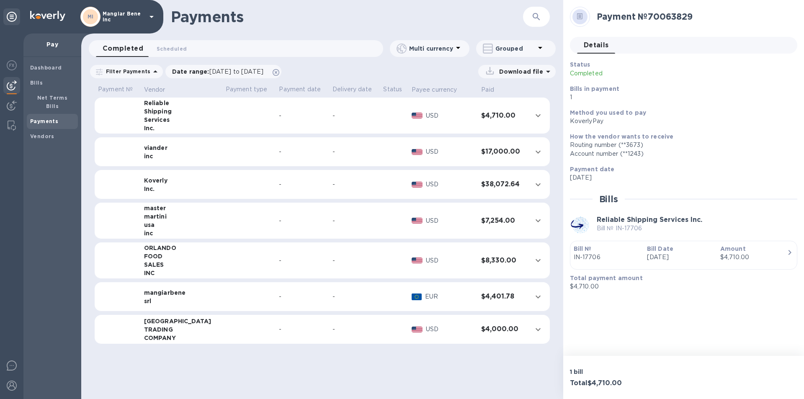
click at [458, 72] on div "Download file" at bounding box center [421, 71] width 270 height 13
click at [538, 47] on icon at bounding box center [540, 48] width 10 height 10
click at [461, 65] on div at bounding box center [402, 199] width 804 height 399
click at [596, 45] on span "Details 0" at bounding box center [596, 45] width 25 height 12
click at [171, 327] on div "TRADING" at bounding box center [181, 330] width 75 height 8
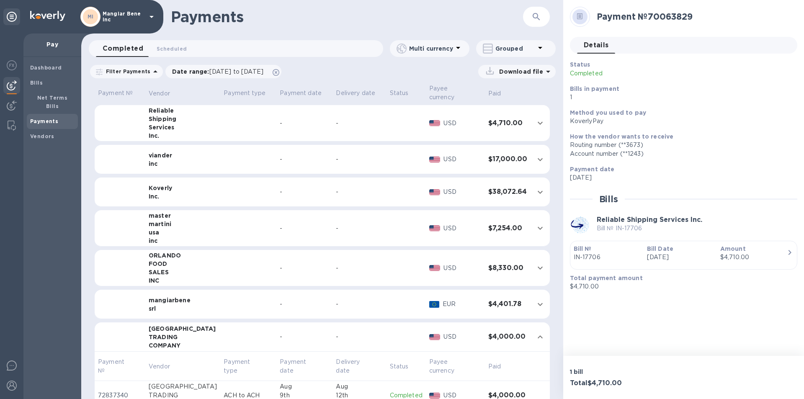
click at [166, 123] on div "Services" at bounding box center [183, 127] width 68 height 8
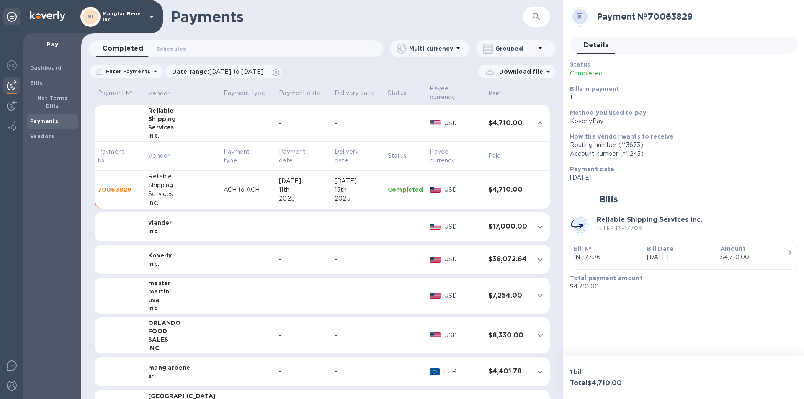
click at [165, 115] on div "Shipping" at bounding box center [182, 119] width 68 height 8
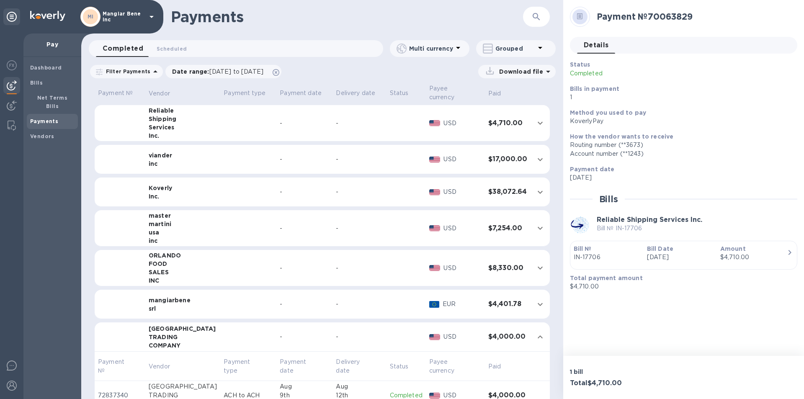
click at [535, 118] on icon "expand row" at bounding box center [540, 123] width 10 height 10
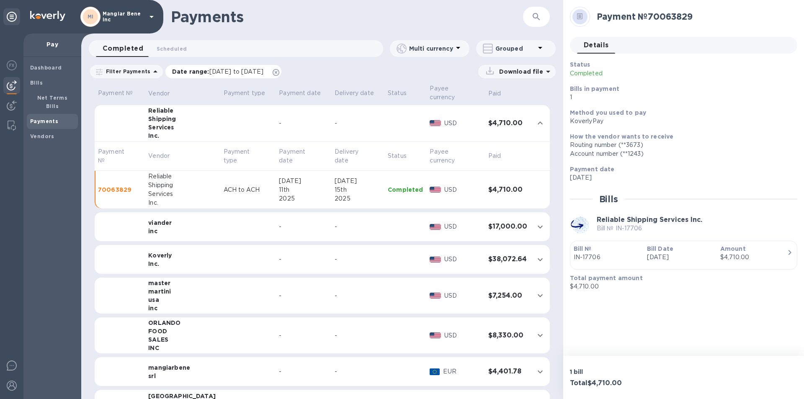
click at [187, 71] on p "Date range : 08/05/2025 to 09/06/2025" at bounding box center [220, 71] width 96 height 8
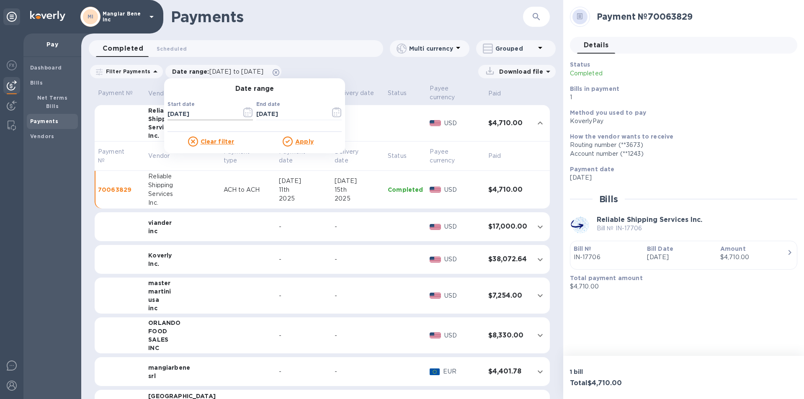
click at [196, 112] on input "08/05/2025" at bounding box center [201, 114] width 67 height 13
click at [168, 114] on input "08/05/2024" at bounding box center [201, 114] width 67 height 13
type input "06/05/2024"
click at [295, 141] on u "Apply" at bounding box center [304, 141] width 18 height 7
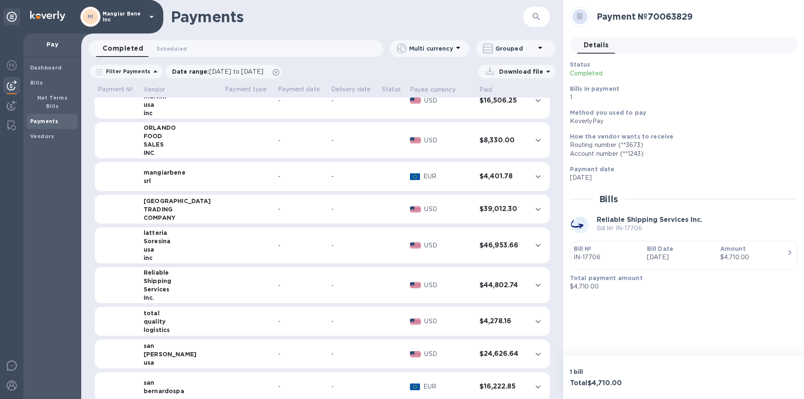
scroll to position [126, 0]
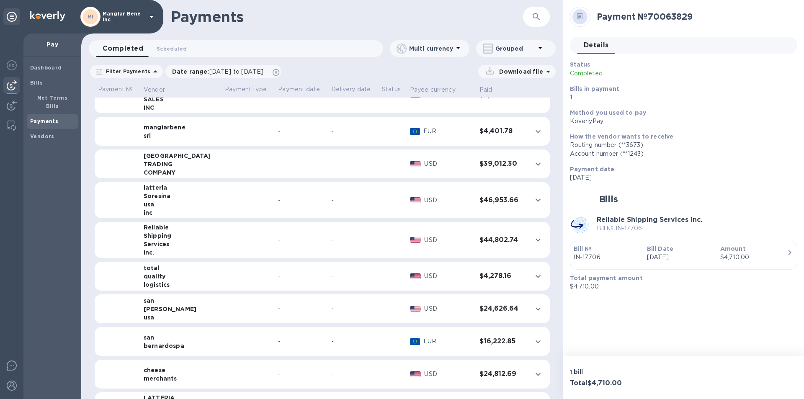
click at [534, 240] on icon "expand row" at bounding box center [538, 240] width 10 height 10
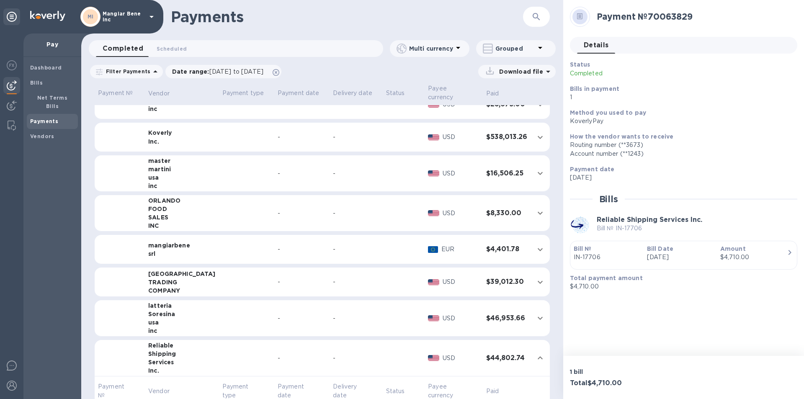
scroll to position [0, 0]
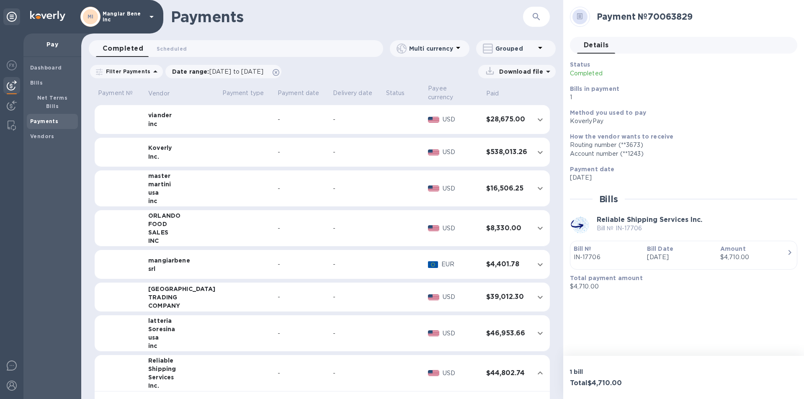
click at [535, 115] on icon "expand row" at bounding box center [540, 120] width 10 height 10
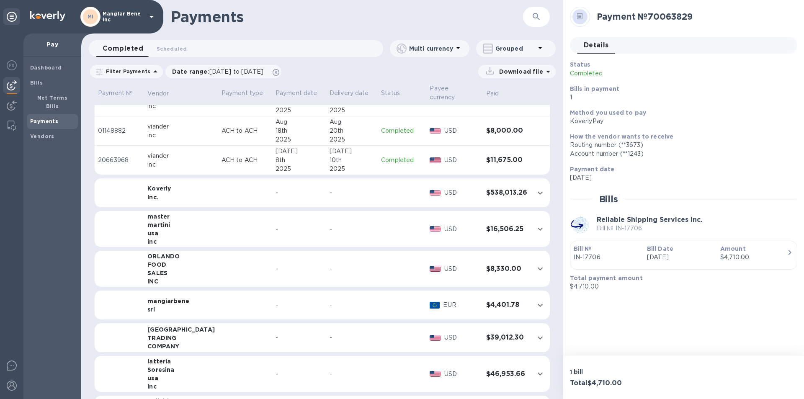
scroll to position [84, 0]
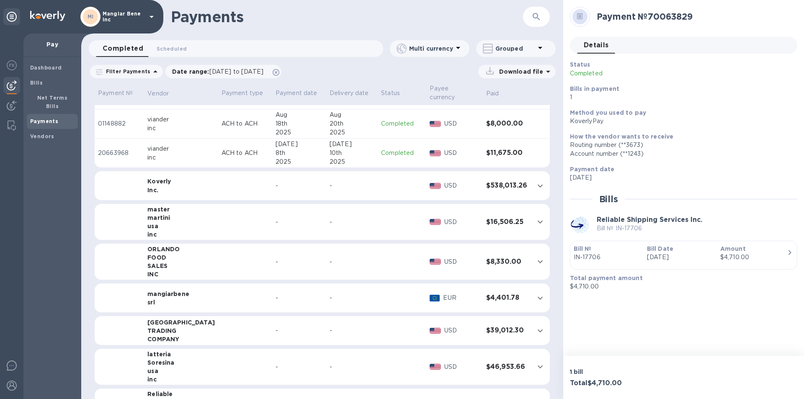
click at [538, 184] on icon "expand row" at bounding box center [540, 185] width 5 height 3
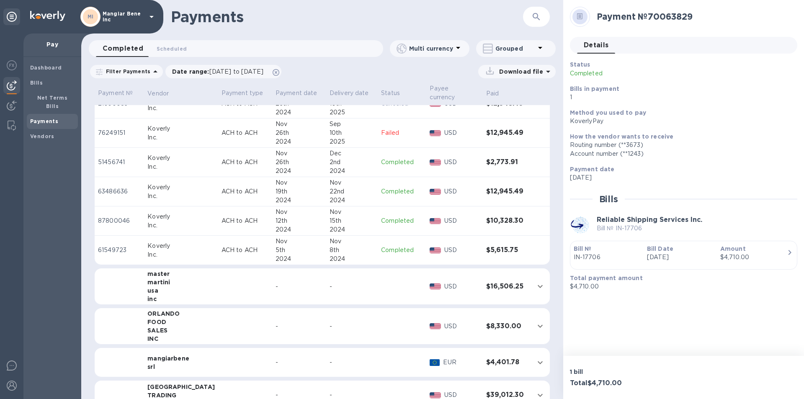
scroll to position [1676, 0]
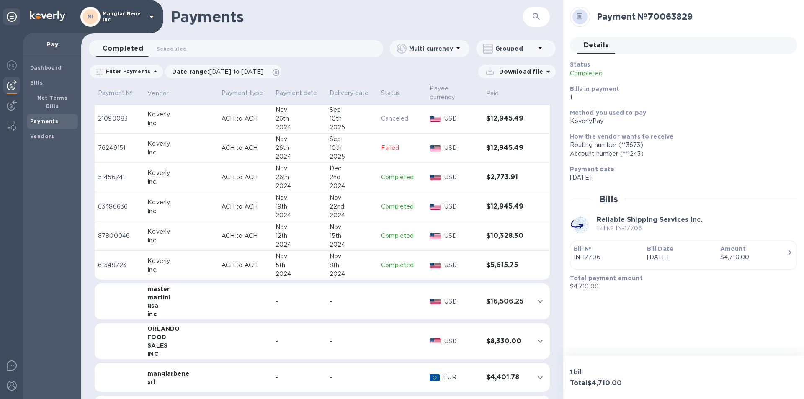
click at [389, 261] on p "Completed" at bounding box center [402, 265] width 42 height 9
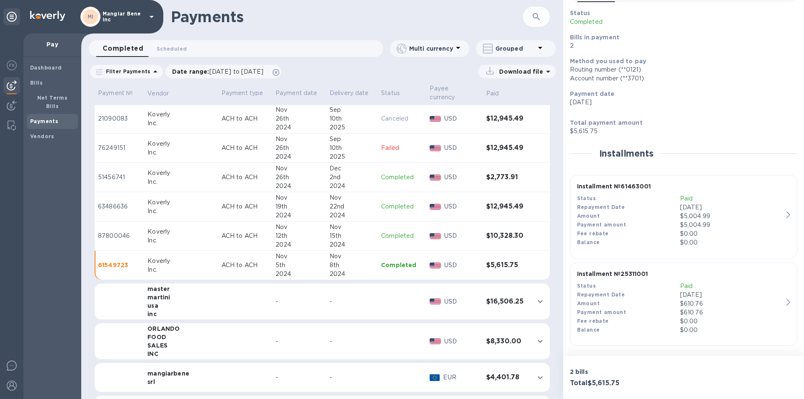
scroll to position [52, 0]
click at [385, 232] on p "Completed" at bounding box center [402, 236] width 42 height 9
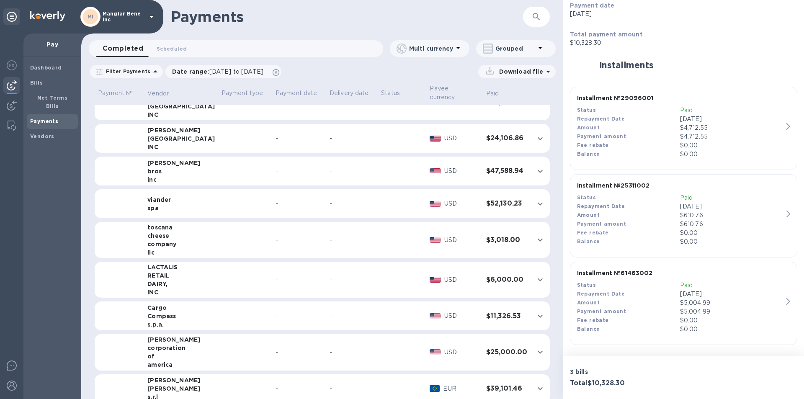
scroll to position [2455, 0]
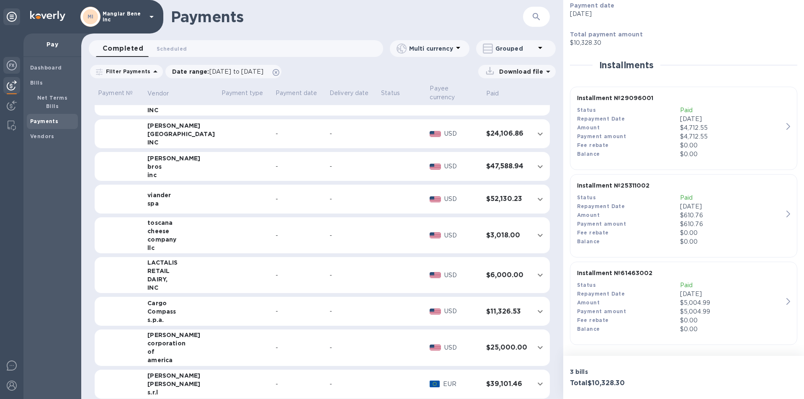
click at [12, 64] on img at bounding box center [12, 65] width 10 height 10
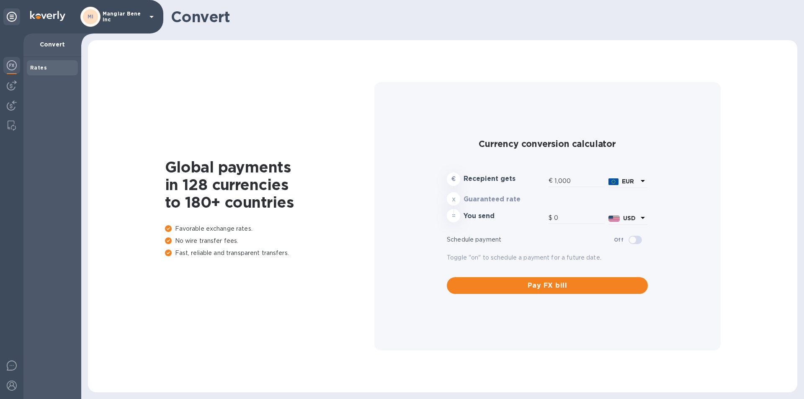
type input "1,180.99"
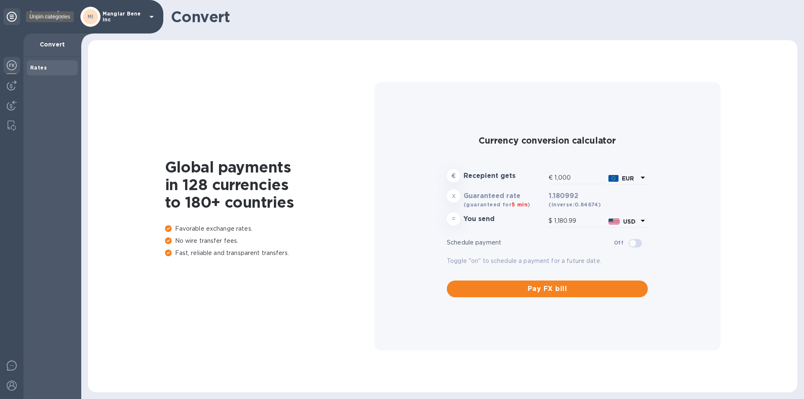
click at [9, 16] on icon at bounding box center [12, 17] width 10 height 10
click at [41, 67] on b "Rates" at bounding box center [38, 68] width 17 height 6
click at [35, 80] on b "Bills" at bounding box center [36, 83] width 13 height 6
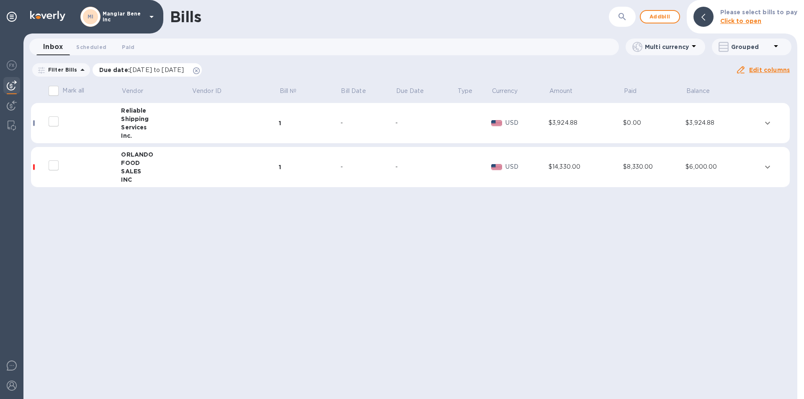
click at [152, 70] on span "07/07/2025 to 11/04/2025" at bounding box center [157, 70] width 54 height 7
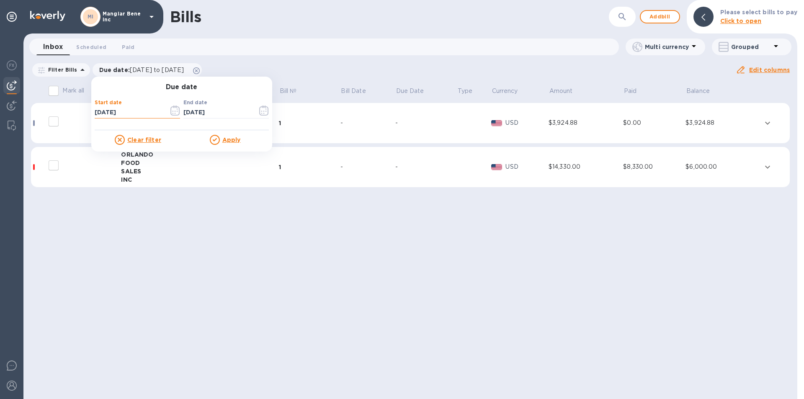
click at [123, 111] on input "07/07/2025" at bounding box center [128, 112] width 67 height 13
type input "07/07/2024"
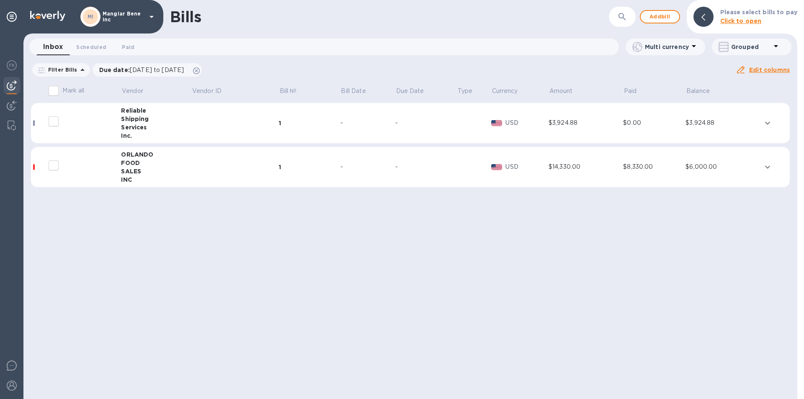
click at [321, 226] on div "Bills ​ Add bill Please select bills to pay Click to open Inbox 0 Scheduled 0 P…" at bounding box center [410, 199] width 774 height 399
click at [287, 222] on div "Bills ​ Add bill Please select bills to pay Click to open Inbox 0 Scheduled 0 P…" at bounding box center [410, 199] width 774 height 399
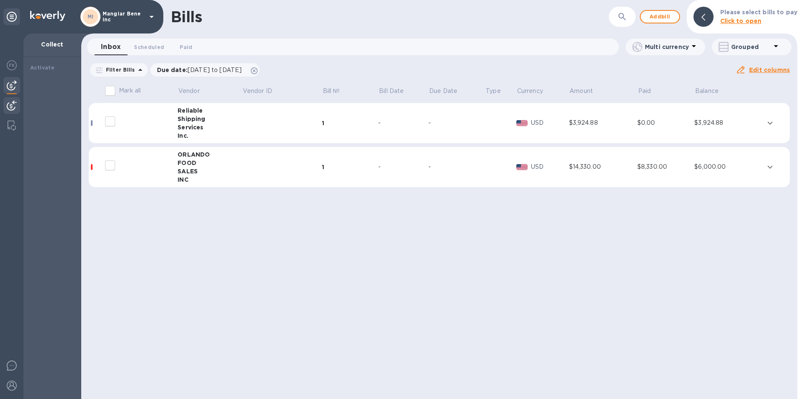
click at [12, 101] on img at bounding box center [12, 106] width 10 height 10
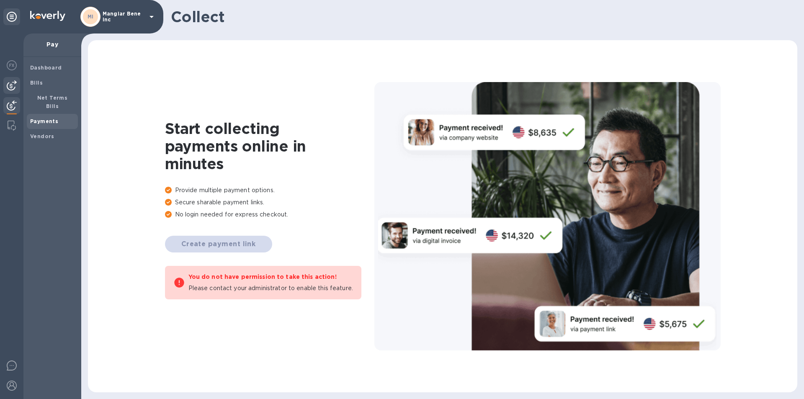
click at [35, 117] on span "Payments" at bounding box center [44, 121] width 28 height 8
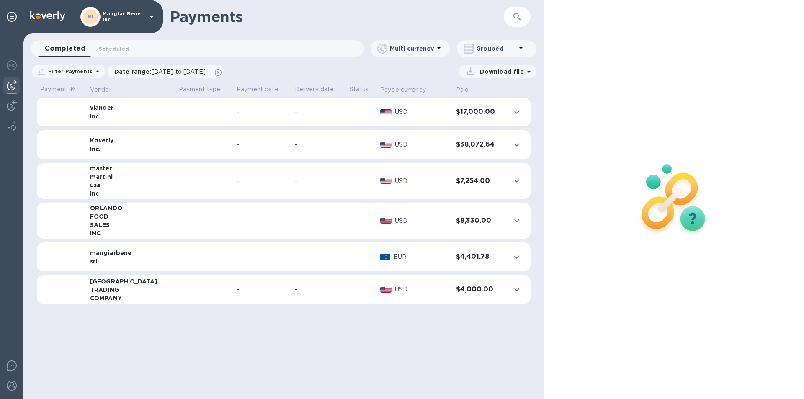
click at [520, 48] on icon at bounding box center [521, 48] width 4 height 2
click at [521, 47] on div at bounding box center [402, 199] width 804 height 399
click at [438, 48] on icon at bounding box center [439, 48] width 4 height 2
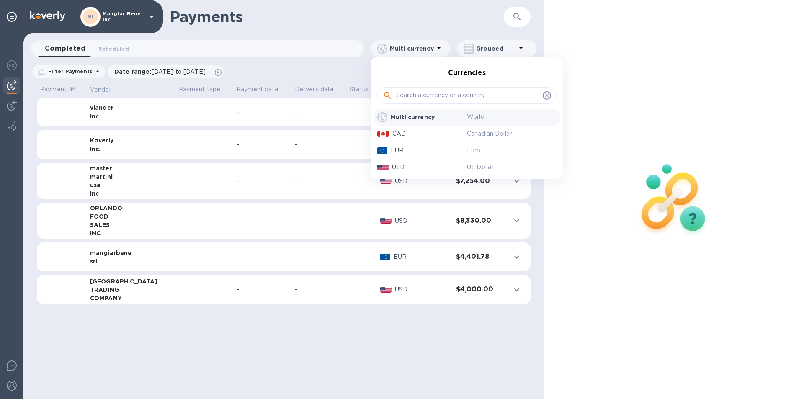
click at [438, 48] on div at bounding box center [402, 199] width 804 height 399
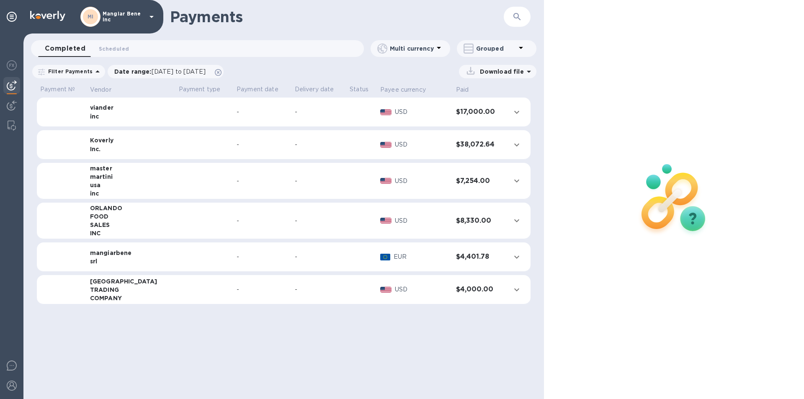
click at [530, 70] on icon at bounding box center [529, 72] width 10 height 10
click at [504, 105] on p "Payments detailed" at bounding box center [491, 106] width 73 height 8
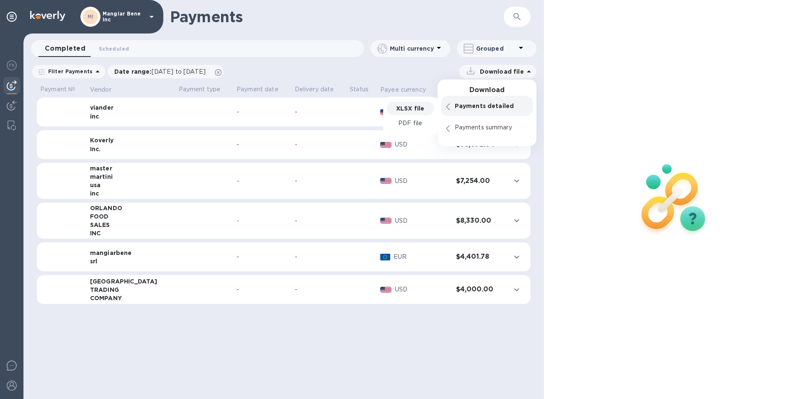
click at [407, 111] on p "XLSX file" at bounding box center [410, 108] width 28 height 8
click at [96, 72] on icon at bounding box center [98, 71] width 4 height 2
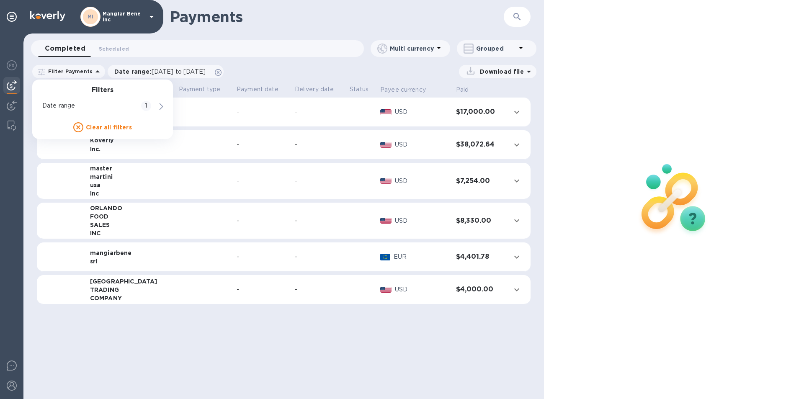
click at [96, 72] on icon at bounding box center [98, 71] width 4 height 2
click at [66, 48] on span "Completed 0" at bounding box center [65, 49] width 41 height 12
click at [111, 49] on span "Scheduled 0" at bounding box center [114, 48] width 30 height 9
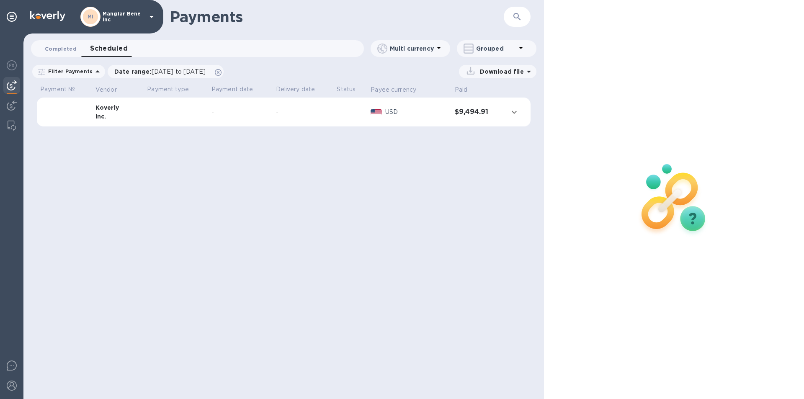
click at [59, 52] on span "Completed 0" at bounding box center [61, 48] width 32 height 9
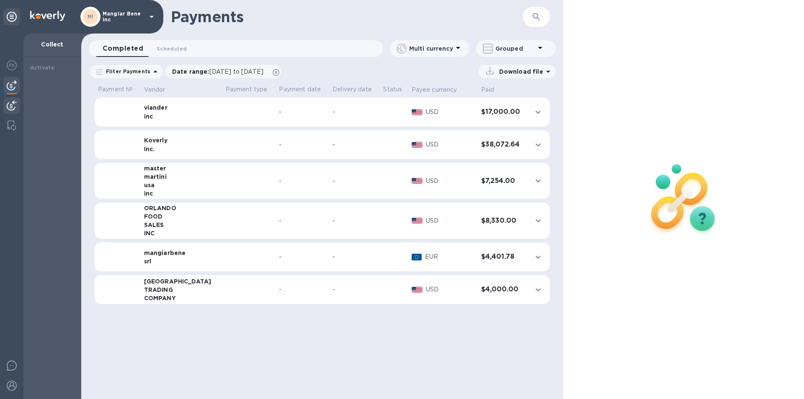
click at [9, 102] on img at bounding box center [12, 106] width 10 height 10
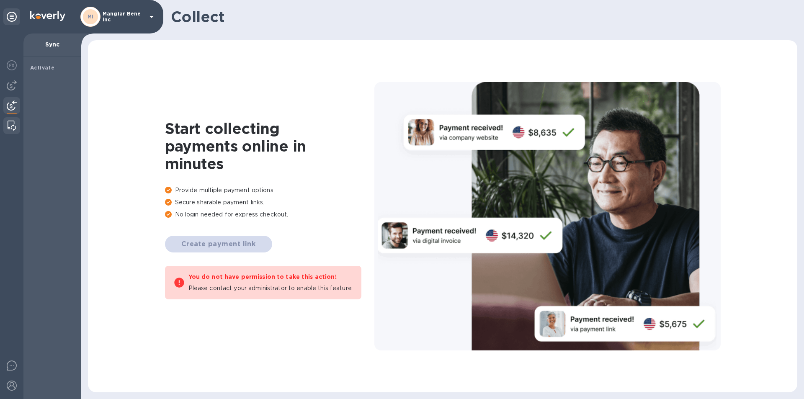
click at [11, 122] on img at bounding box center [12, 126] width 8 height 10
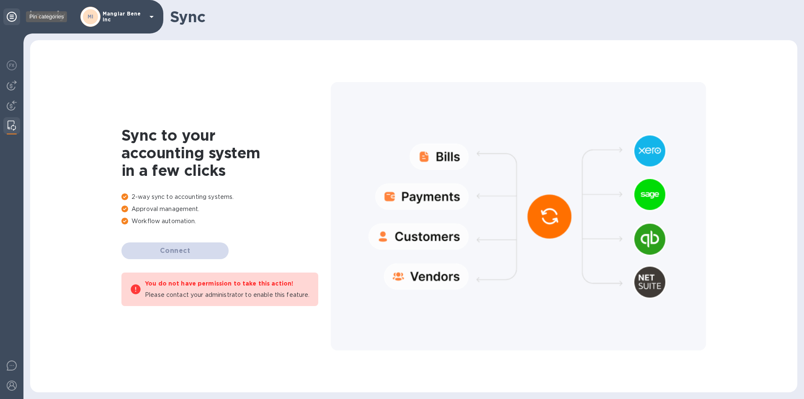
click at [11, 17] on icon at bounding box center [12, 17] width 10 height 10
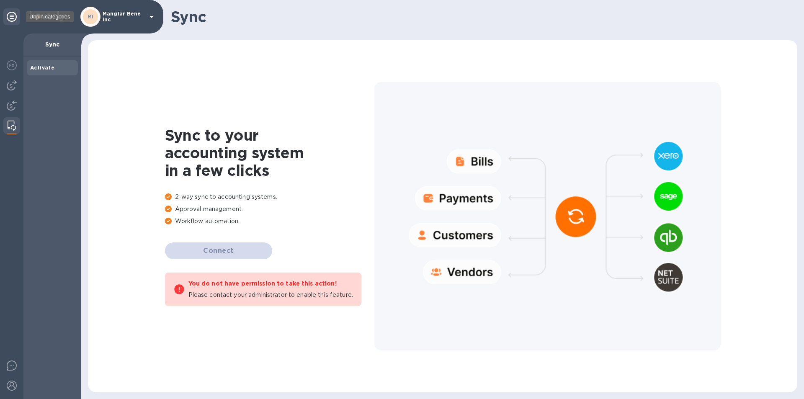
click at [11, 16] on icon at bounding box center [12, 17] width 10 height 10
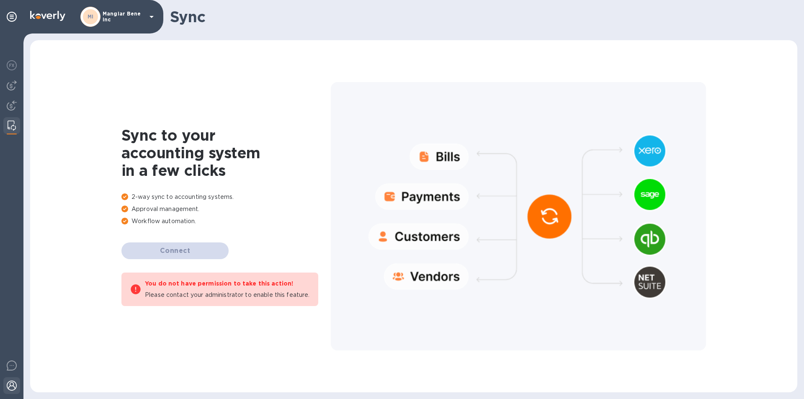
click at [10, 386] on img at bounding box center [12, 386] width 10 height 10
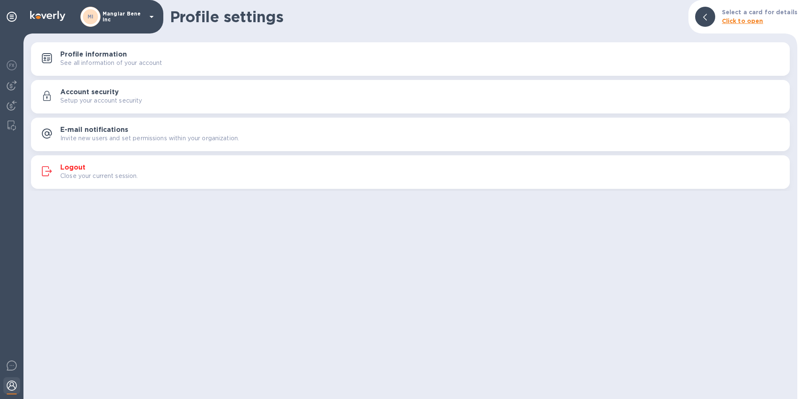
click at [13, 272] on div at bounding box center [11, 217] width 23 height 366
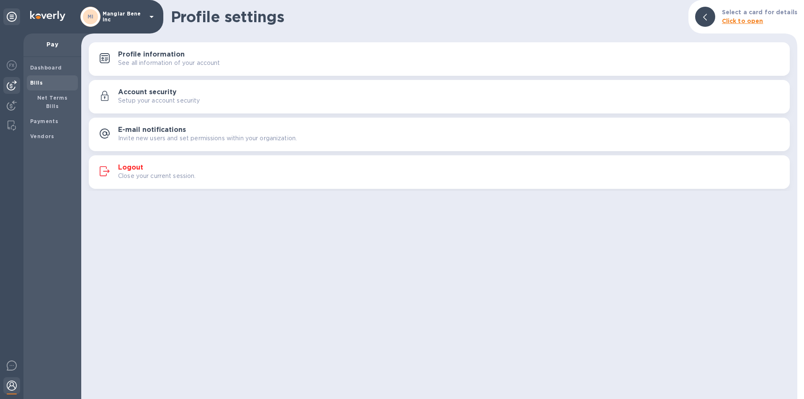
click at [37, 80] on b "Bills" at bounding box center [36, 83] width 13 height 6
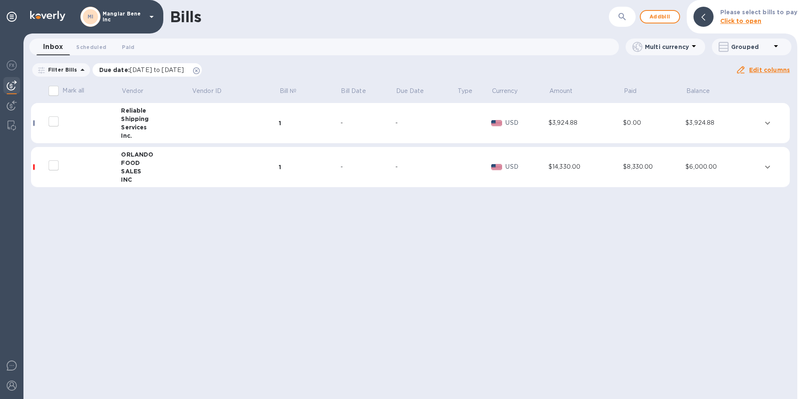
click at [181, 72] on span "07/07/2025 to 11/04/2025" at bounding box center [157, 70] width 54 height 7
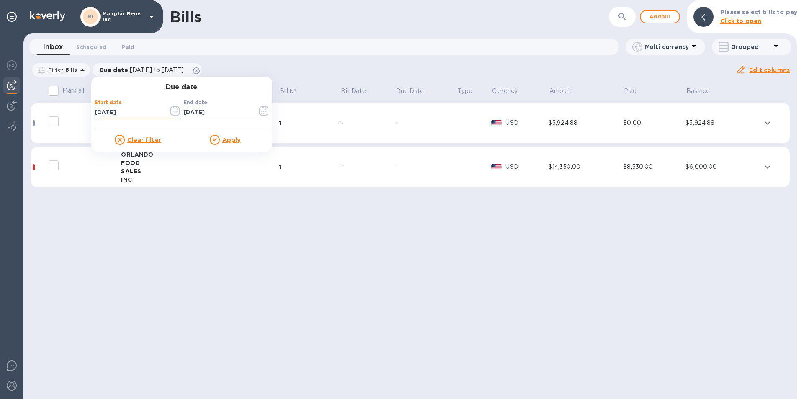
click at [124, 112] on input "07/07/2025" at bounding box center [128, 112] width 67 height 13
type input "07/07/2024"
click at [229, 139] on u "Apply" at bounding box center [231, 140] width 18 height 7
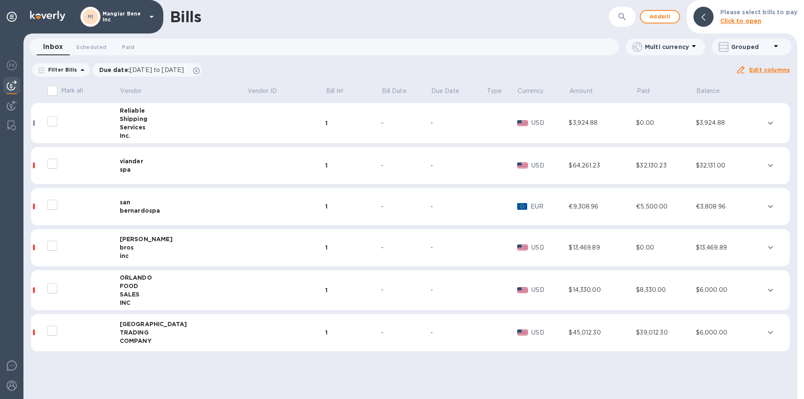
click at [771, 69] on u "Edit columns" at bounding box center [770, 70] width 41 height 7
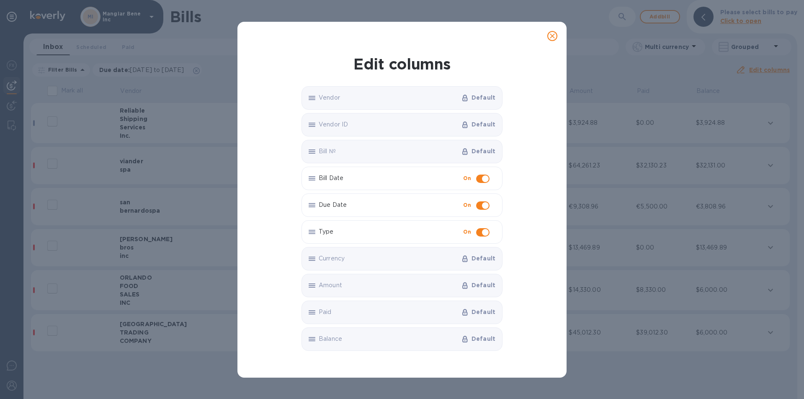
click at [553, 35] on icon "close" at bounding box center [552, 36] width 8 height 8
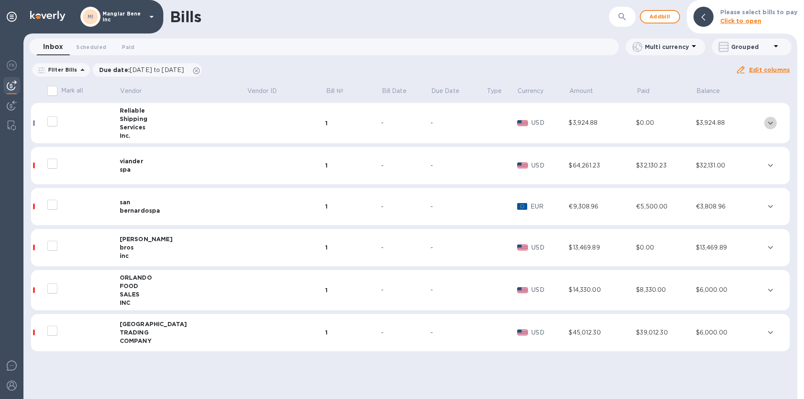
click at [769, 122] on icon "expand row" at bounding box center [771, 123] width 10 height 10
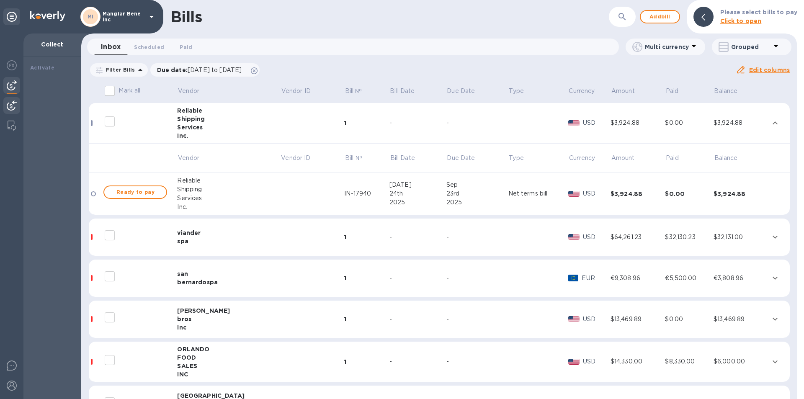
click at [11, 104] on img at bounding box center [12, 106] width 10 height 10
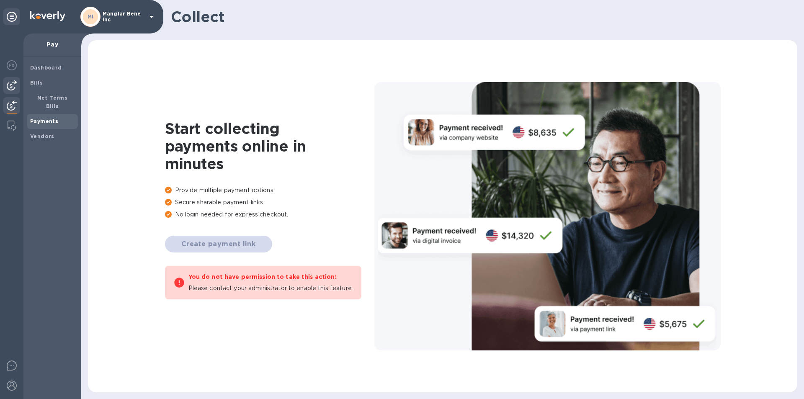
click at [44, 118] on b "Payments" at bounding box center [44, 121] width 28 height 6
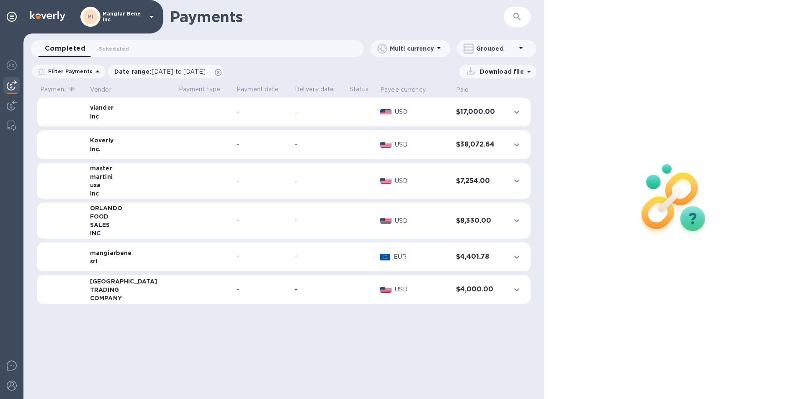
click at [66, 49] on span "Completed 0" at bounding box center [65, 49] width 41 height 12
click at [181, 72] on span "08/05/2025 to 09/06/2025" at bounding box center [179, 71] width 54 height 7
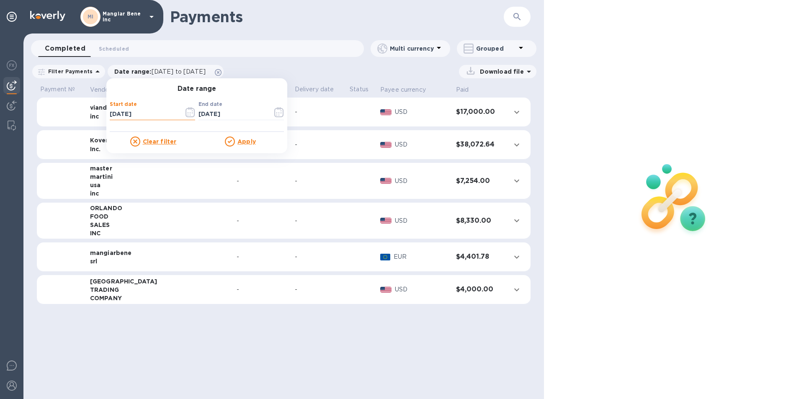
click at [140, 113] on input "08/05/2025" at bounding box center [143, 114] width 67 height 13
click at [112, 113] on input "08/05/2024" at bounding box center [143, 114] width 67 height 13
type input "01/05/2024"
click at [243, 141] on u "Apply" at bounding box center [247, 141] width 18 height 7
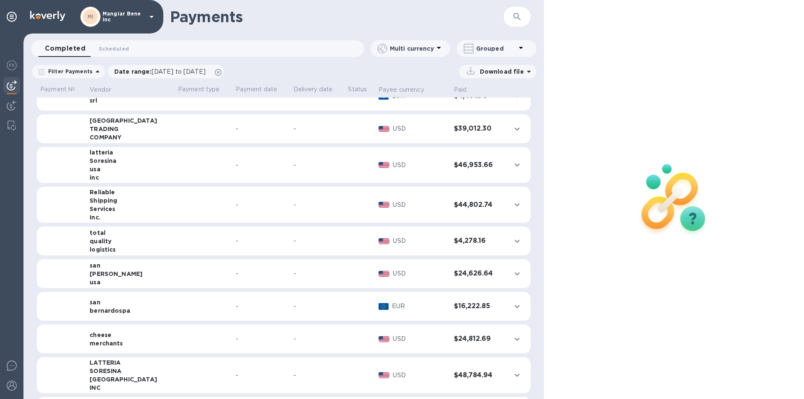
scroll to position [168, 0]
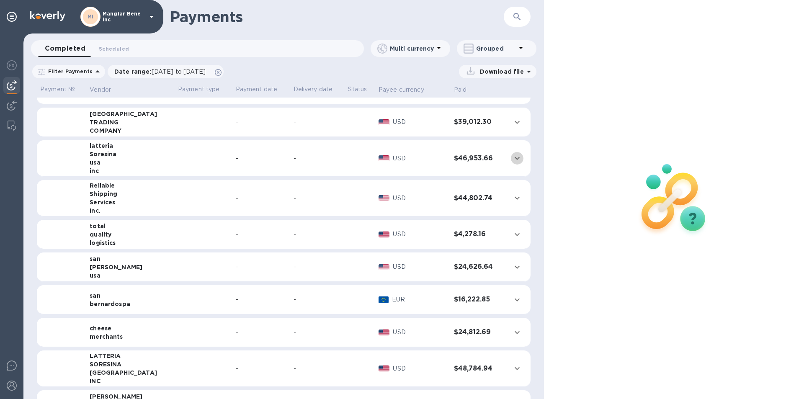
click at [513, 158] on icon "expand row" at bounding box center [517, 158] width 10 height 10
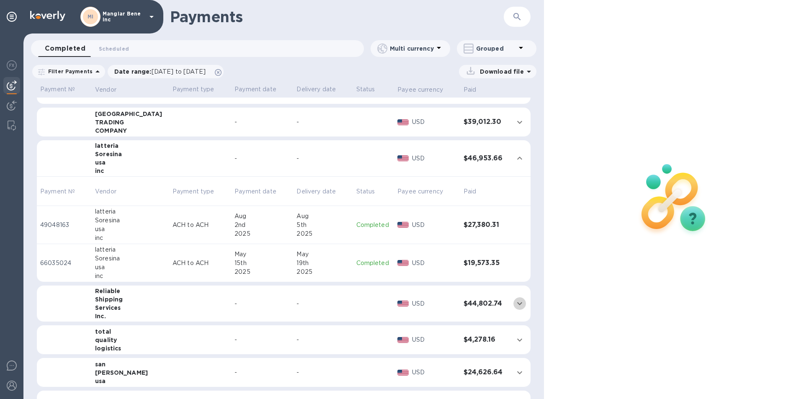
click at [515, 302] on icon "expand row" at bounding box center [520, 304] width 10 height 10
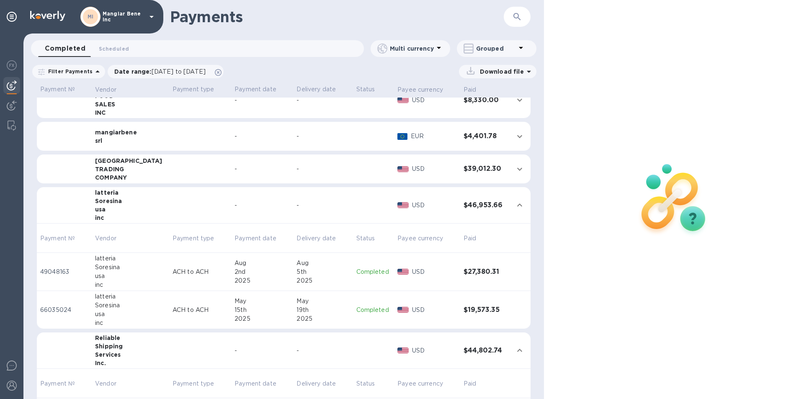
scroll to position [101, 0]
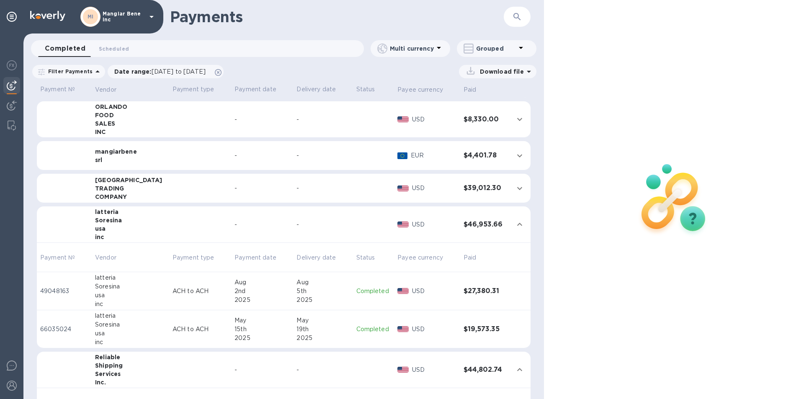
click at [515, 186] on icon "expand row" at bounding box center [520, 189] width 10 height 10
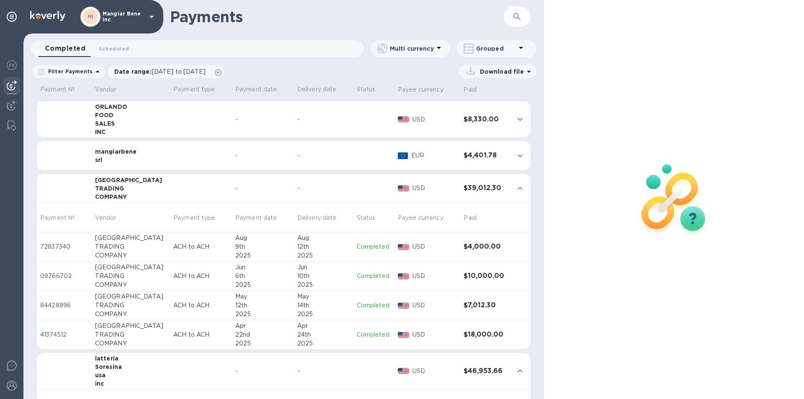
scroll to position [0, 0]
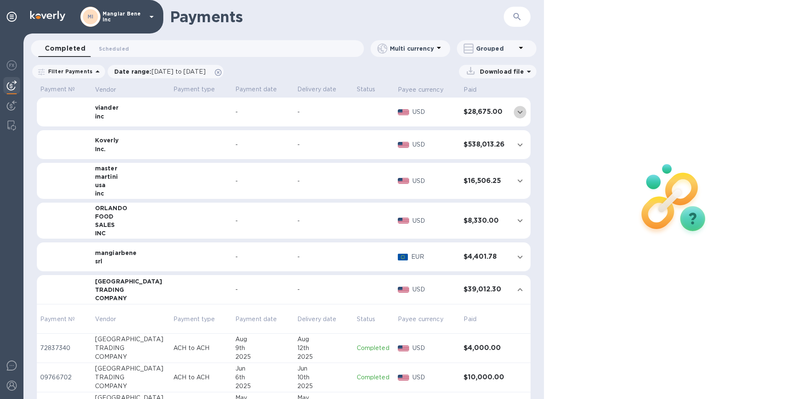
click at [515, 111] on icon "expand row" at bounding box center [520, 112] width 10 height 10
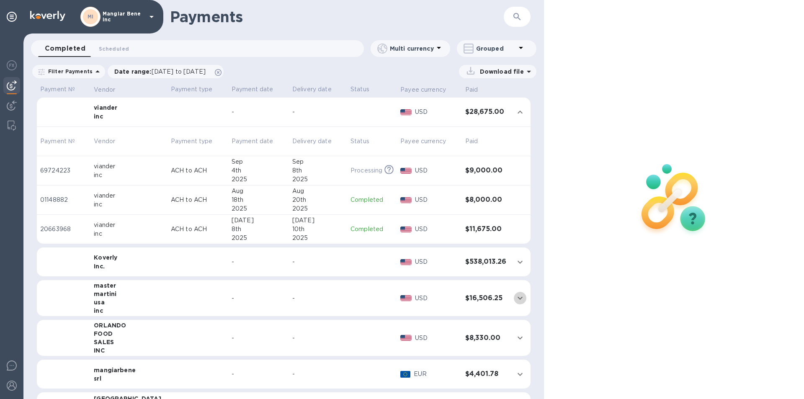
click at [515, 299] on icon "expand row" at bounding box center [520, 298] width 10 height 10
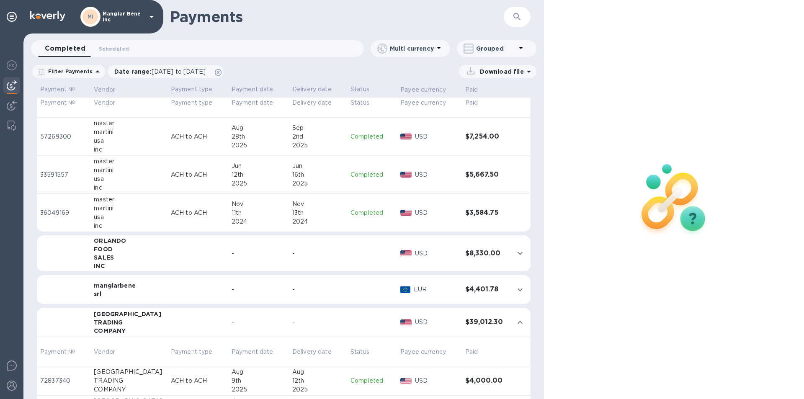
scroll to position [251, 0]
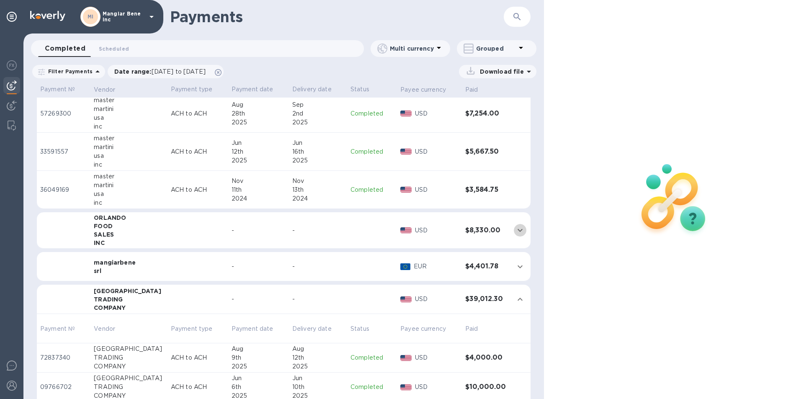
click at [517, 229] on icon "expand row" at bounding box center [520, 230] width 10 height 10
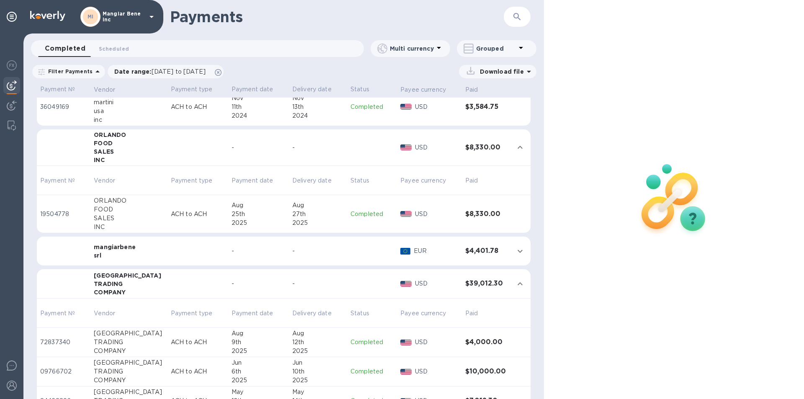
scroll to position [335, 0]
click at [516, 252] on icon "expand row" at bounding box center [520, 251] width 10 height 10
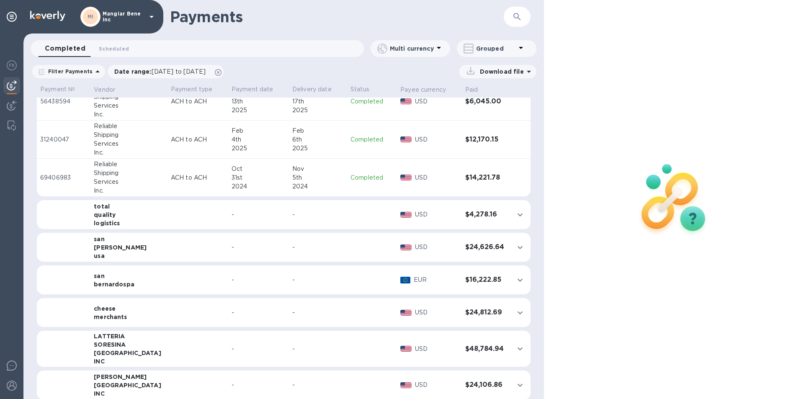
scroll to position [1047, 0]
click at [518, 215] on icon "expand row" at bounding box center [520, 213] width 5 height 3
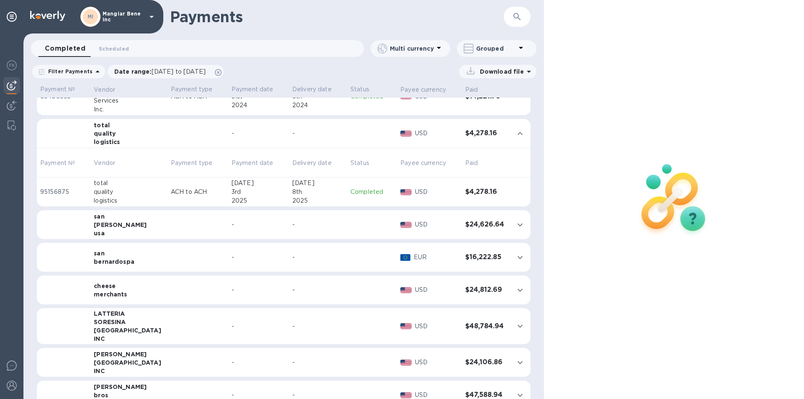
scroll to position [1173, 0]
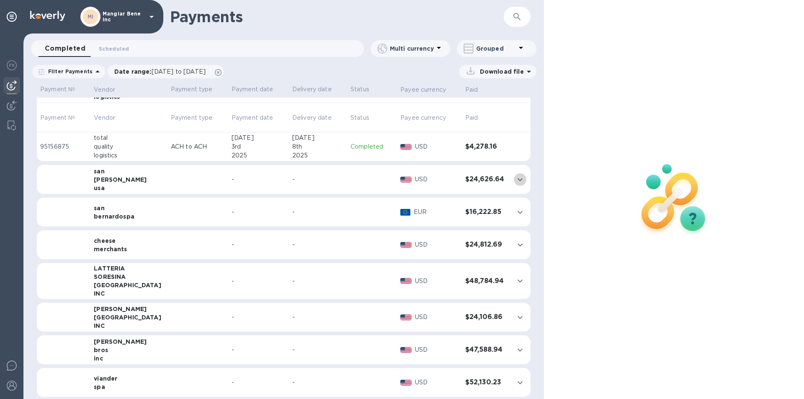
click at [517, 179] on icon "expand row" at bounding box center [520, 180] width 10 height 10
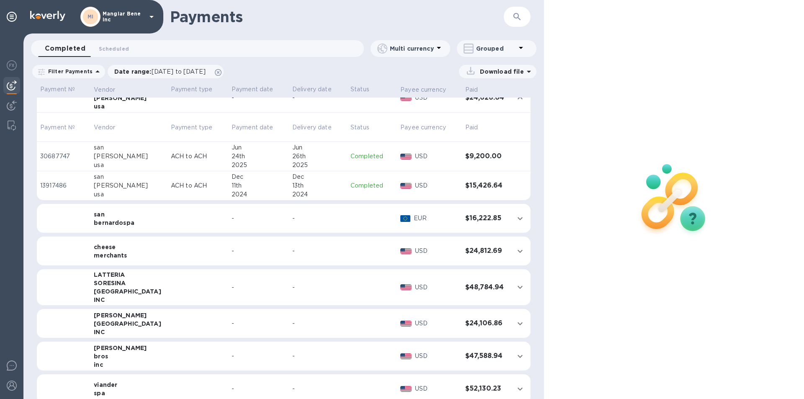
scroll to position [1257, 0]
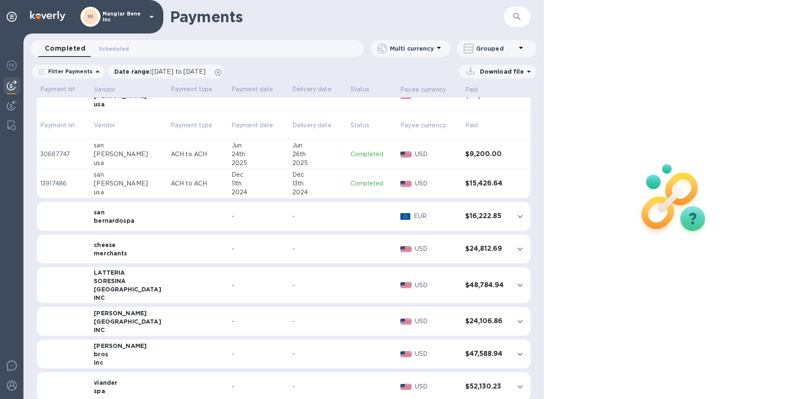
click at [518, 217] on icon "expand row" at bounding box center [520, 216] width 5 height 3
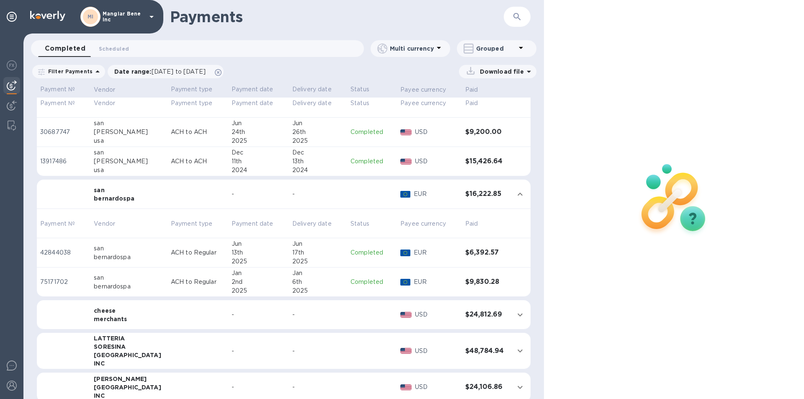
scroll to position [1299, 0]
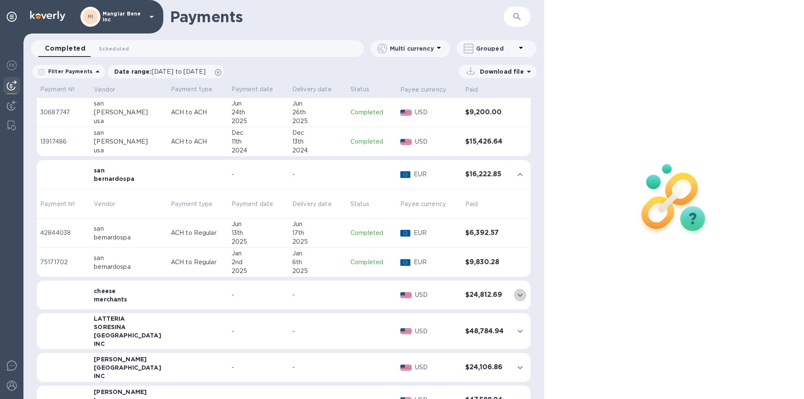
click at [518, 295] on icon "expand row" at bounding box center [520, 295] width 5 height 3
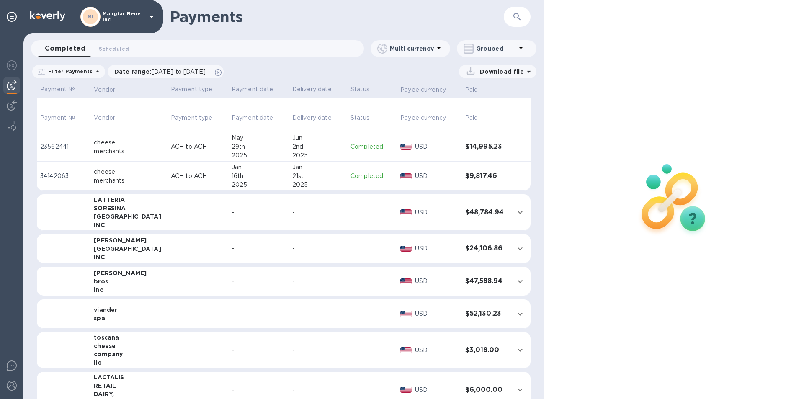
scroll to position [1508, 0]
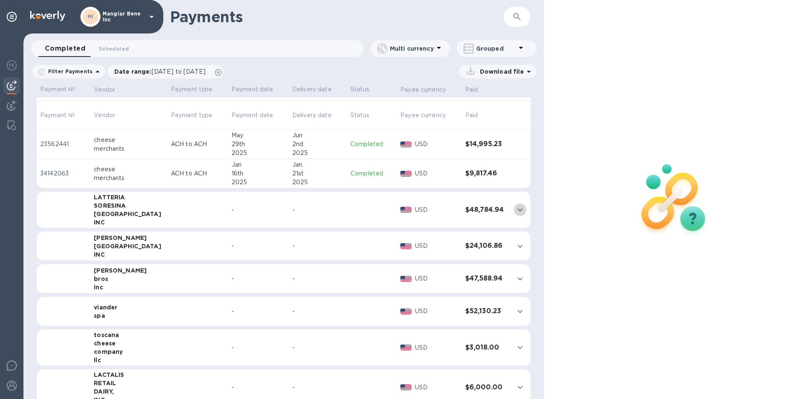
click at [516, 210] on icon "expand row" at bounding box center [520, 210] width 10 height 10
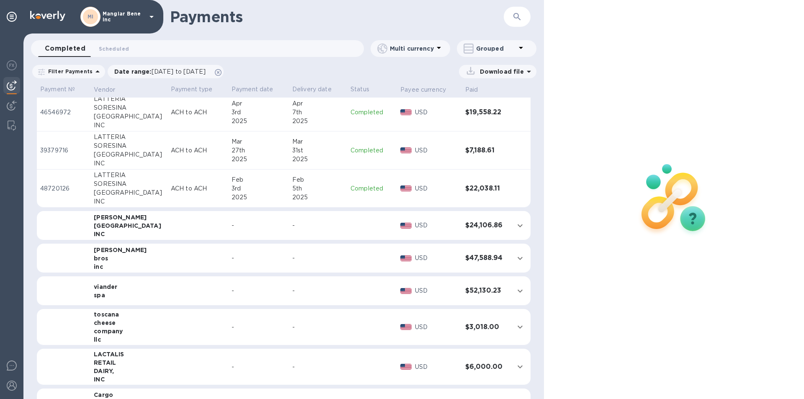
scroll to position [1676, 0]
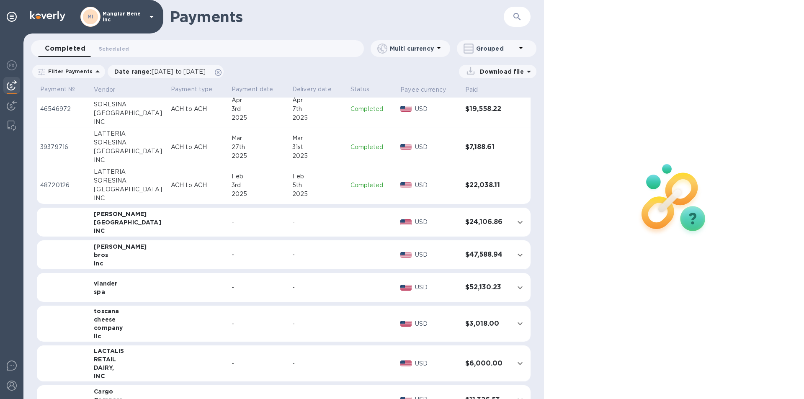
click at [517, 224] on icon "expand row" at bounding box center [520, 222] width 10 height 10
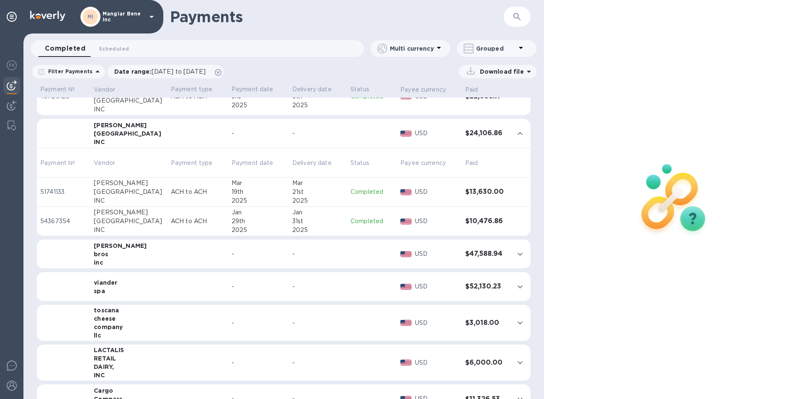
scroll to position [1802, 0]
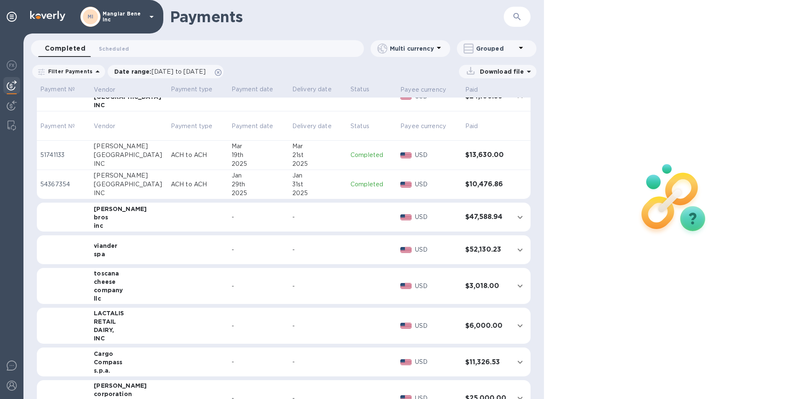
click at [515, 218] on icon "expand row" at bounding box center [520, 217] width 10 height 10
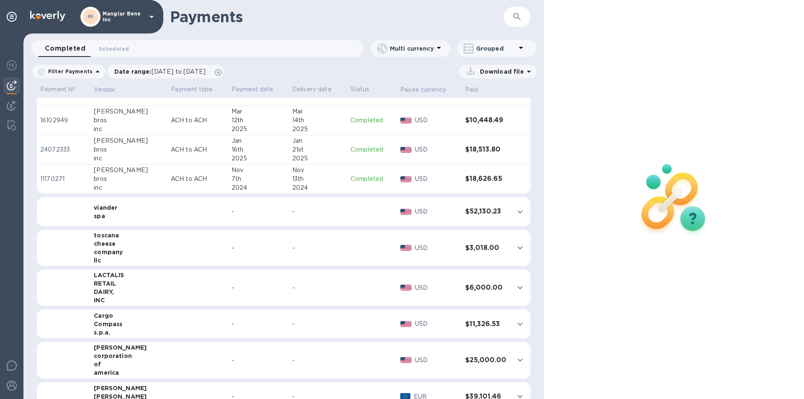
scroll to position [1969, 0]
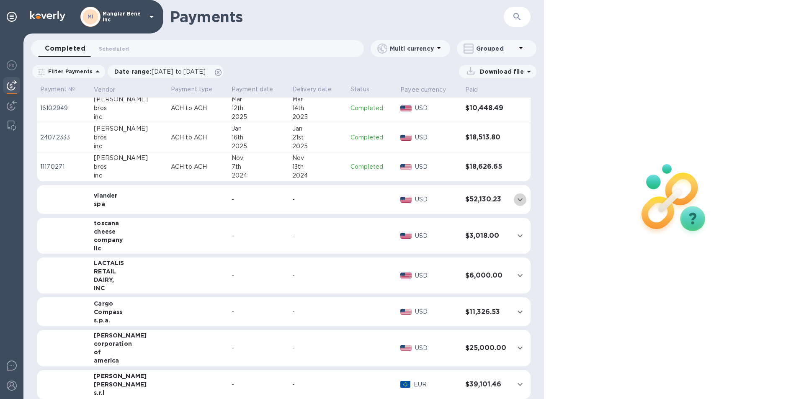
click at [515, 203] on icon "expand row" at bounding box center [520, 200] width 10 height 10
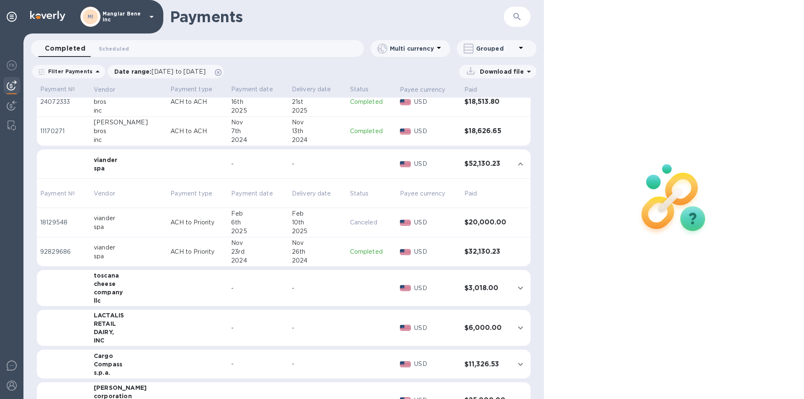
scroll to position [2053, 0]
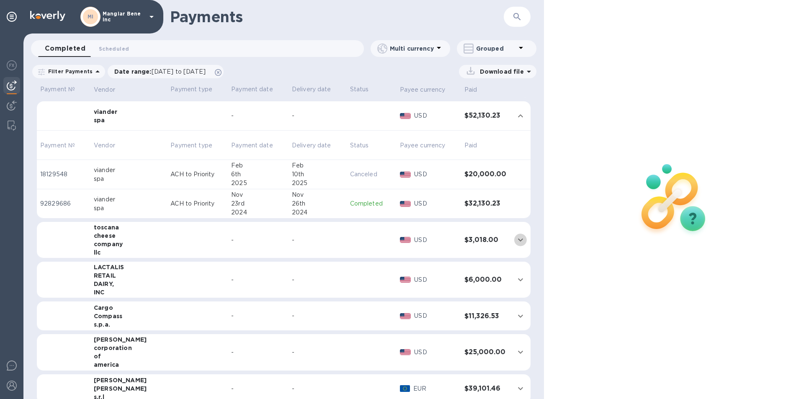
click at [516, 240] on icon "expand row" at bounding box center [521, 240] width 10 height 10
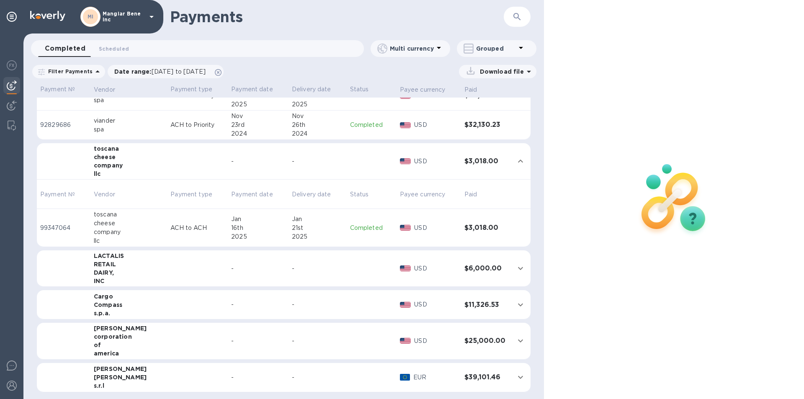
scroll to position [2133, 0]
click at [518, 268] on icon "expand row" at bounding box center [521, 268] width 10 height 10
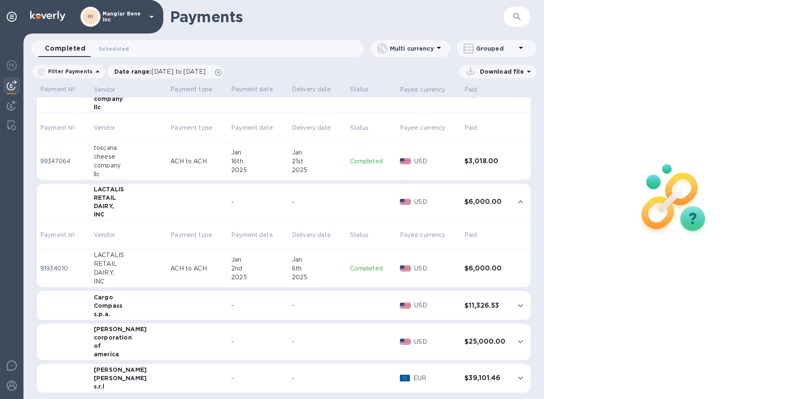
scroll to position [2200, 0]
click at [519, 304] on icon "expand row" at bounding box center [521, 304] width 10 height 10
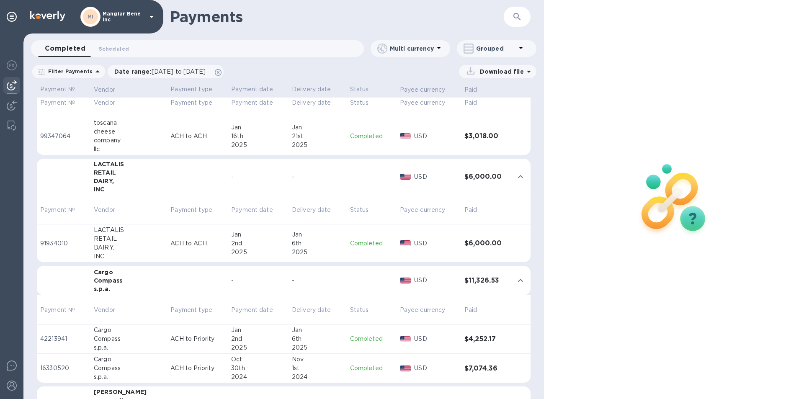
scroll to position [2284, 0]
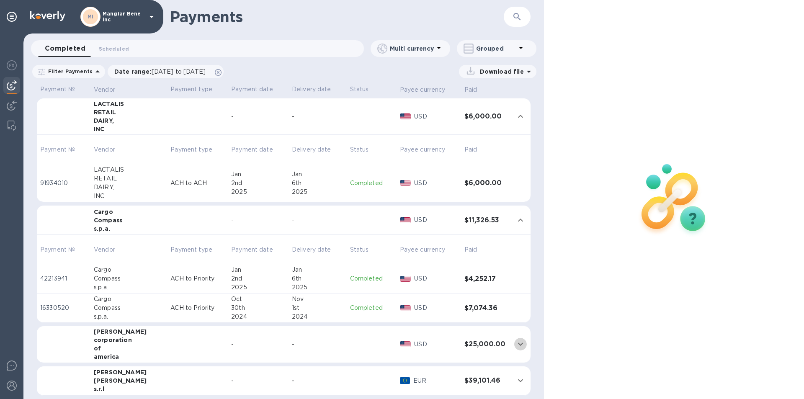
click at [518, 345] on icon "expand row" at bounding box center [520, 344] width 5 height 3
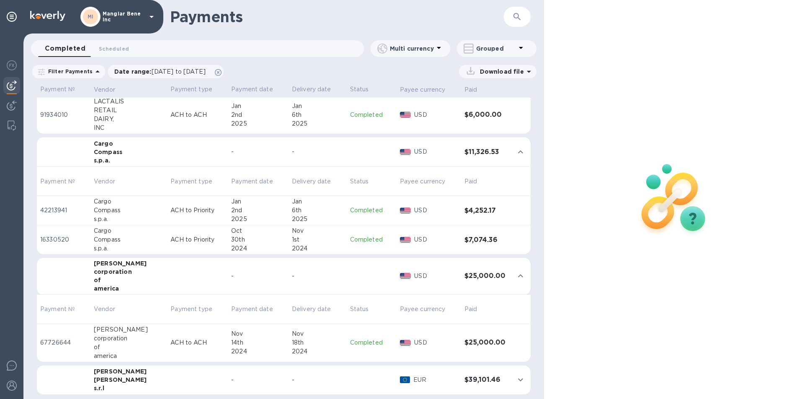
scroll to position [2356, 0]
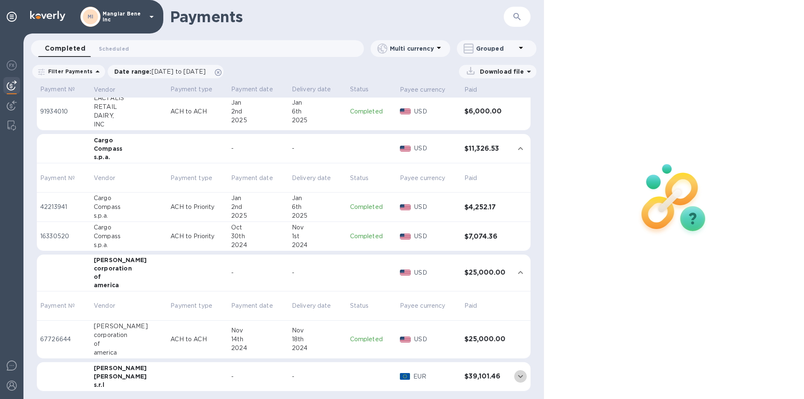
click at [516, 375] on icon "expand row" at bounding box center [521, 377] width 10 height 10
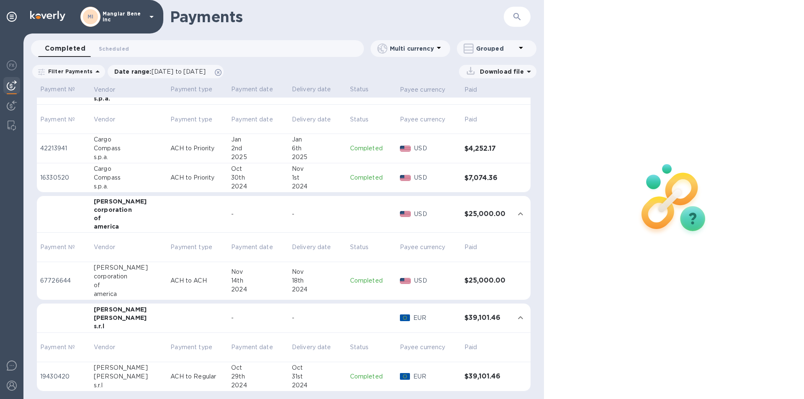
scroll to position [2079, 0]
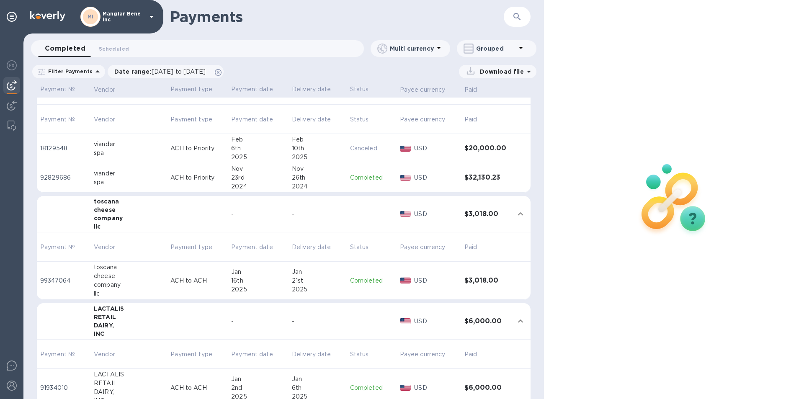
click at [529, 71] on icon at bounding box center [529, 72] width 4 height 2
click at [490, 106] on p "Payments detailed" at bounding box center [491, 106] width 73 height 8
click at [417, 106] on p "XLSX file" at bounding box center [410, 108] width 28 height 8
click at [119, 49] on span "Scheduled 0" at bounding box center [114, 48] width 30 height 9
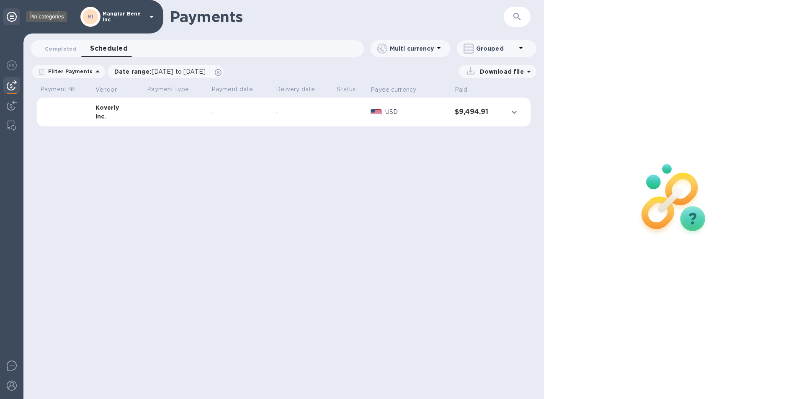
click at [10, 16] on icon at bounding box center [12, 17] width 10 height 10
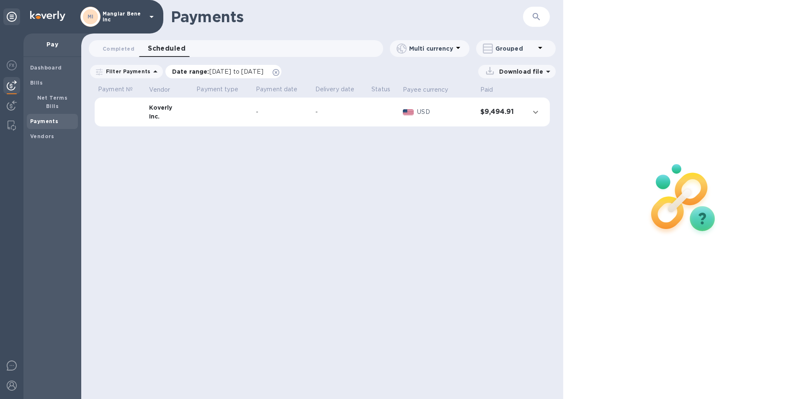
click at [239, 72] on span "08/05/2025 to 10/05/2025" at bounding box center [236, 71] width 54 height 7
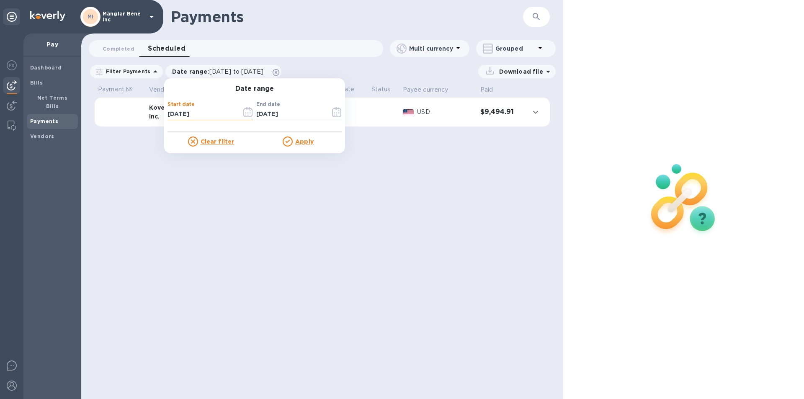
click at [199, 112] on input "08/05/2025" at bounding box center [201, 114] width 67 height 13
type input "08/05/2024"
click at [296, 144] on u "Apply" at bounding box center [304, 141] width 18 height 7
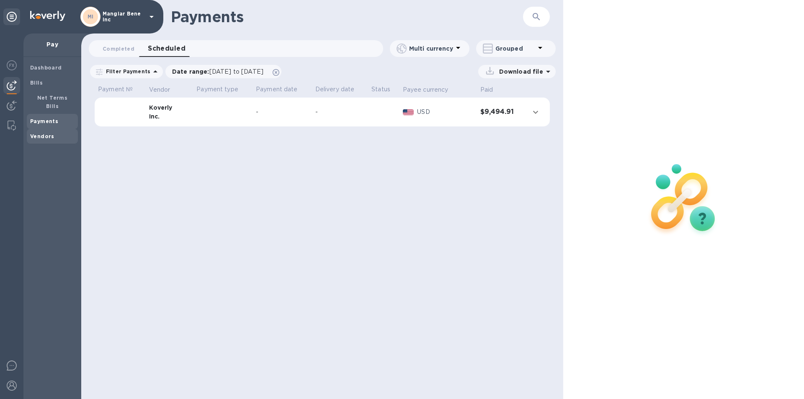
click at [49, 133] on b "Vendors" at bounding box center [42, 136] width 24 height 6
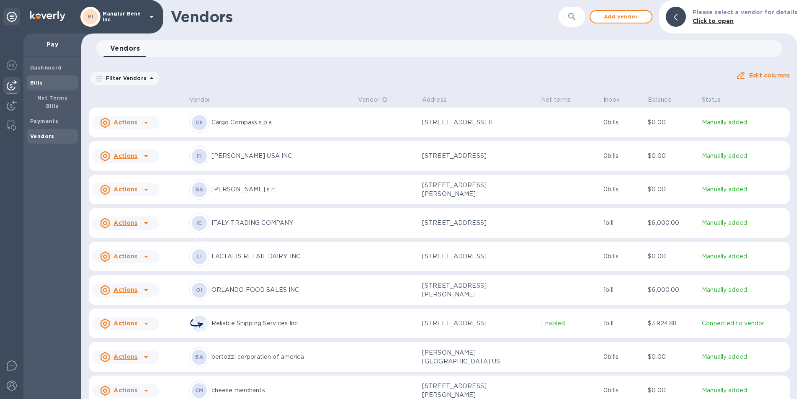
click at [45, 83] on span "Bills" at bounding box center [52, 83] width 44 height 8
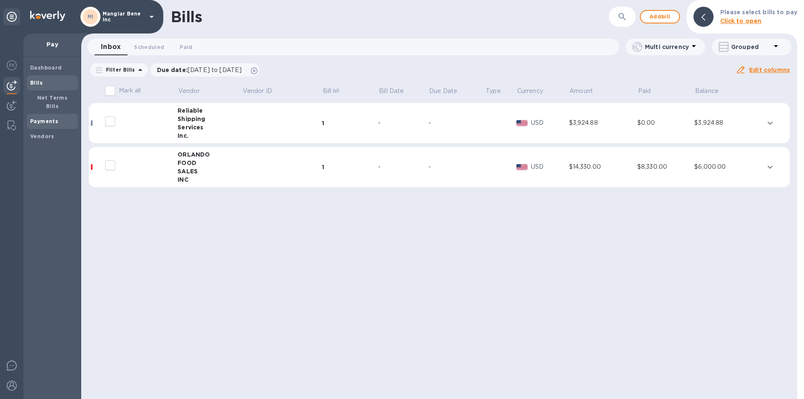
click at [42, 118] on b "Payments" at bounding box center [44, 121] width 28 height 6
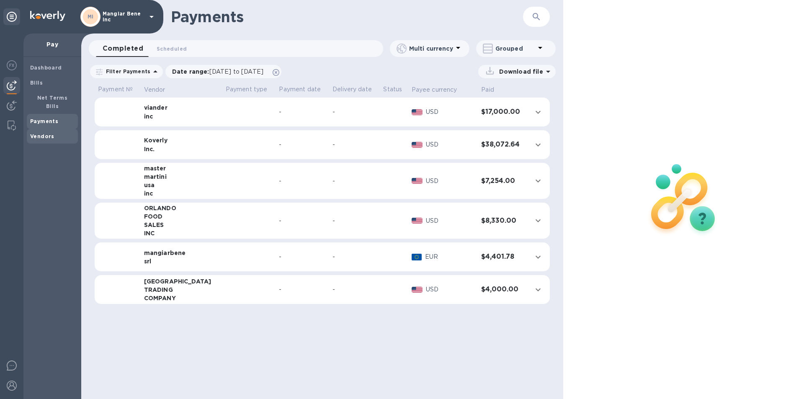
click at [38, 133] on b "Vendors" at bounding box center [42, 136] width 24 height 6
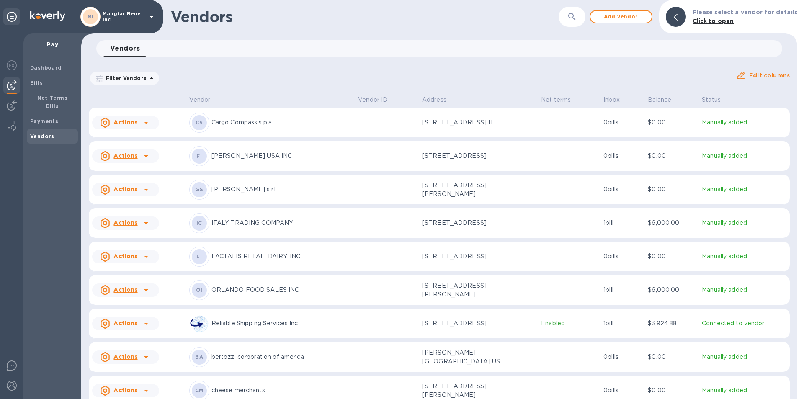
click at [153, 14] on icon at bounding box center [152, 17] width 10 height 10
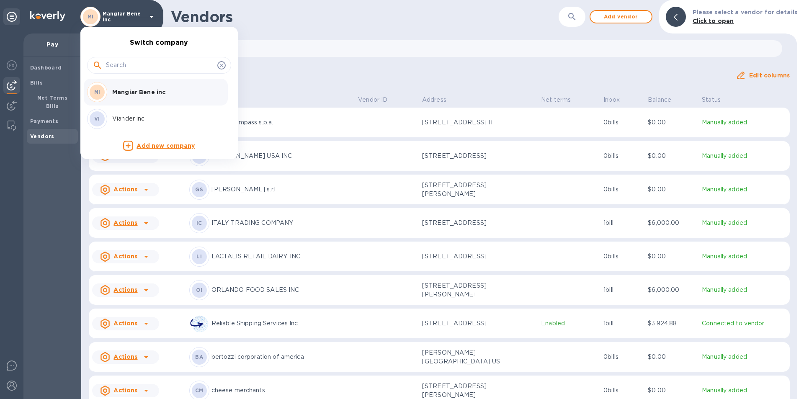
click at [132, 115] on p "Viander inc" at bounding box center [165, 118] width 106 height 9
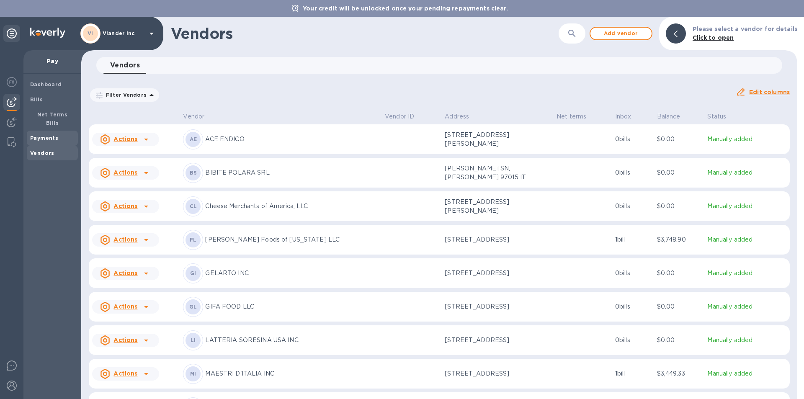
drag, startPoint x: 43, startPoint y: 129, endPoint x: 47, endPoint y: 127, distance: 4.5
click at [44, 135] on b "Payments" at bounding box center [44, 138] width 28 height 6
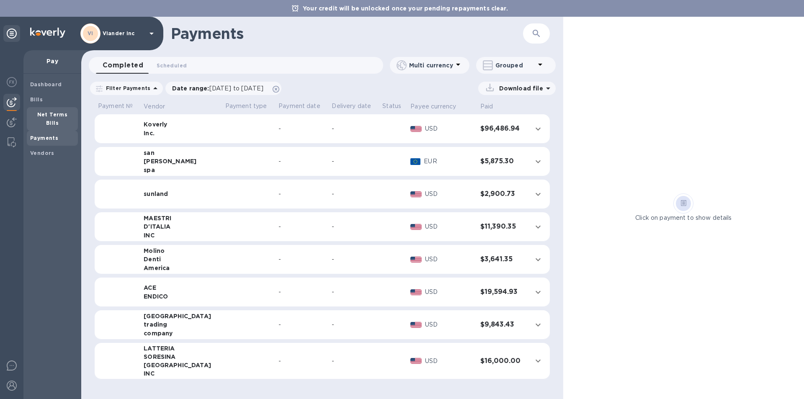
click at [55, 112] on b "Net Terms Bills" at bounding box center [52, 118] width 31 height 15
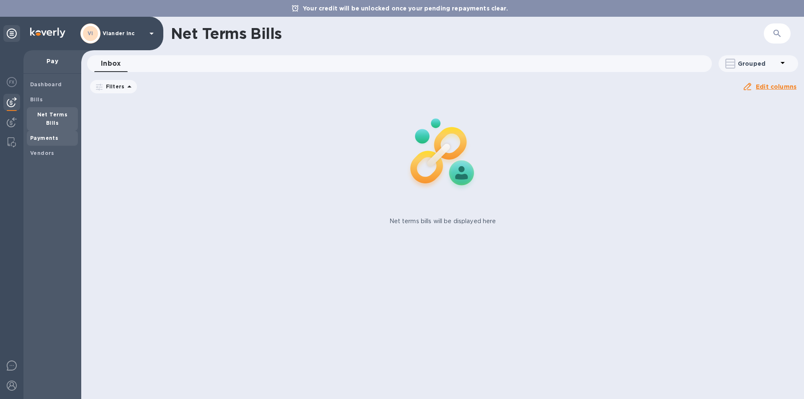
click at [40, 135] on b "Payments" at bounding box center [44, 138] width 28 height 6
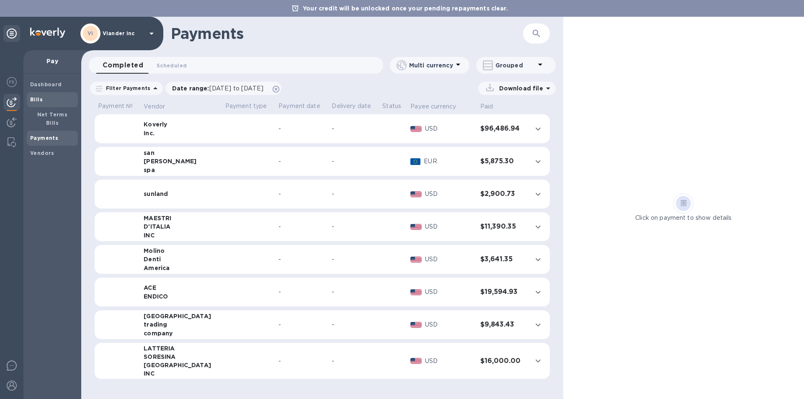
click at [34, 98] on b "Bills" at bounding box center [36, 99] width 13 height 6
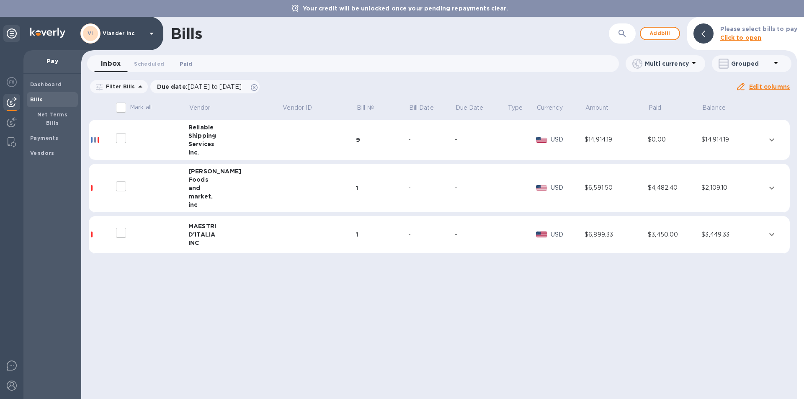
click at [185, 62] on span "Paid 0" at bounding box center [186, 63] width 13 height 9
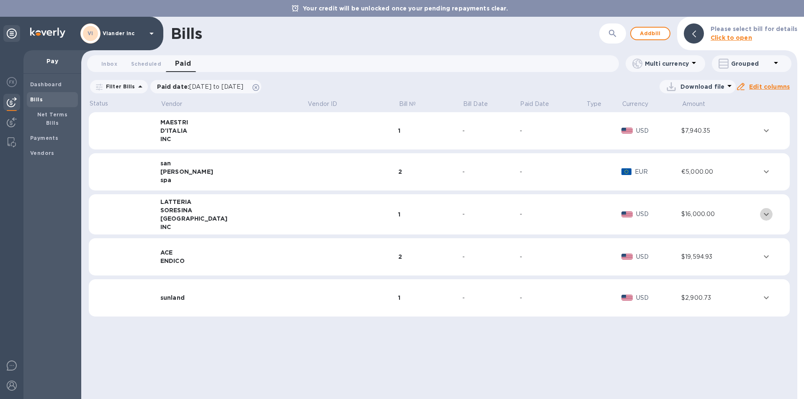
click at [763, 212] on icon "expand row" at bounding box center [767, 214] width 10 height 10
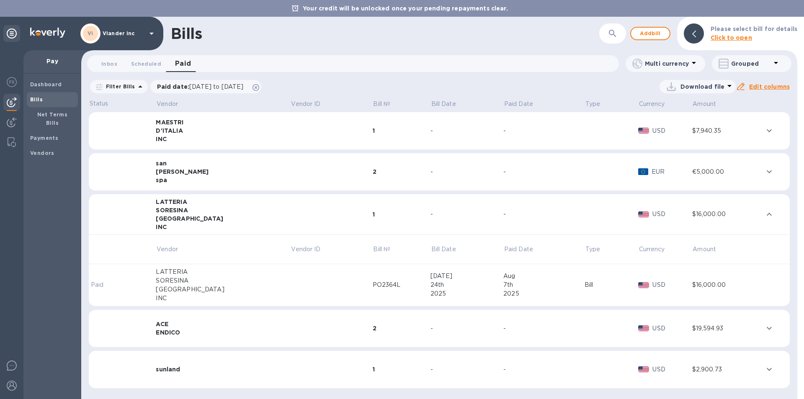
scroll to position [0, 0]
click at [373, 282] on div "PO2364L" at bounding box center [402, 284] width 58 height 9
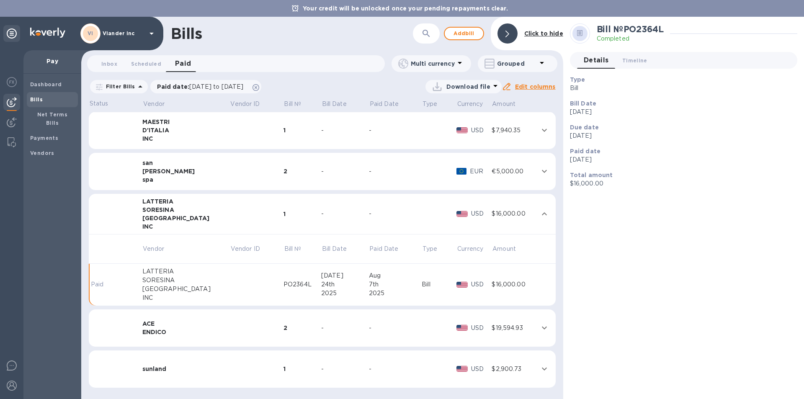
click at [334, 282] on div "24th" at bounding box center [345, 284] width 48 height 9
click at [109, 63] on span "Inbox 0" at bounding box center [109, 63] width 16 height 9
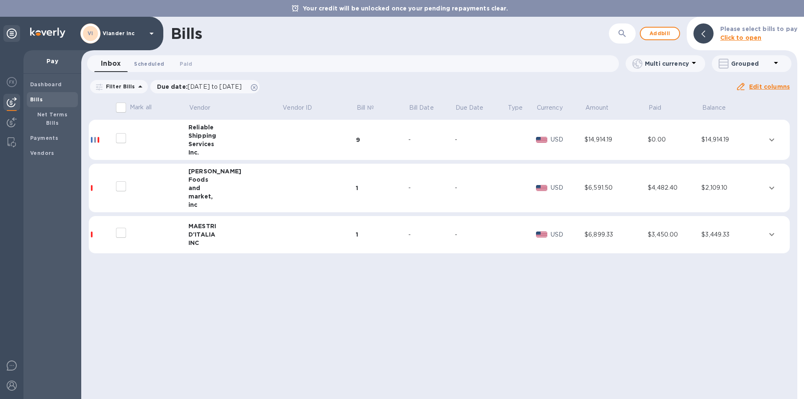
click at [147, 64] on span "Scheduled 0" at bounding box center [149, 63] width 30 height 9
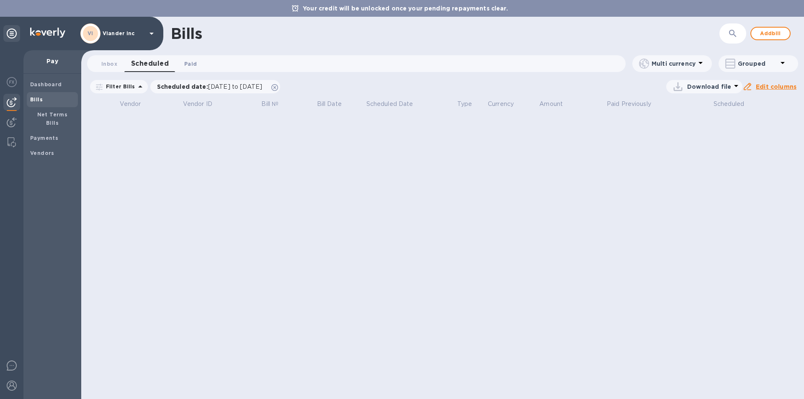
click at [192, 64] on span "Paid 0" at bounding box center [190, 63] width 13 height 9
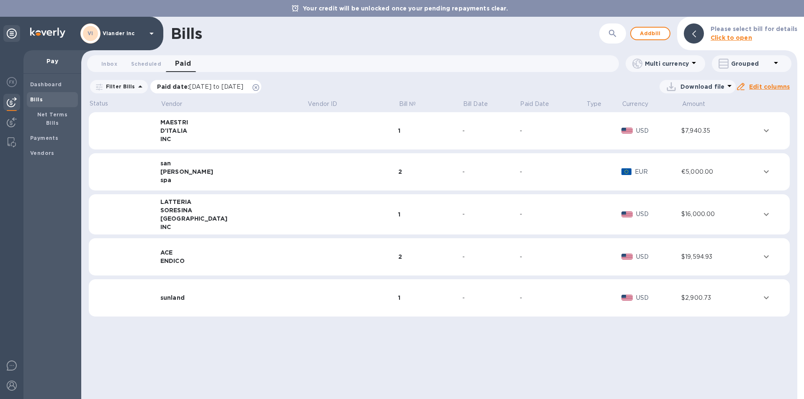
click at [221, 86] on span "[DATE] to [DATE]" at bounding box center [216, 86] width 54 height 7
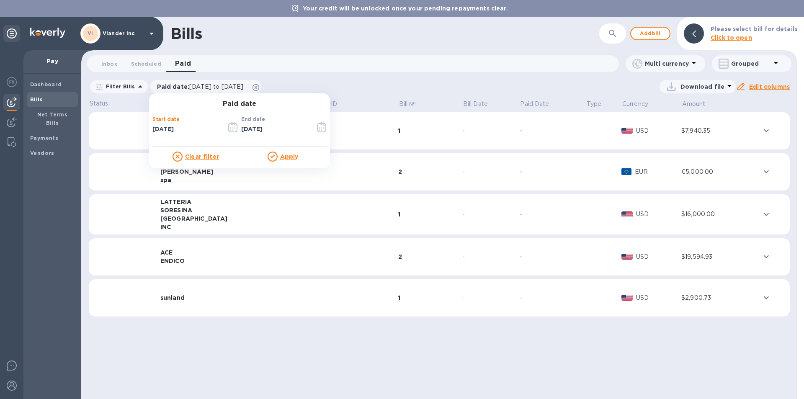
click at [182, 128] on input "[DATE]" at bounding box center [186, 129] width 67 height 13
type input "[DATE]"
click at [287, 154] on u "Apply" at bounding box center [289, 156] width 18 height 7
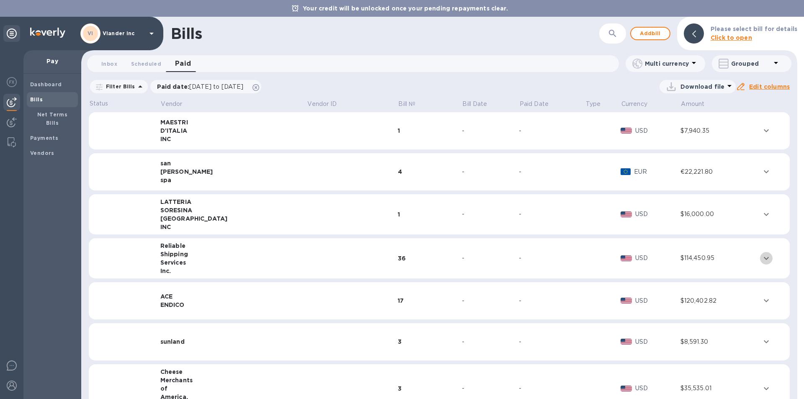
click at [762, 256] on icon "expand row" at bounding box center [767, 258] width 10 height 10
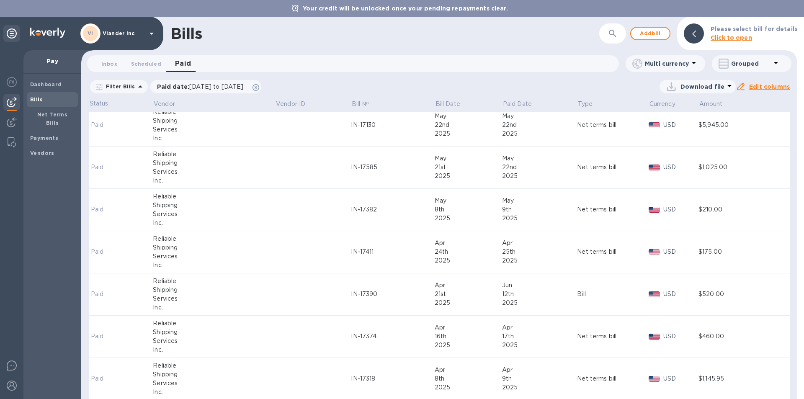
scroll to position [377, 0]
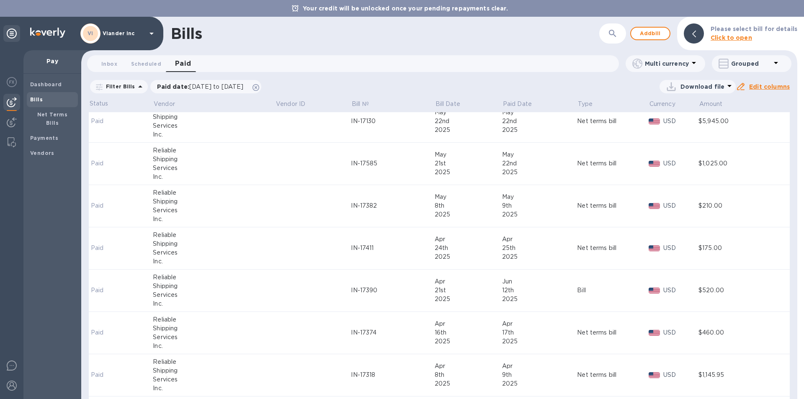
click at [580, 206] on div "Net terms bill" at bounding box center [596, 206] width 39 height 9
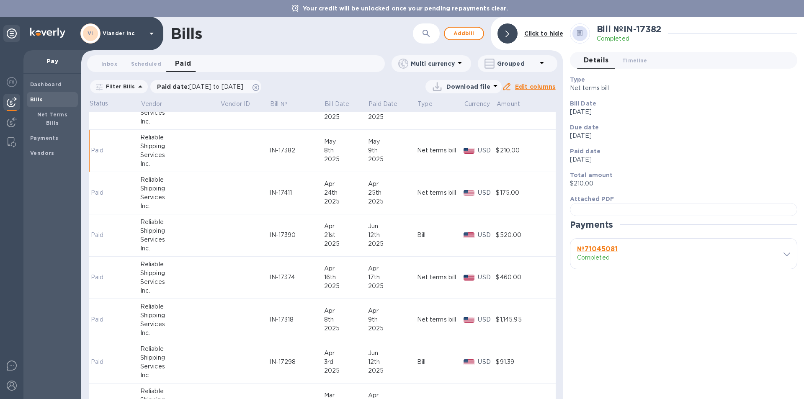
scroll to position [419, 0]
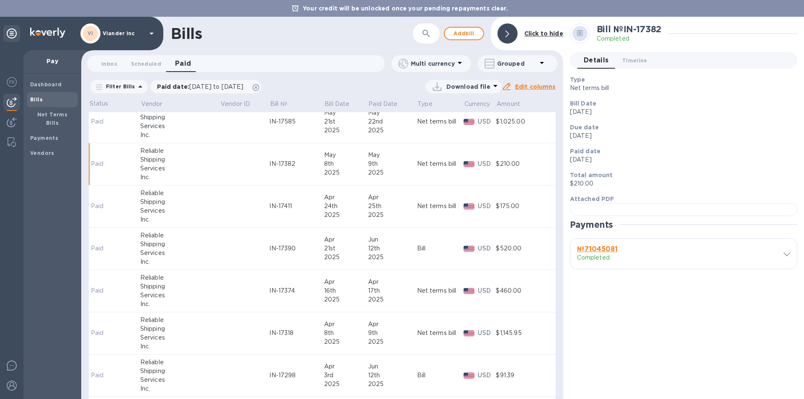
click at [417, 165] on div "Net terms bill" at bounding box center [436, 164] width 39 height 9
click at [417, 164] on div "Net terms bill" at bounding box center [436, 164] width 39 height 9
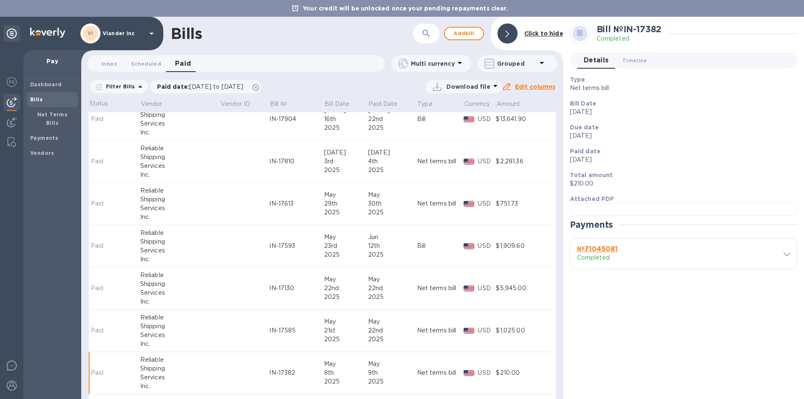
scroll to position [209, 0]
click at [417, 246] on div "Bill" at bounding box center [440, 246] width 47 height 9
click at [669, 216] on div at bounding box center [684, 209] width 228 height 13
click at [285, 41] on div "Bills" at bounding box center [292, 34] width 242 height 18
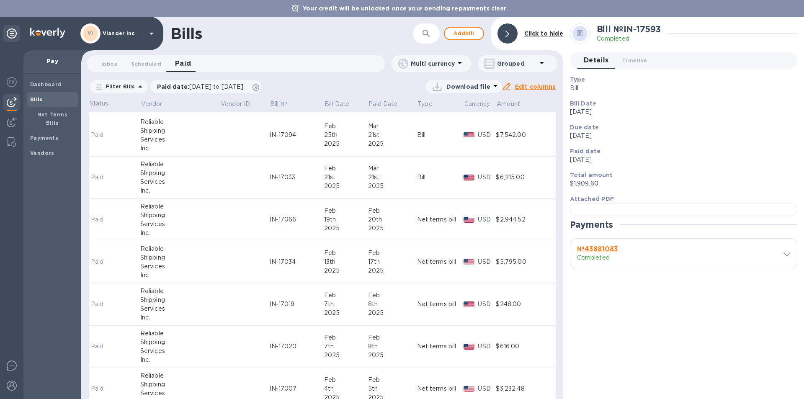
scroll to position [880, 0]
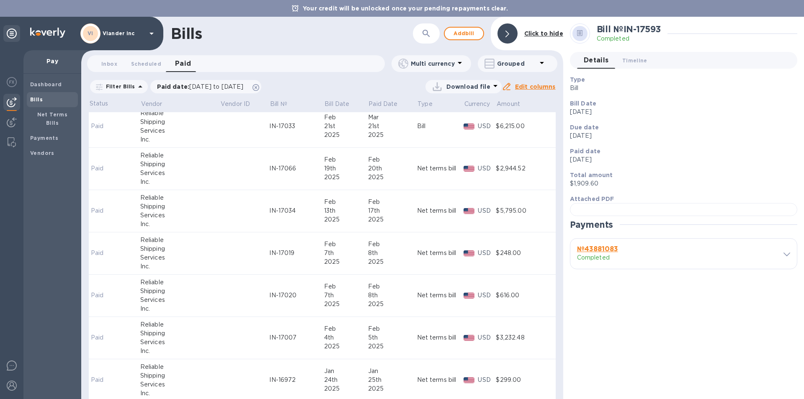
click at [421, 295] on div "Net terms bill" at bounding box center [436, 295] width 39 height 9
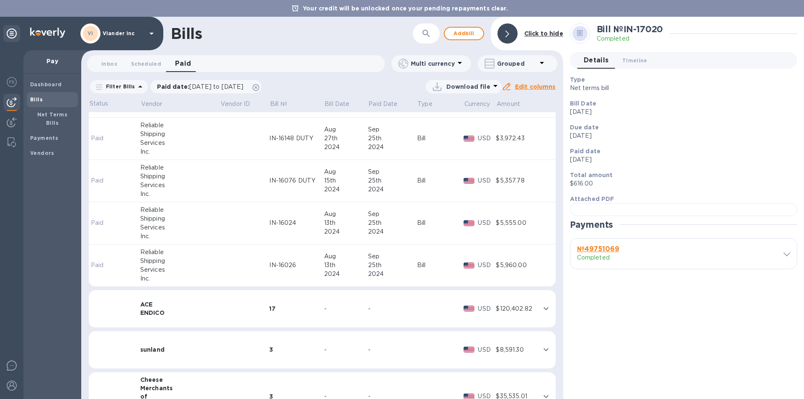
scroll to position [1550, 0]
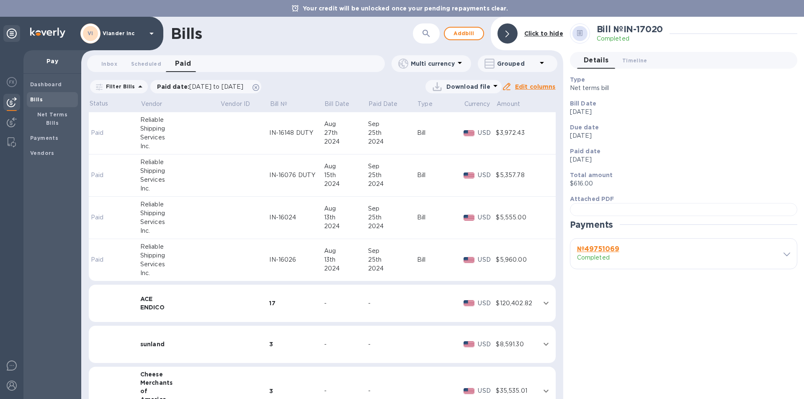
click at [417, 261] on div "Bill" at bounding box center [440, 260] width 47 height 9
click at [417, 260] on div "Bill" at bounding box center [440, 260] width 47 height 9
click at [417, 216] on div "Bill" at bounding box center [440, 217] width 47 height 9
click at [417, 175] on div "Bill" at bounding box center [440, 175] width 47 height 9
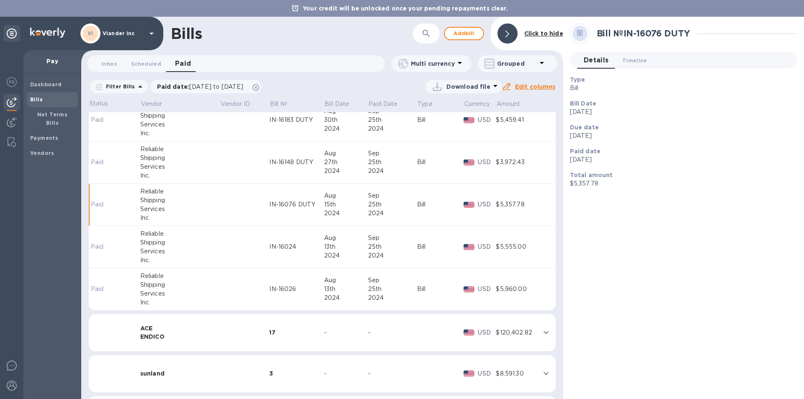
scroll to position [1508, 0]
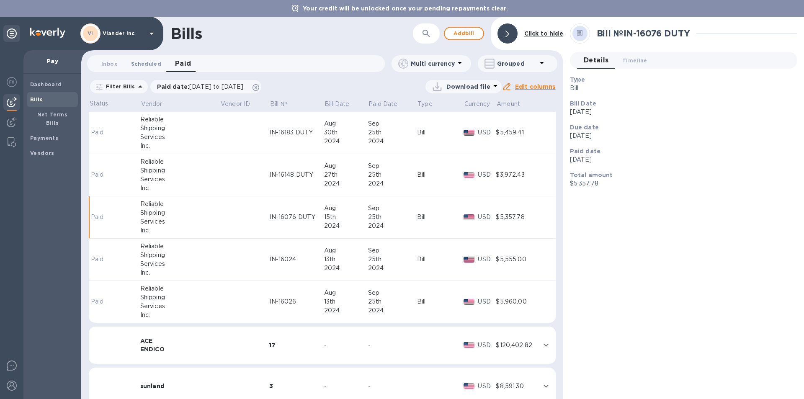
click at [143, 65] on span "Scheduled 0" at bounding box center [146, 63] width 30 height 9
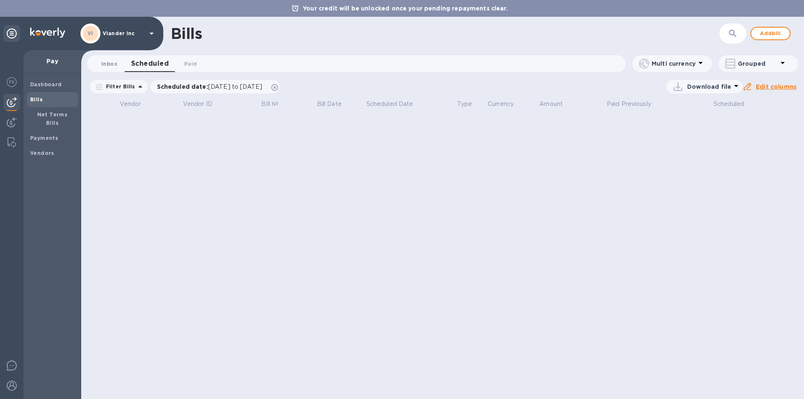
click at [108, 63] on span "Inbox 0" at bounding box center [109, 63] width 16 height 9
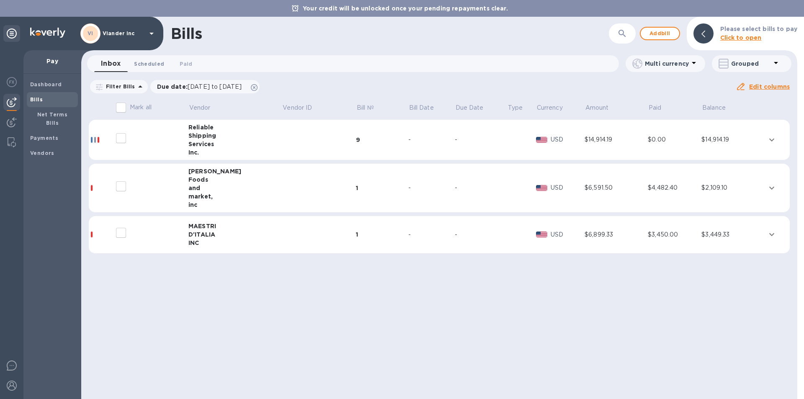
click at [149, 64] on span "Scheduled 0" at bounding box center [149, 63] width 30 height 9
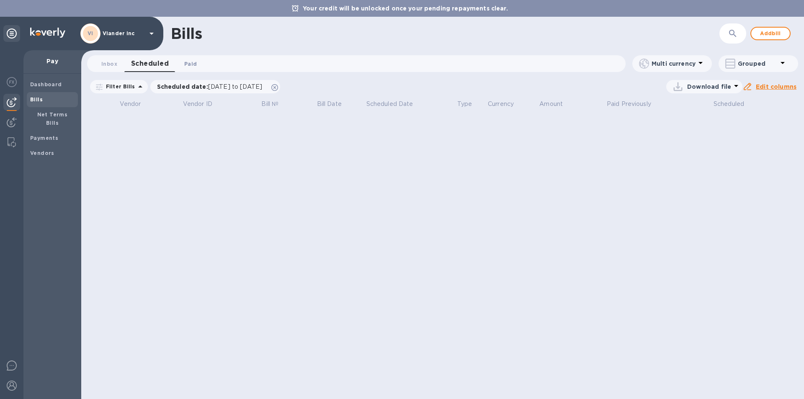
click at [187, 62] on span "Paid 0" at bounding box center [190, 63] width 13 height 9
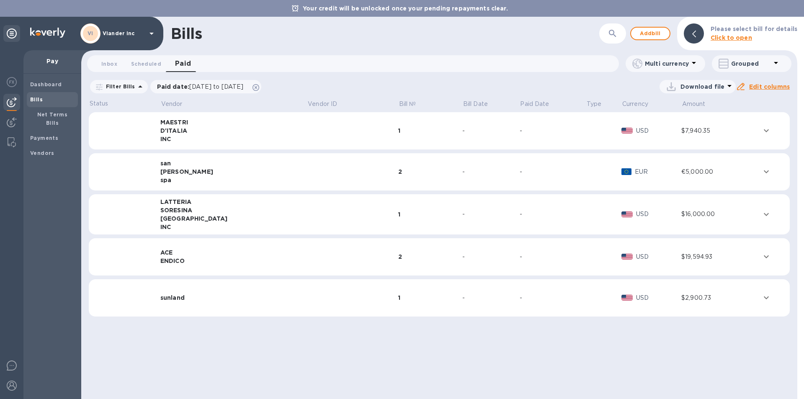
click at [54, 252] on div "Dashboard Bills Net Terms Bills Payments Vendors" at bounding box center [52, 237] width 58 height 326
click at [10, 79] on img at bounding box center [12, 82] width 10 height 10
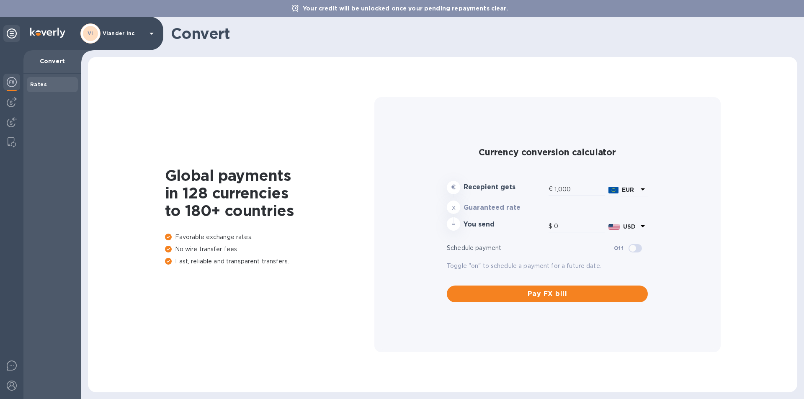
type input "1,180.99"
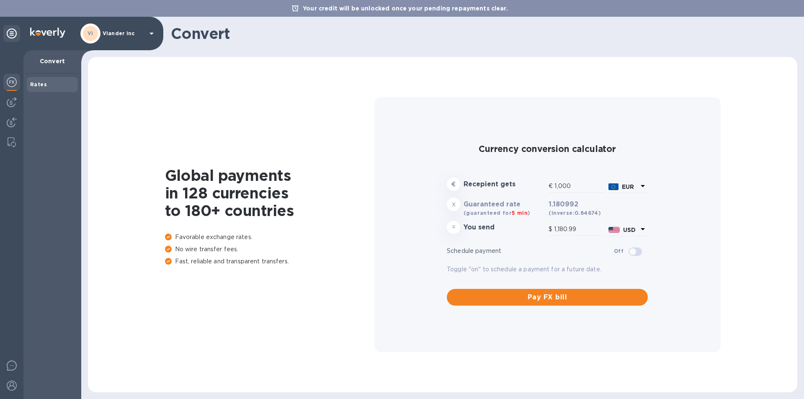
click at [39, 83] on b "Rates" at bounding box center [38, 84] width 17 height 6
click at [13, 100] on img at bounding box center [12, 102] width 10 height 10
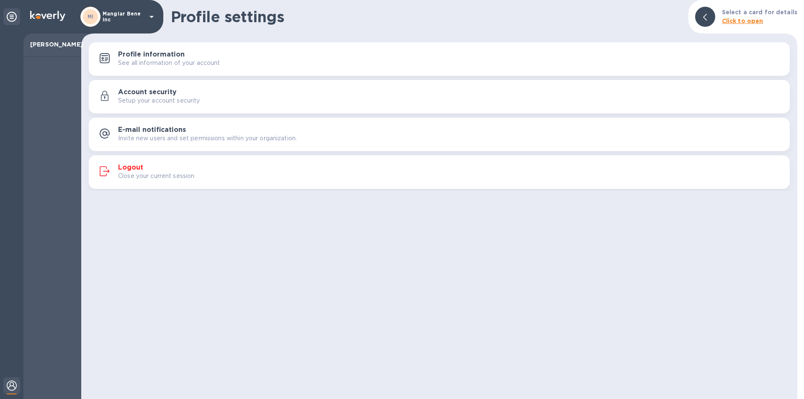
click at [10, 384] on img at bounding box center [12, 386] width 10 height 10
click at [45, 86] on div at bounding box center [52, 228] width 58 height 342
click at [114, 16] on p "Mangiar Bene inc" at bounding box center [124, 17] width 42 height 12
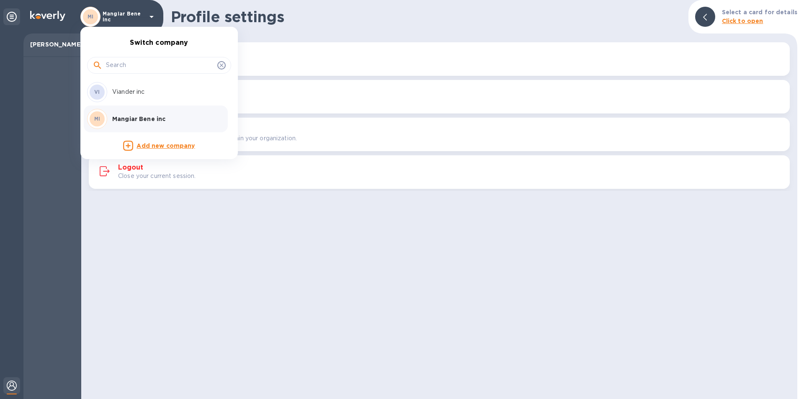
drag, startPoint x: 238, startPoint y: 235, endPoint x: 235, endPoint y: 225, distance: 10.9
click at [238, 235] on div at bounding box center [402, 199] width 804 height 399
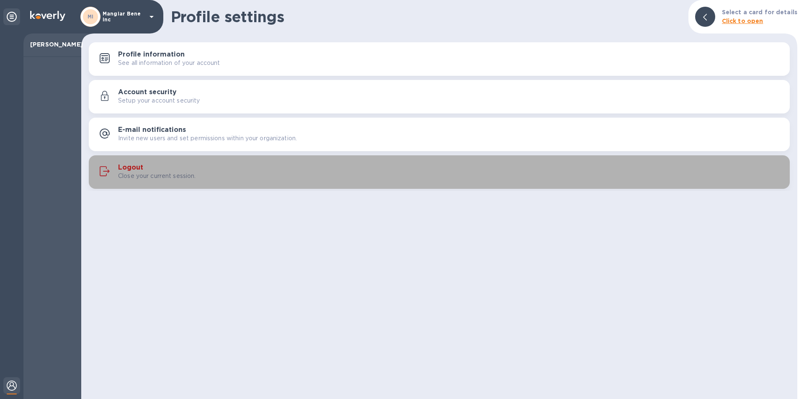
click at [126, 167] on h3 "Logout" at bounding box center [130, 168] width 25 height 8
